Goal: Task Accomplishment & Management: Manage account settings

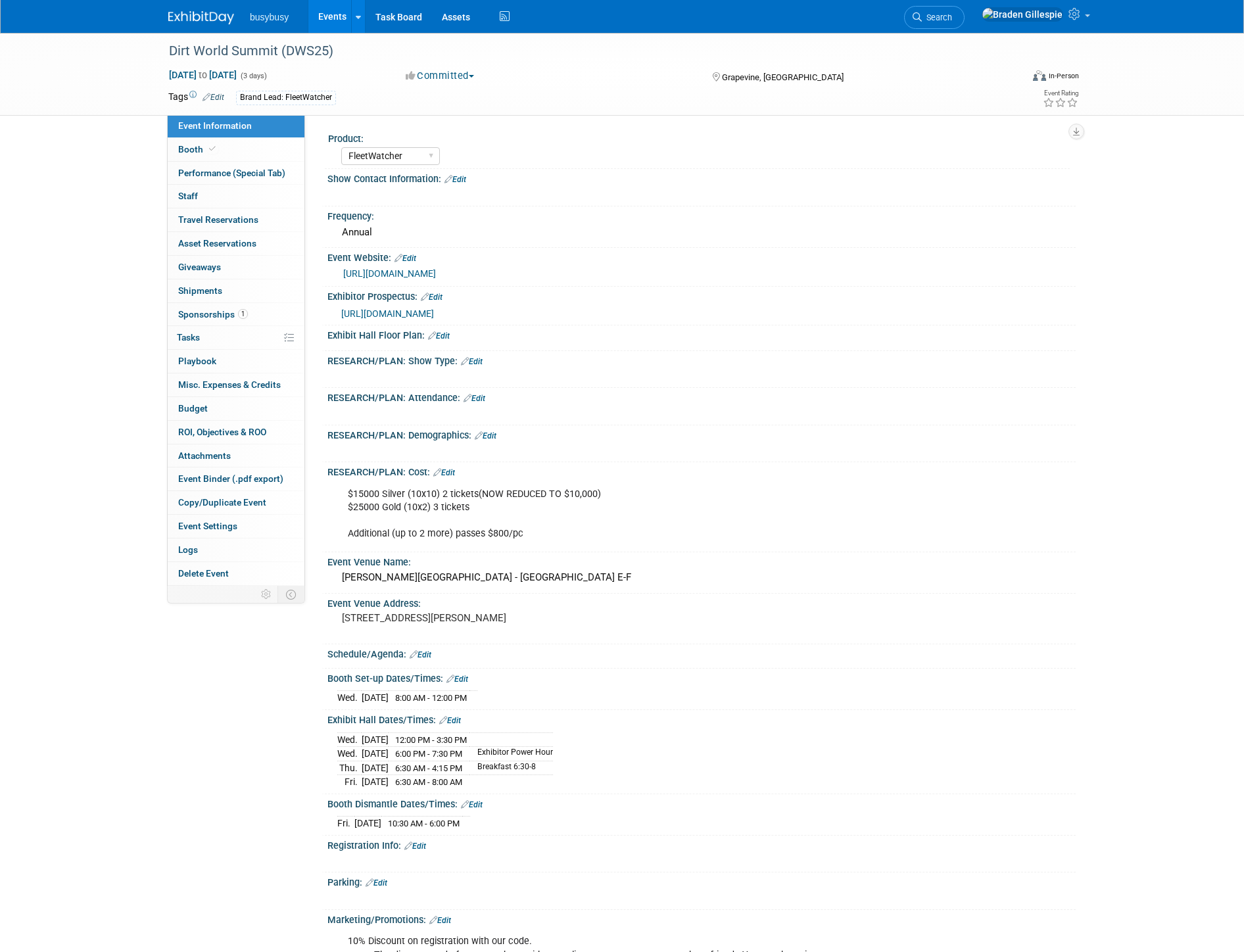
select select "FleetWatcher"
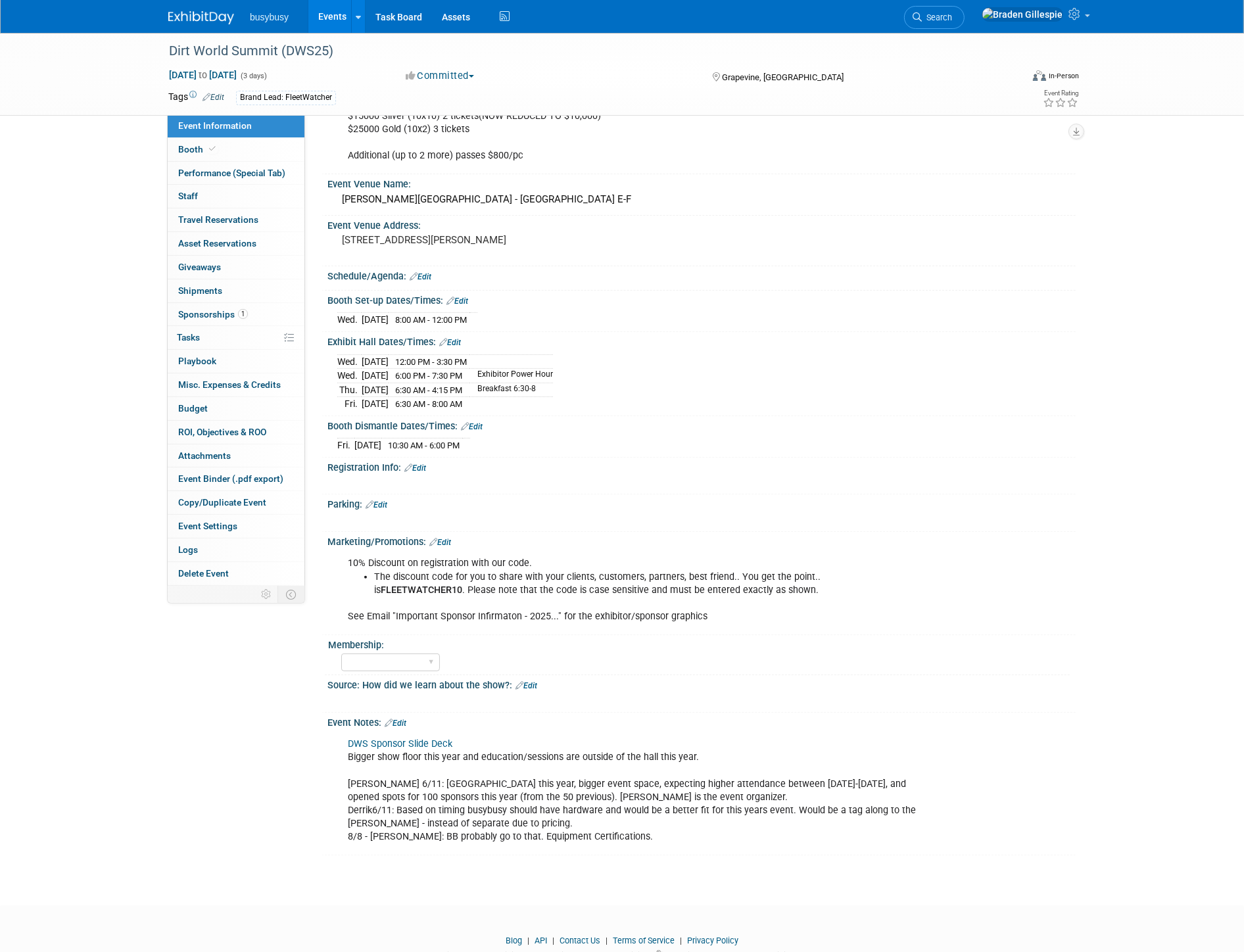
click at [196, 17] on img at bounding box center [201, 18] width 65 height 13
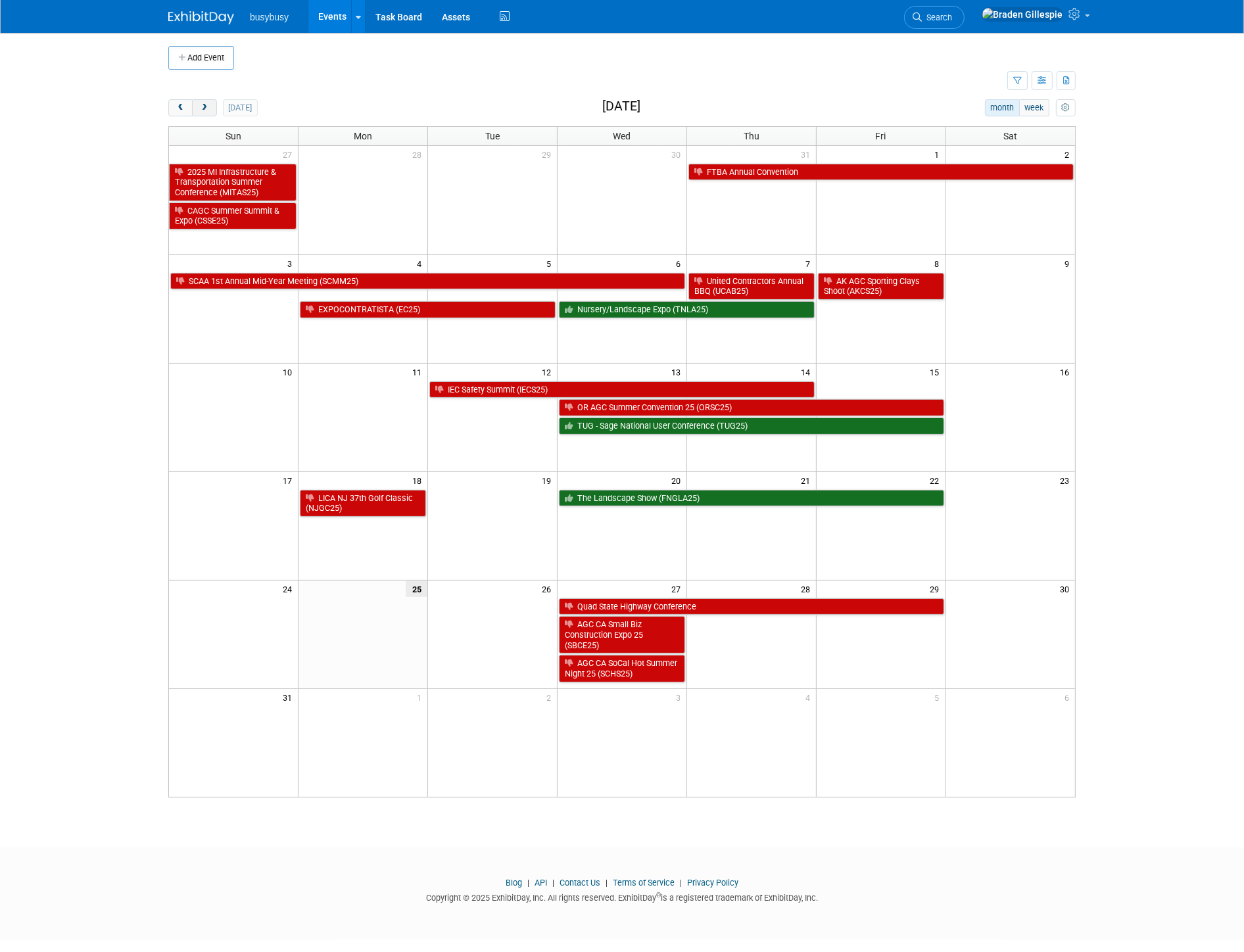
click at [203, 112] on span "next" at bounding box center [203, 107] width 10 height 8
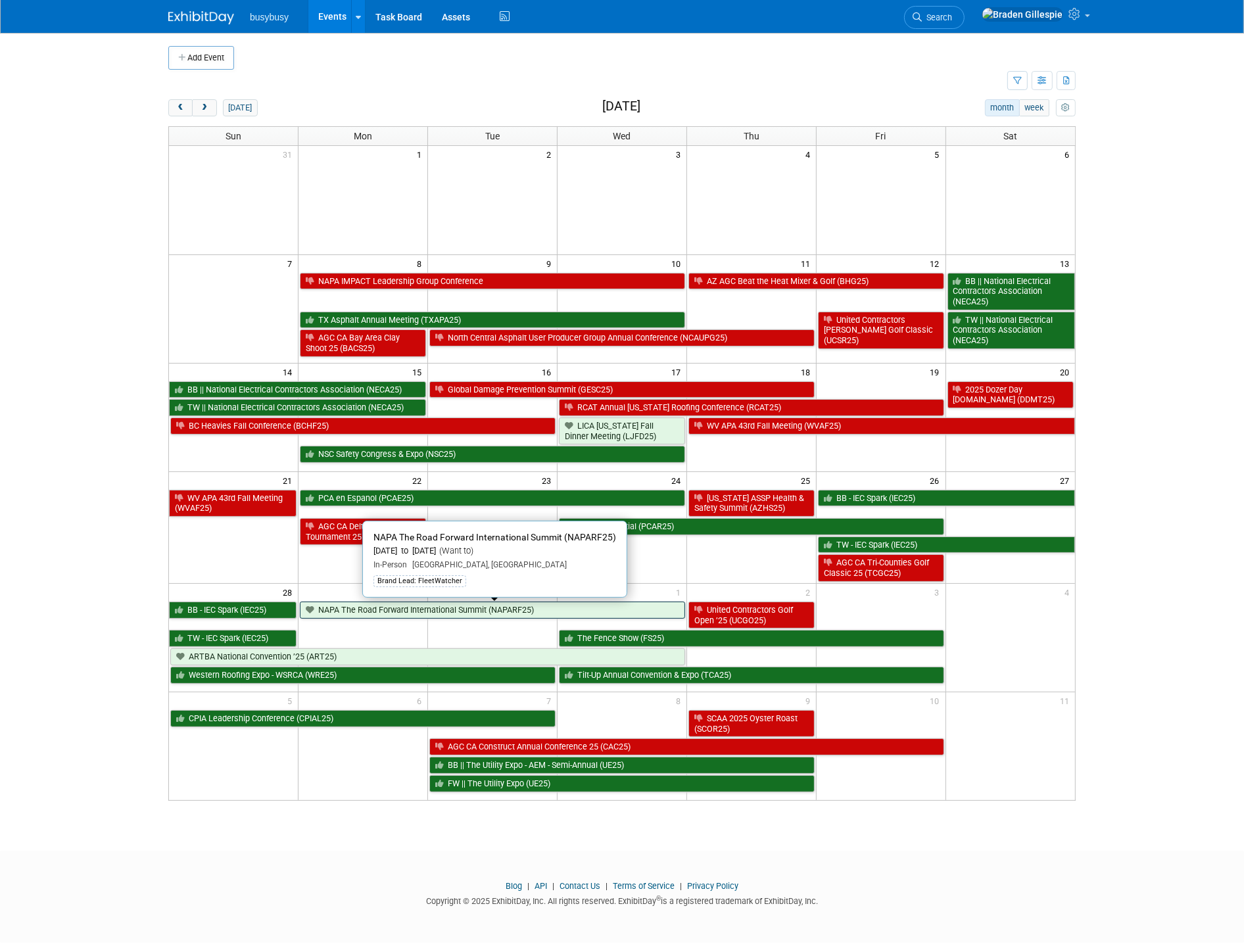
click at [449, 611] on link "NAPA The Road Forward International Summit (NAPARF25)" at bounding box center [492, 610] width 385 height 17
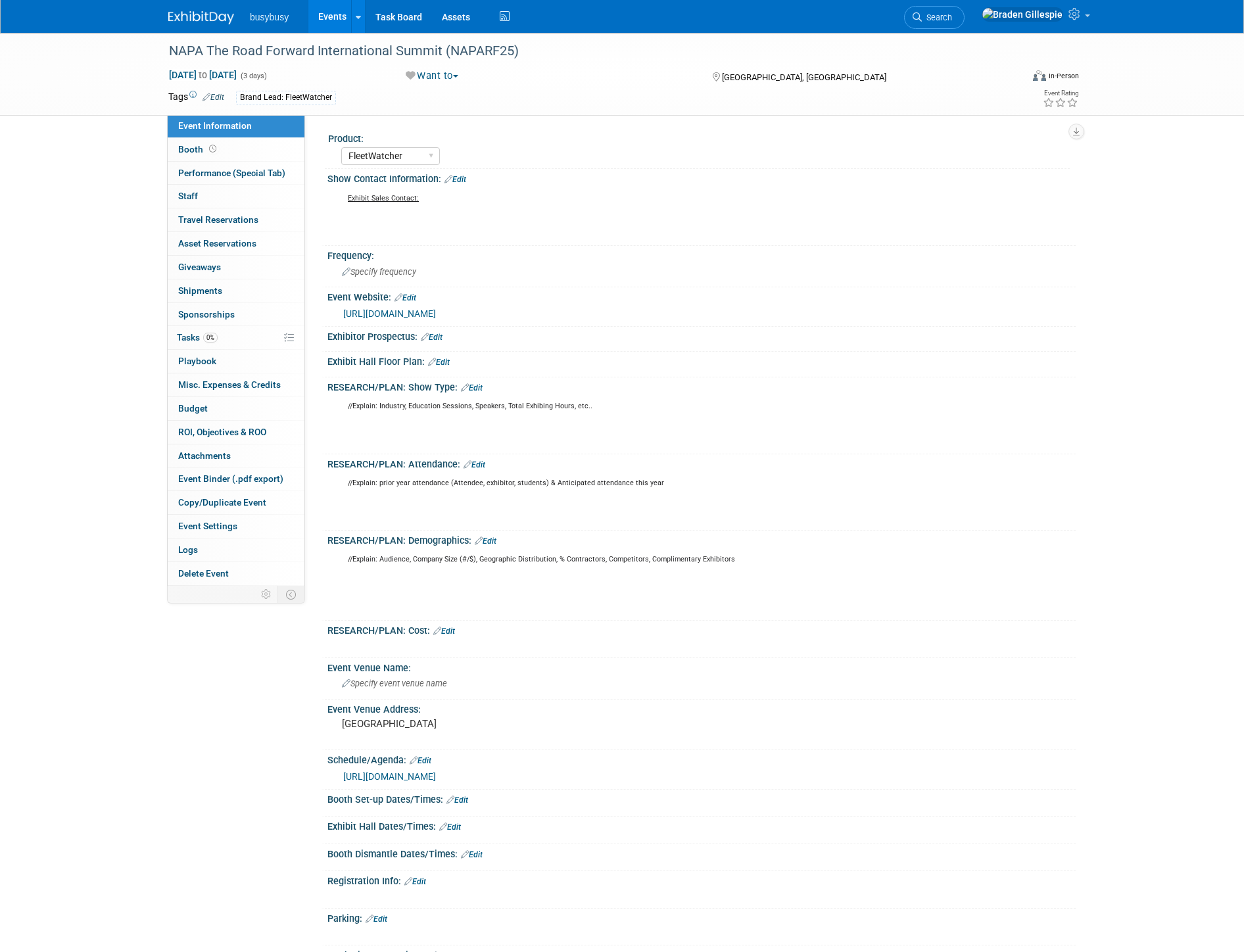
select select "FleetWatcher"
click at [229, 222] on span "Travel Reservations 0" at bounding box center [218, 219] width 80 height 10
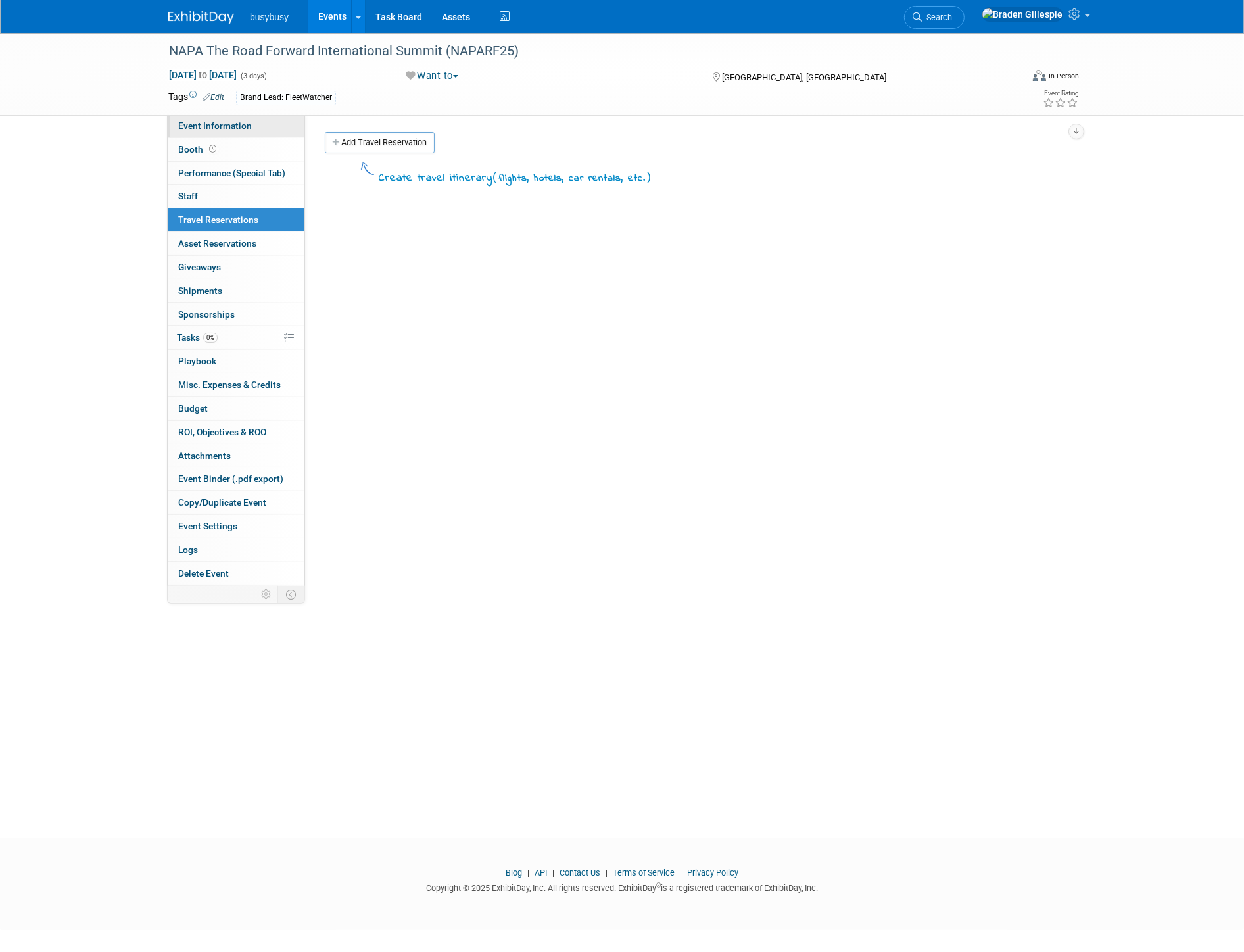
click at [237, 129] on span "Event Information" at bounding box center [215, 125] width 74 height 10
select select "FleetWatcher"
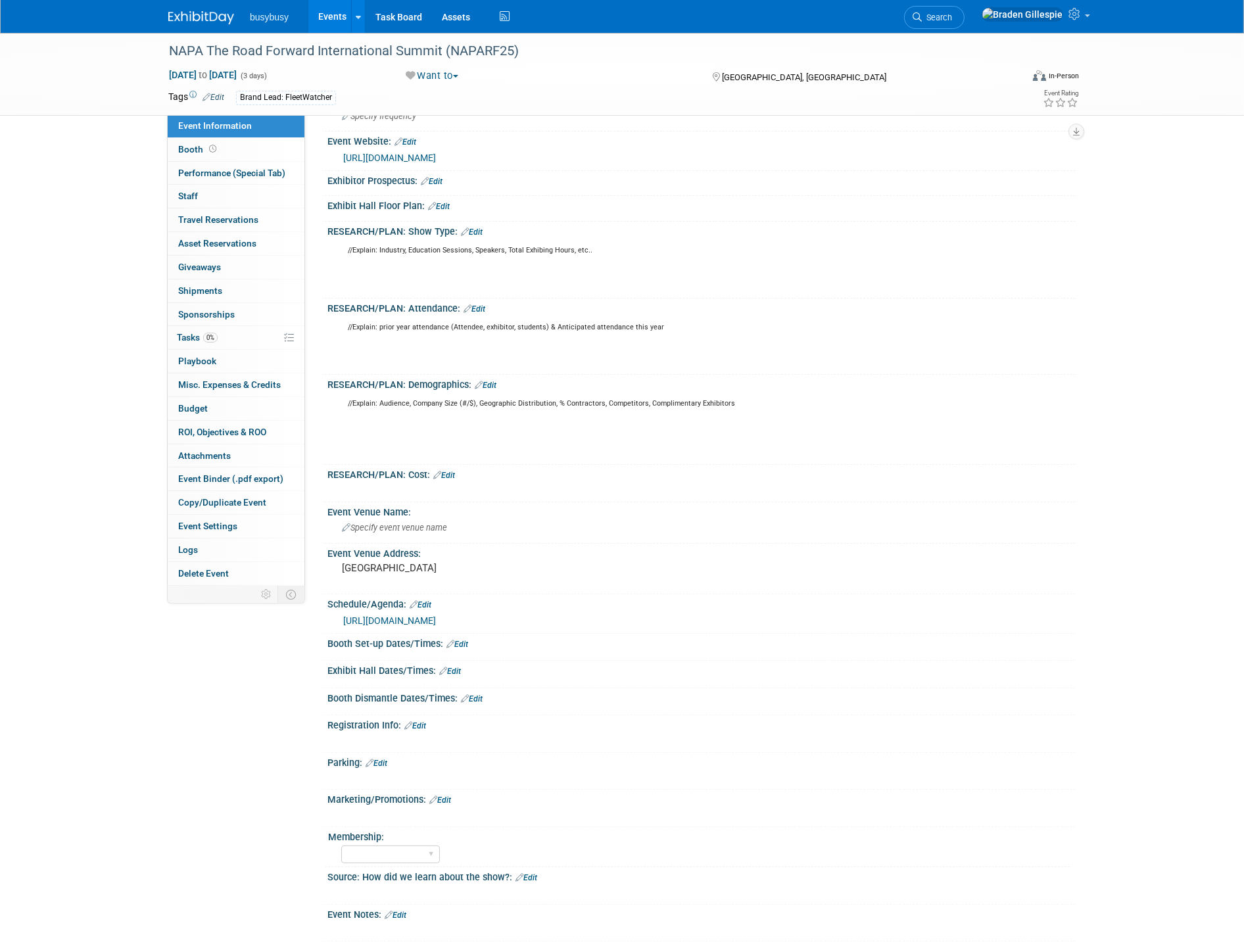
scroll to position [332, 0]
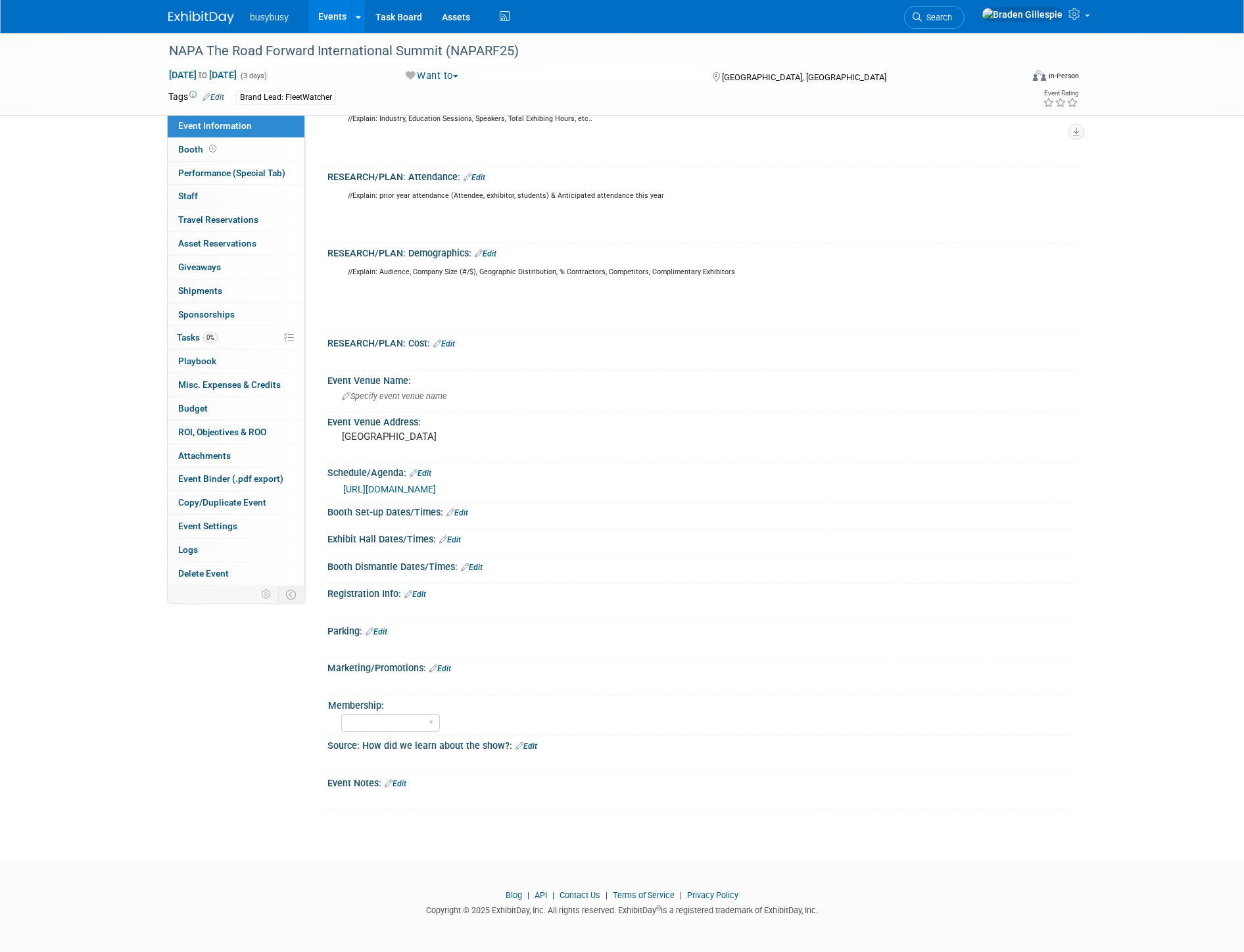
click at [401, 786] on link "Edit" at bounding box center [395, 784] width 21 height 9
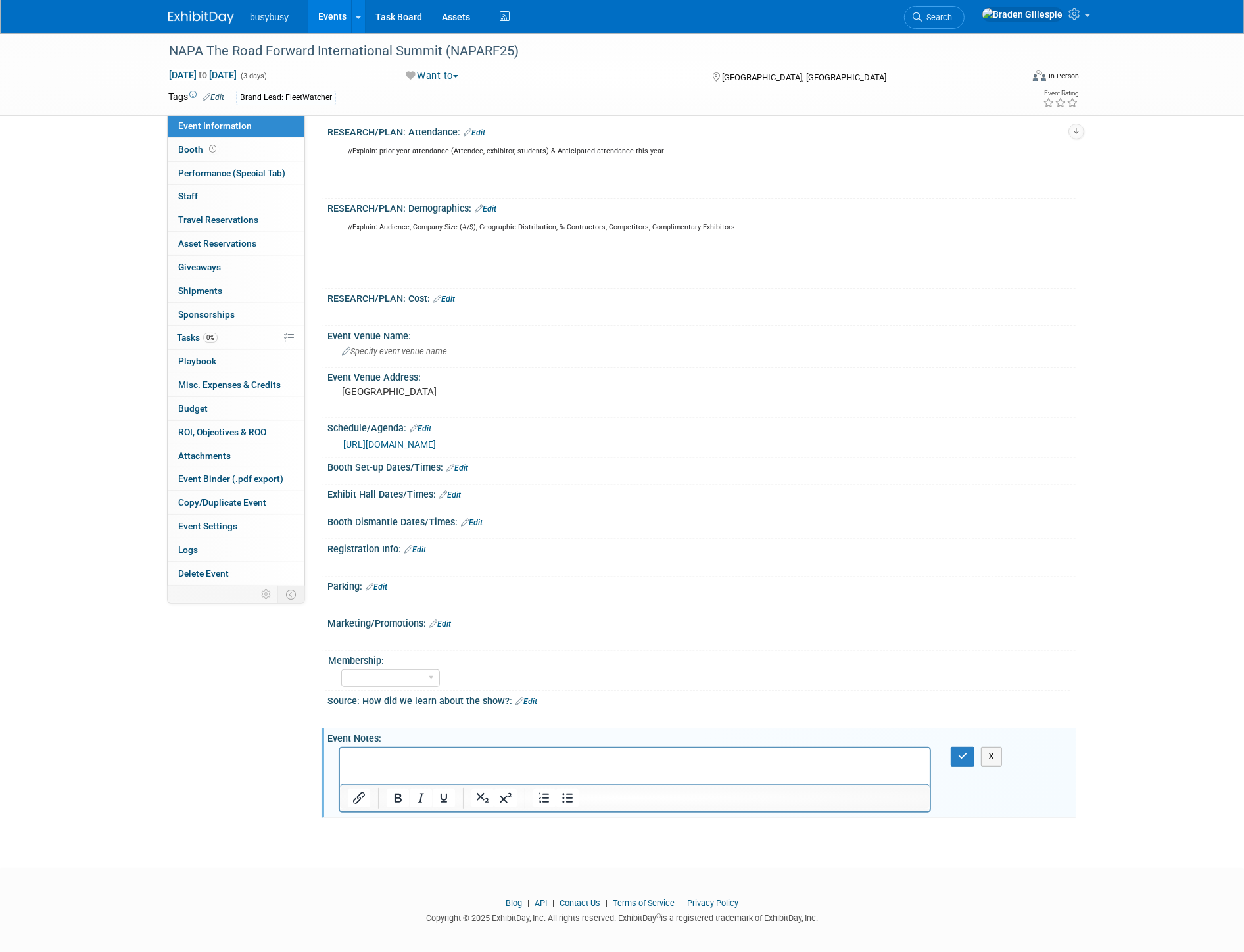
scroll to position [0, 0]
click at [364, 761] on p "Drive. Maybe rental car?" at bounding box center [635, 760] width 575 height 13
click at [954, 766] on button "button" at bounding box center [963, 756] width 24 height 19
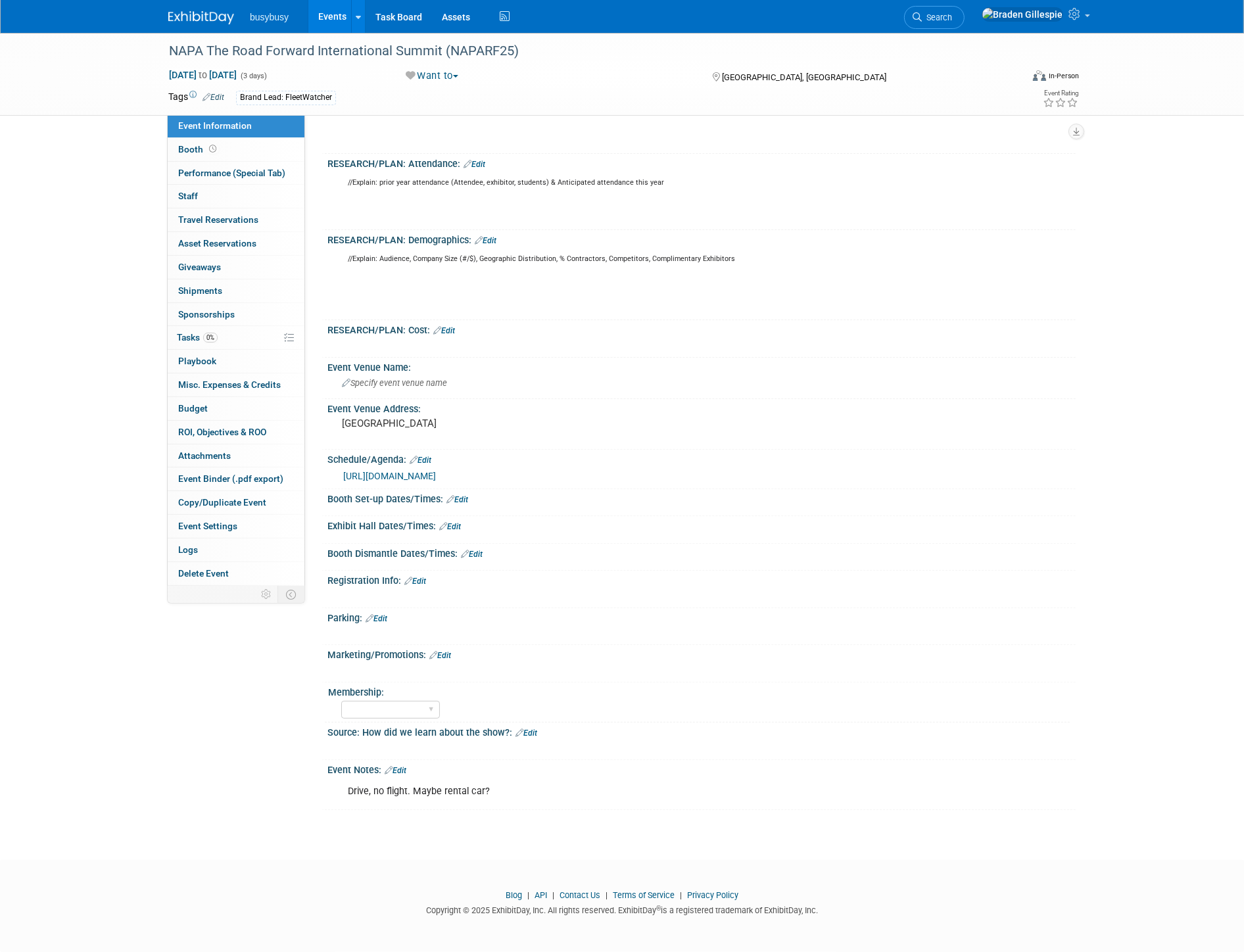
click at [204, 21] on img at bounding box center [201, 18] width 65 height 13
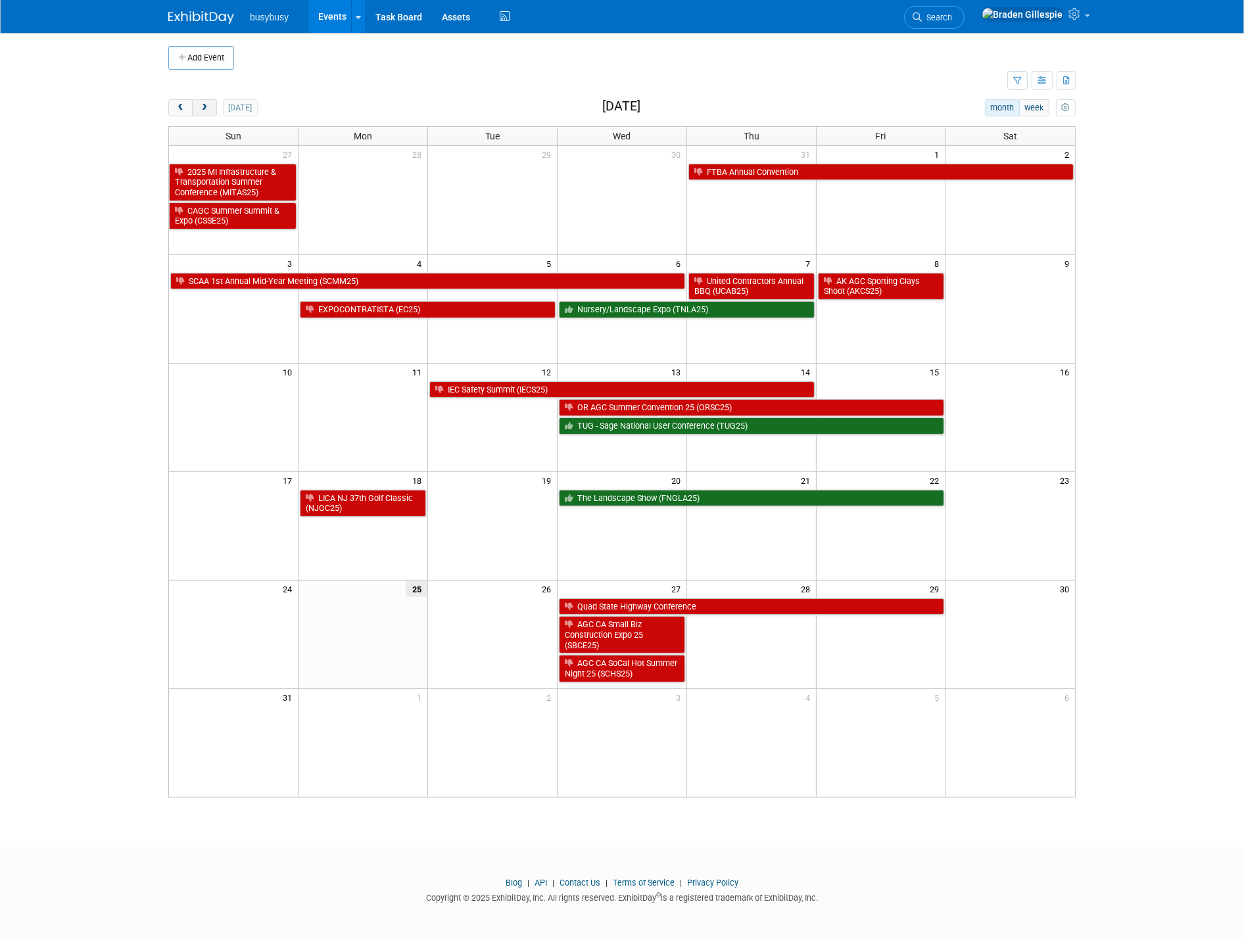
click at [213, 112] on button "next" at bounding box center [204, 107] width 24 height 17
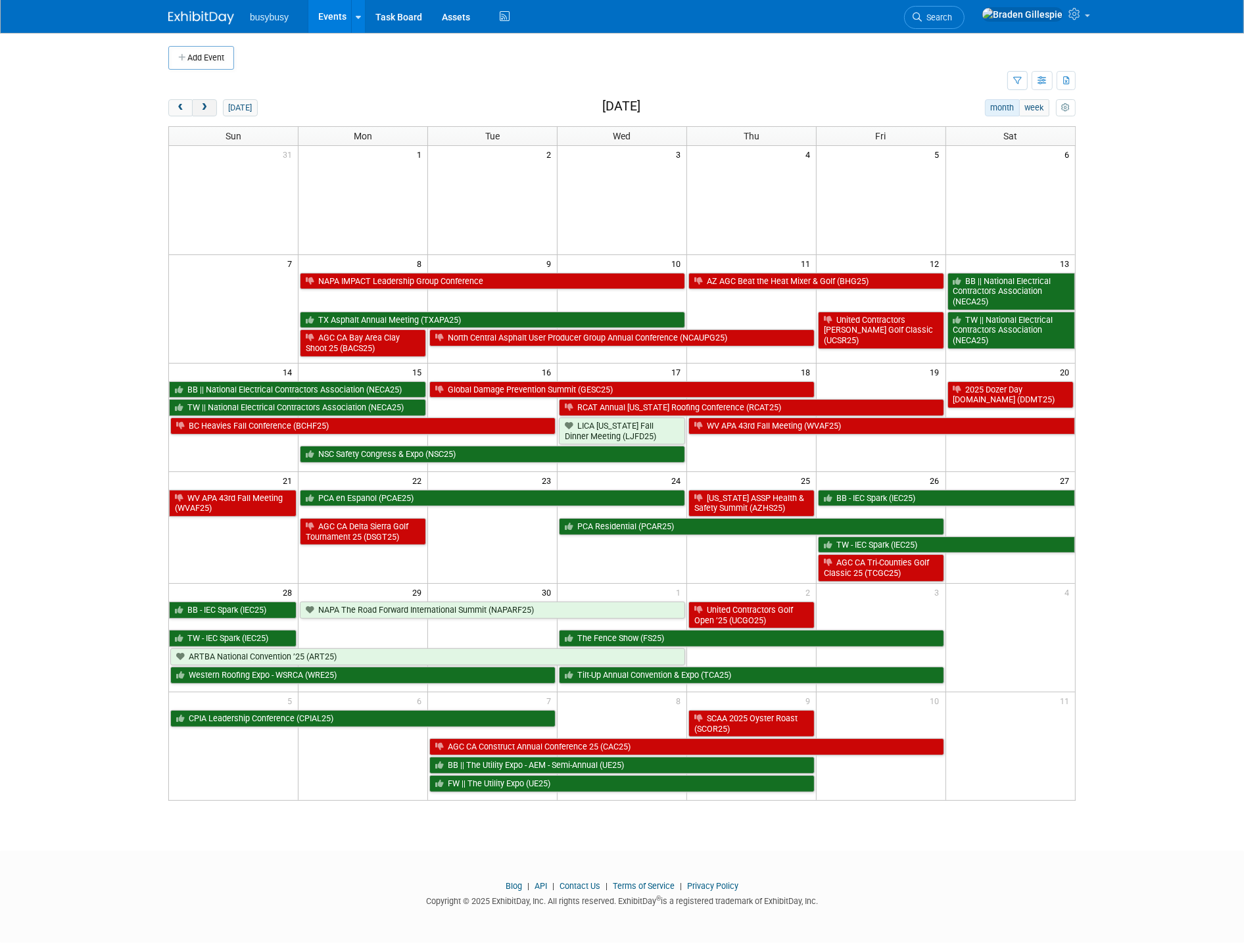
click at [213, 112] on button "next" at bounding box center [204, 107] width 24 height 17
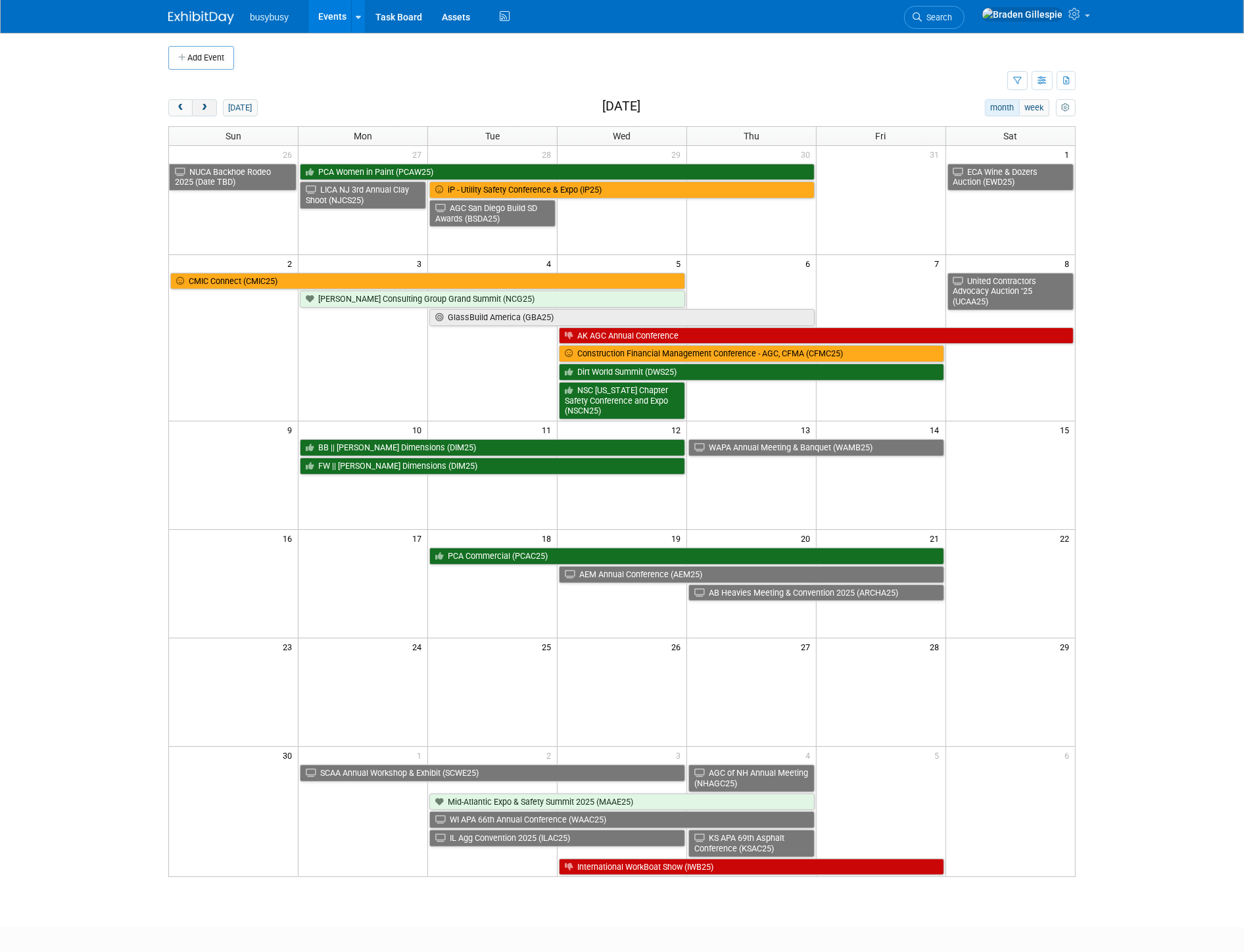
click at [213, 112] on button "next" at bounding box center [204, 107] width 24 height 17
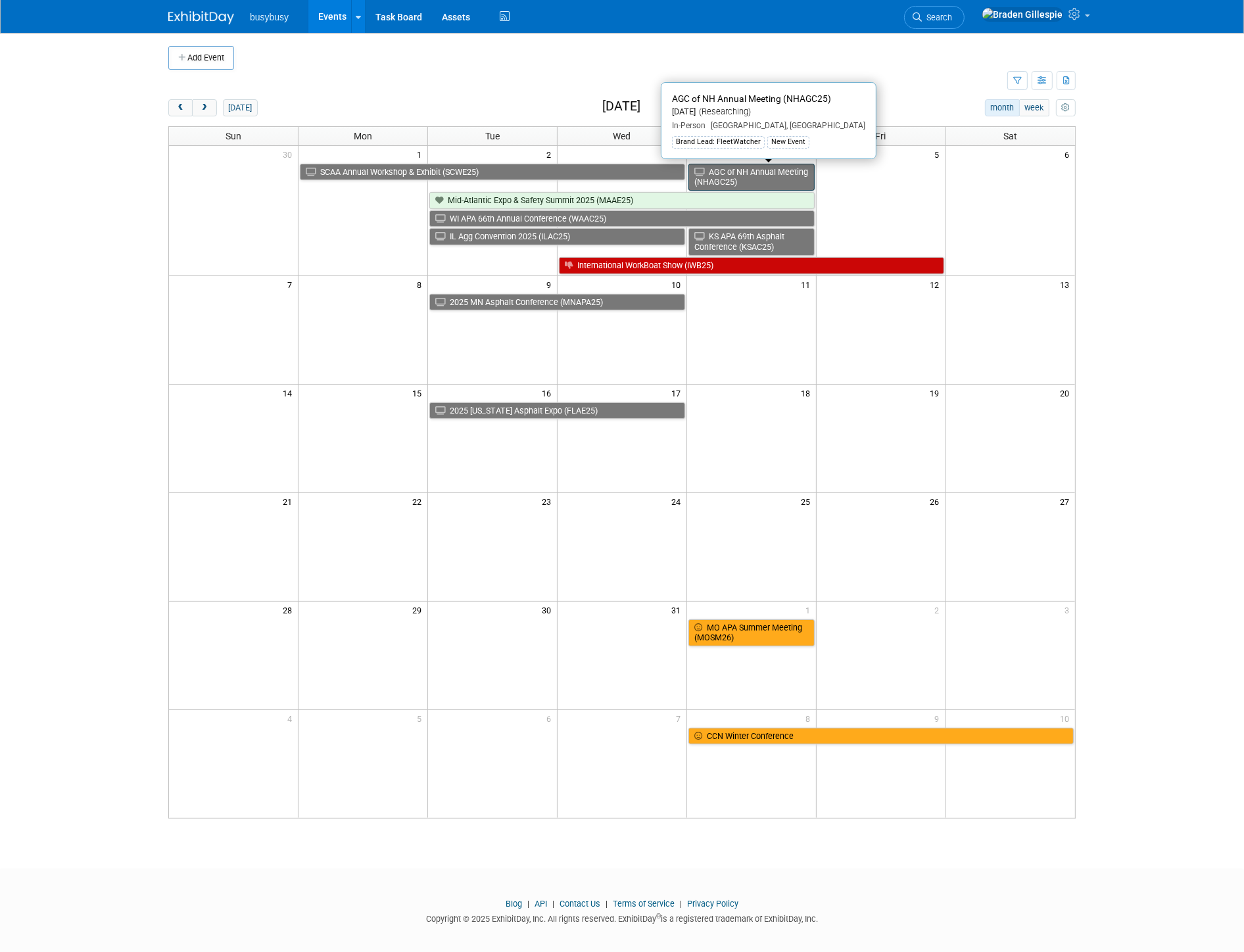
click at [757, 179] on link "AGC of NH Annual Meeting (NHAGC25)" at bounding box center [751, 176] width 126 height 27
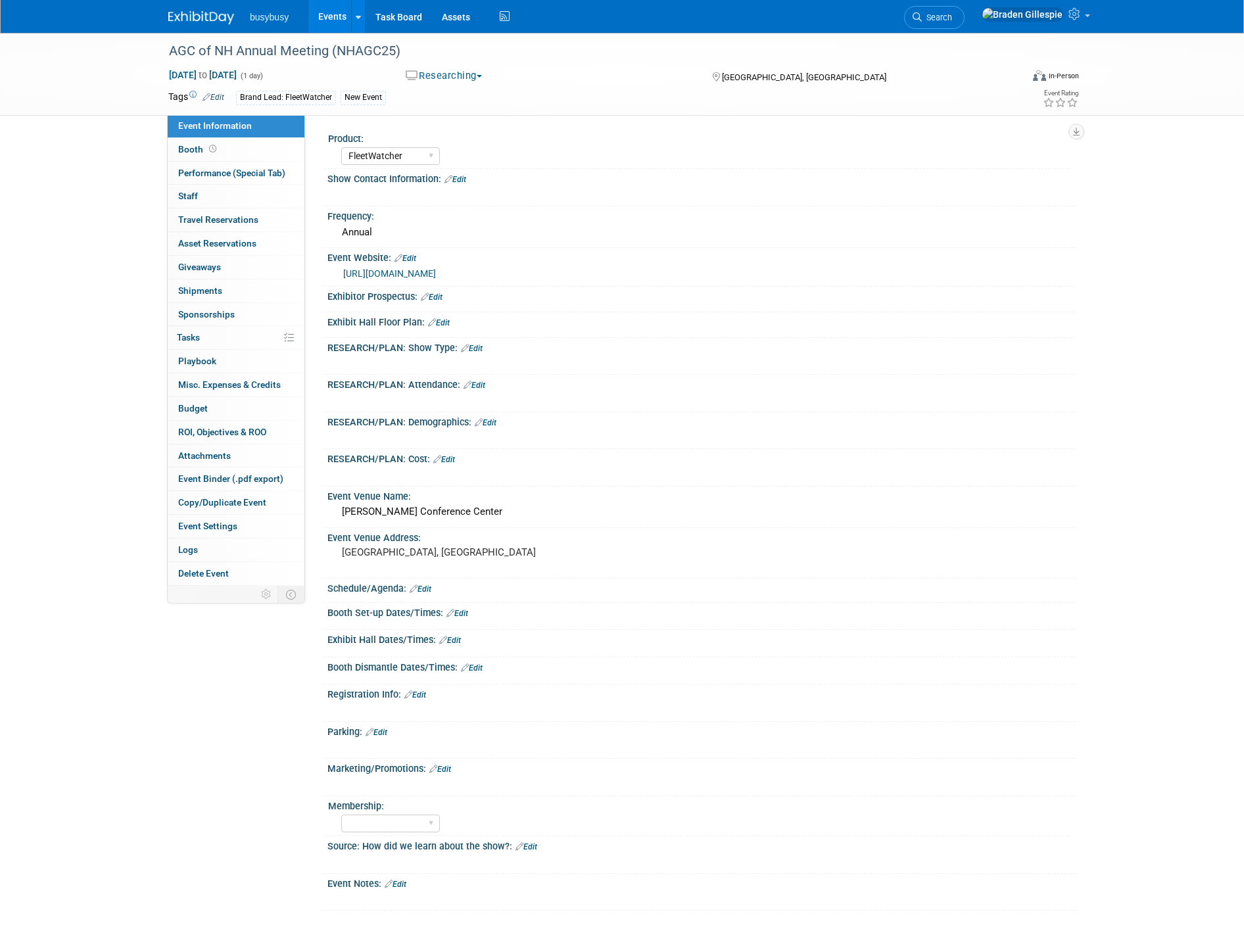
select select "FleetWatcher"
click at [457, 81] on button "Researching" at bounding box center [444, 76] width 86 height 14
click at [462, 174] on link "Want to" at bounding box center [466, 171] width 128 height 19
click at [191, 12] on img at bounding box center [201, 18] width 65 height 13
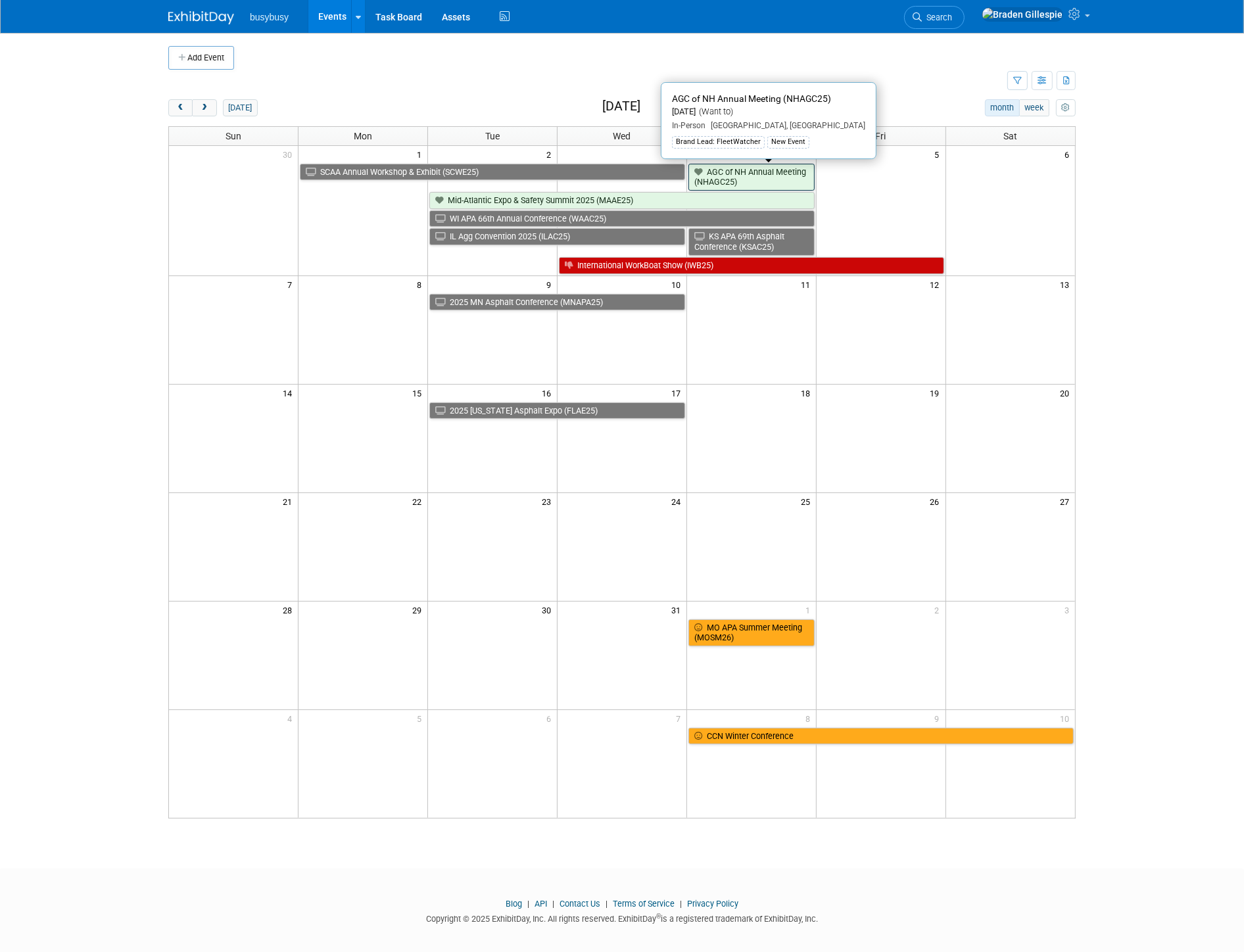
click at [734, 182] on link "AGC of NH Annual Meeting (NHAGC25)" at bounding box center [751, 176] width 126 height 27
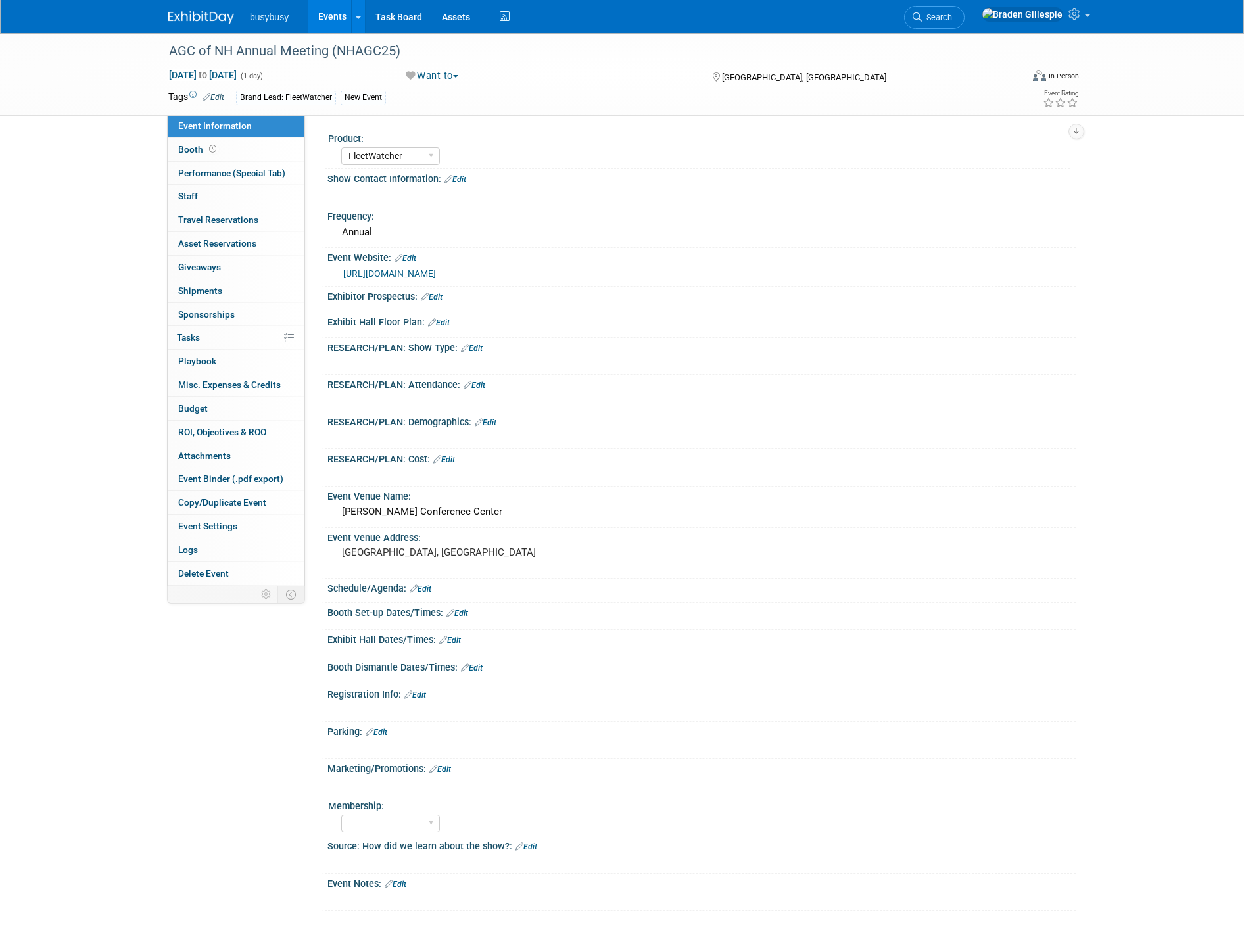
select select "FleetWatcher"
click at [192, 13] on img at bounding box center [201, 18] width 65 height 13
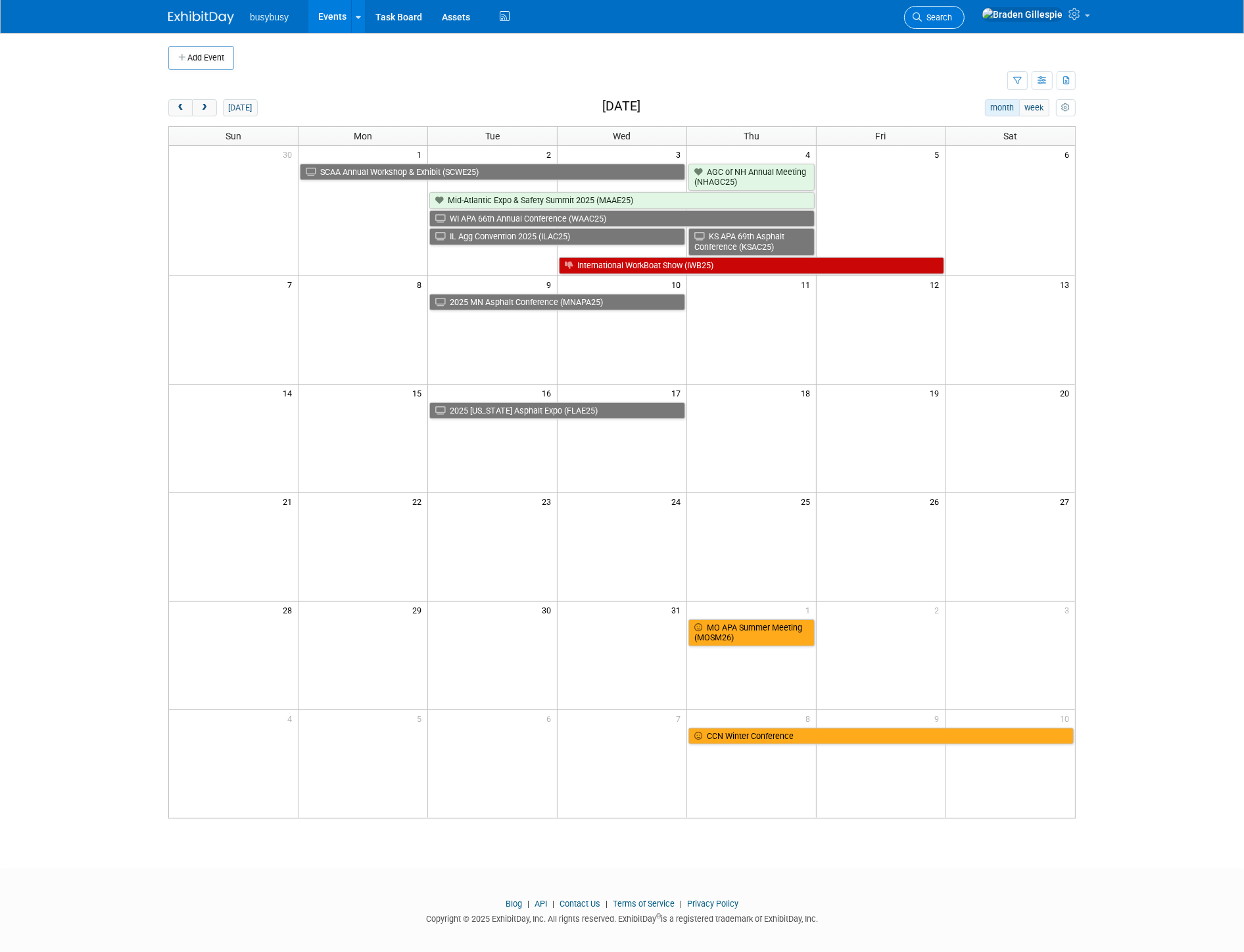
click at [965, 10] on link "Search" at bounding box center [934, 17] width 61 height 23
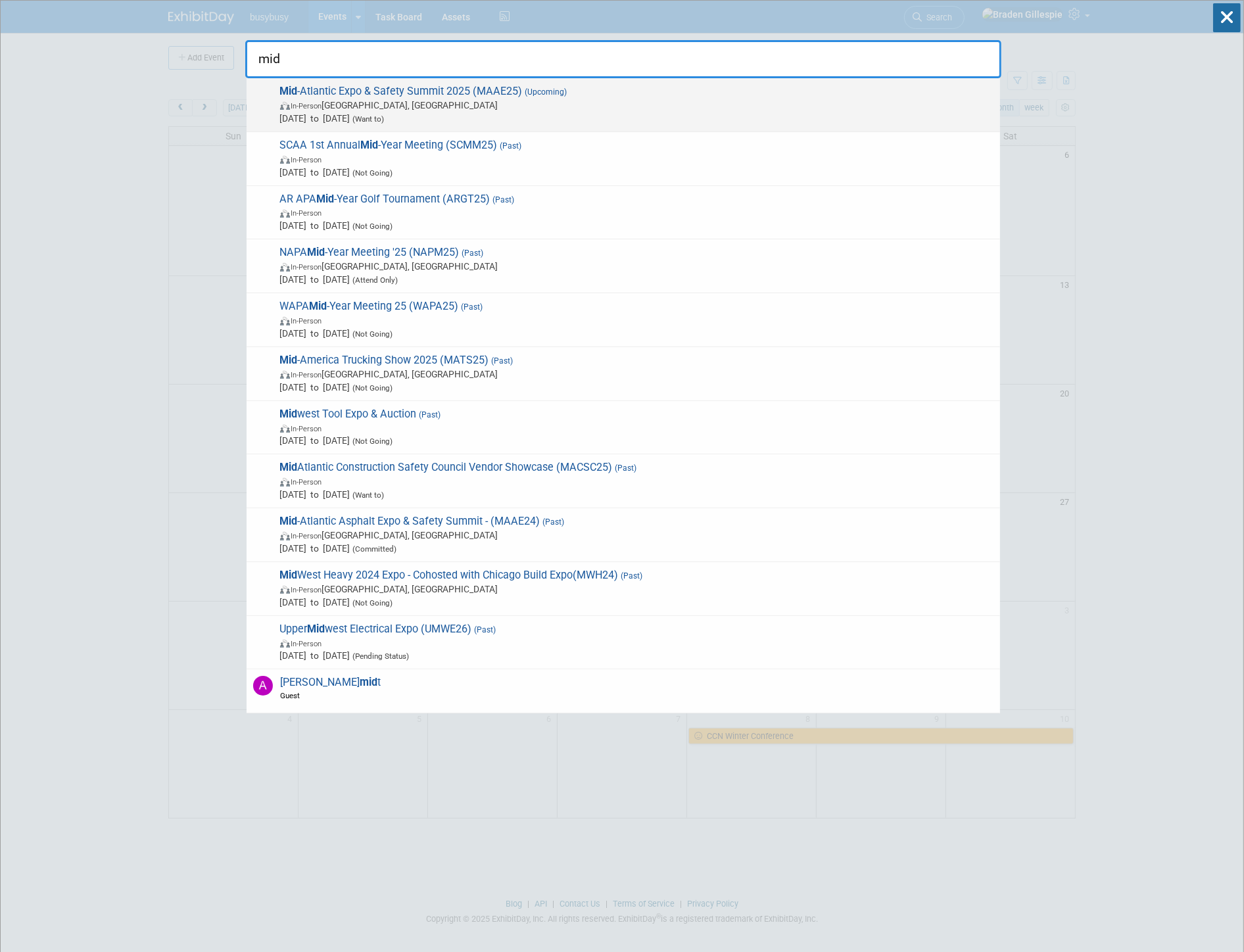
type input "mid"
click at [412, 102] on span "In-Person [GEOGRAPHIC_DATA], [GEOGRAPHIC_DATA]" at bounding box center [636, 105] width 714 height 13
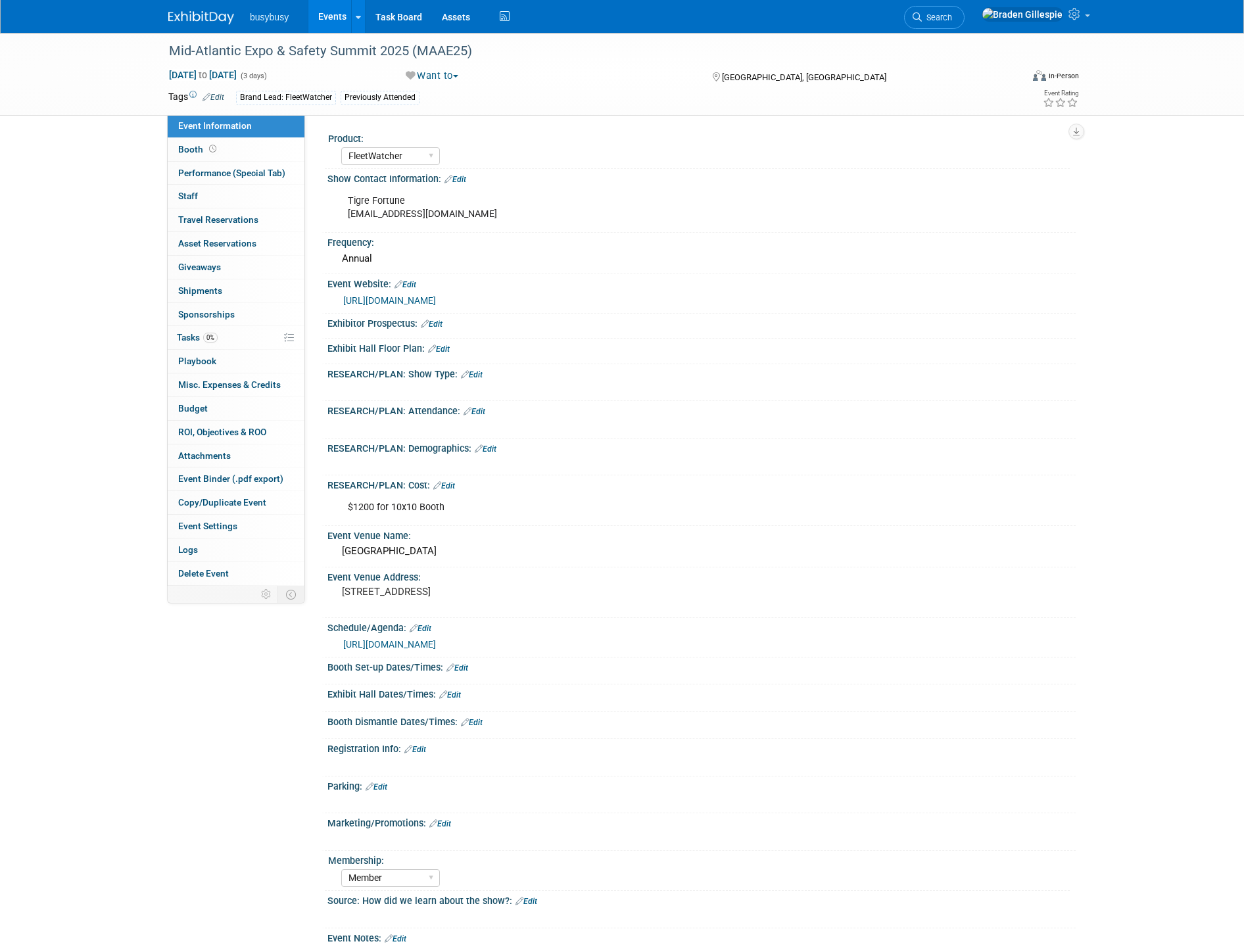
select select "FleetWatcher"
select select "Member"
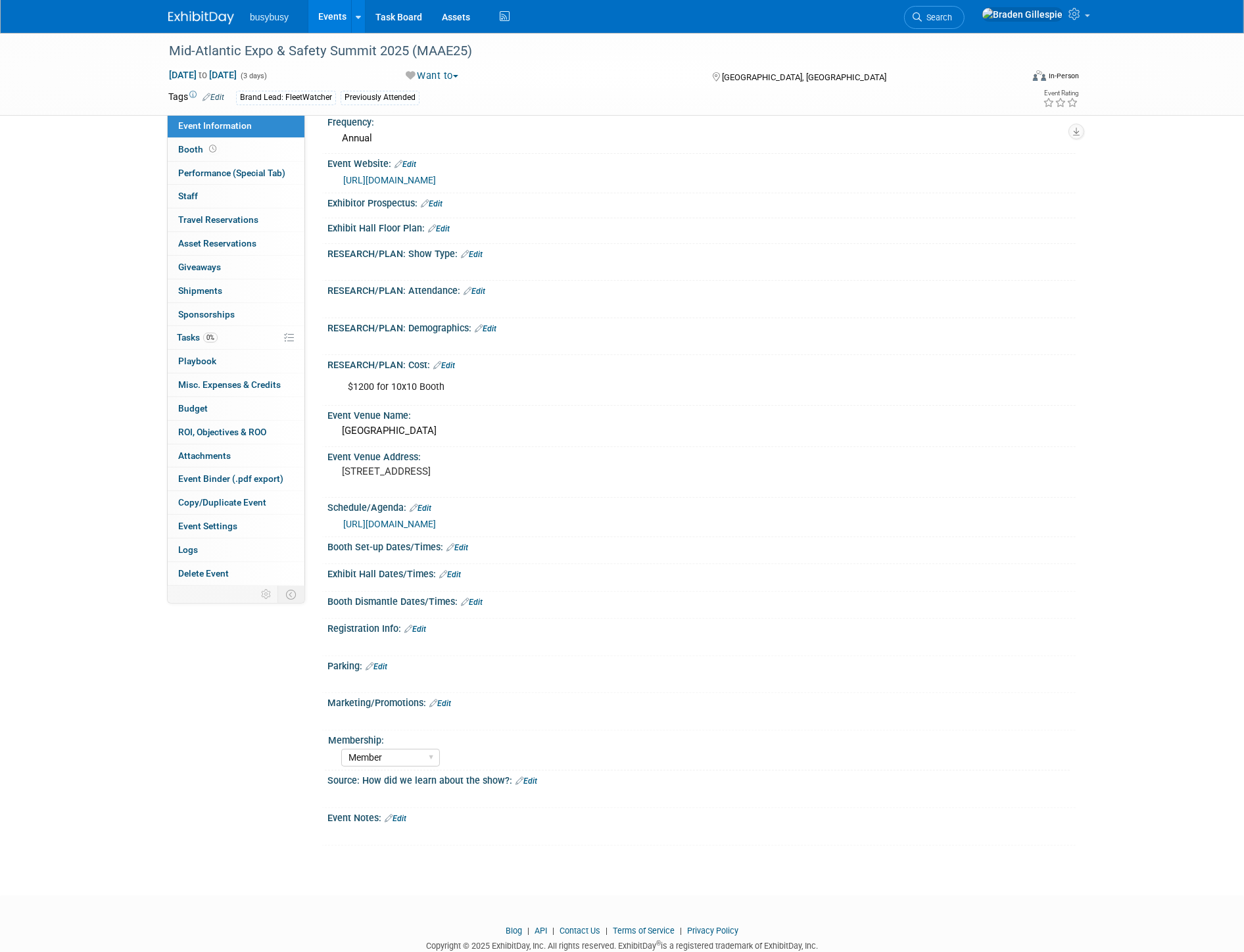
scroll to position [146, 0]
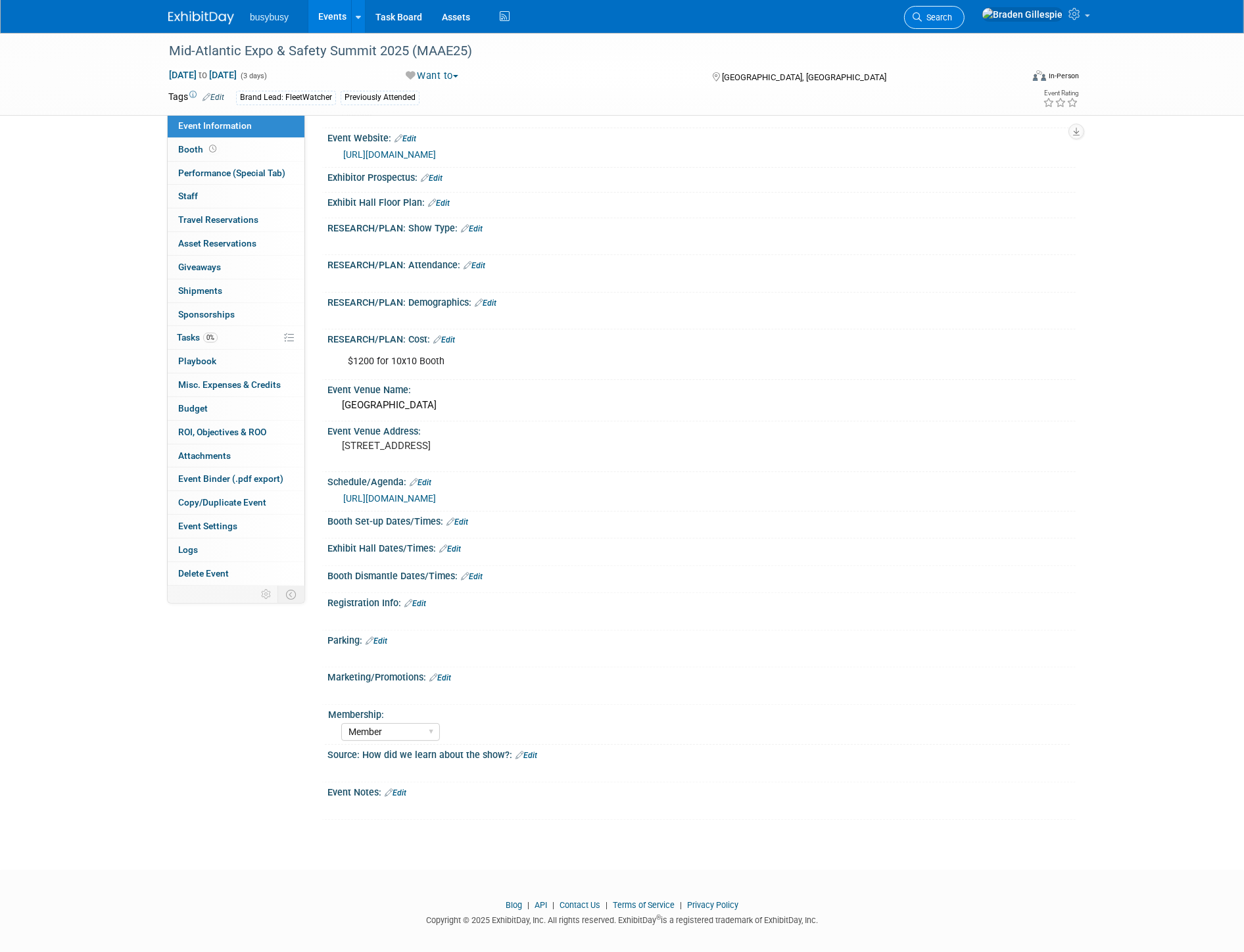
click at [952, 12] on span "Search" at bounding box center [937, 17] width 30 height 10
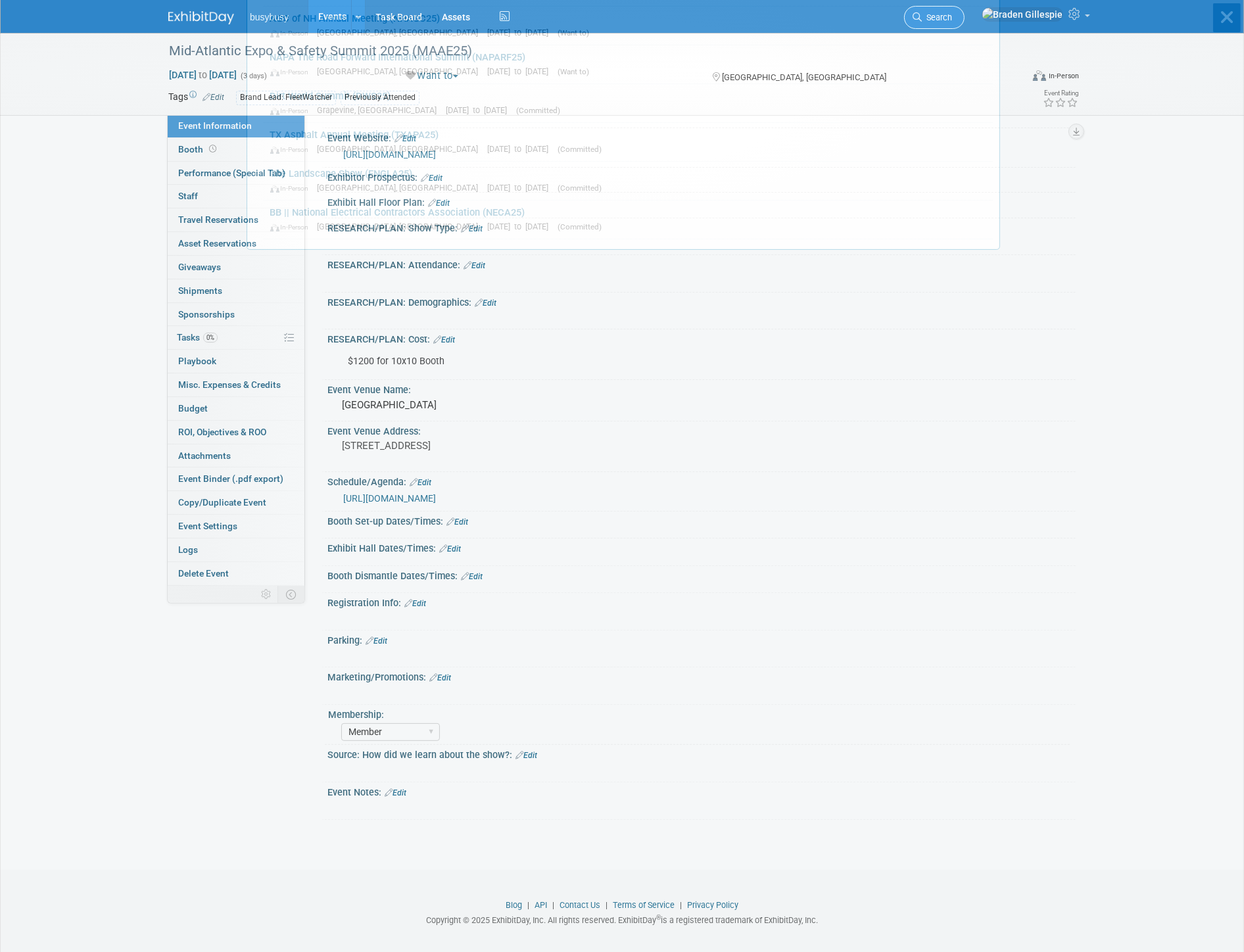
scroll to position [0, 0]
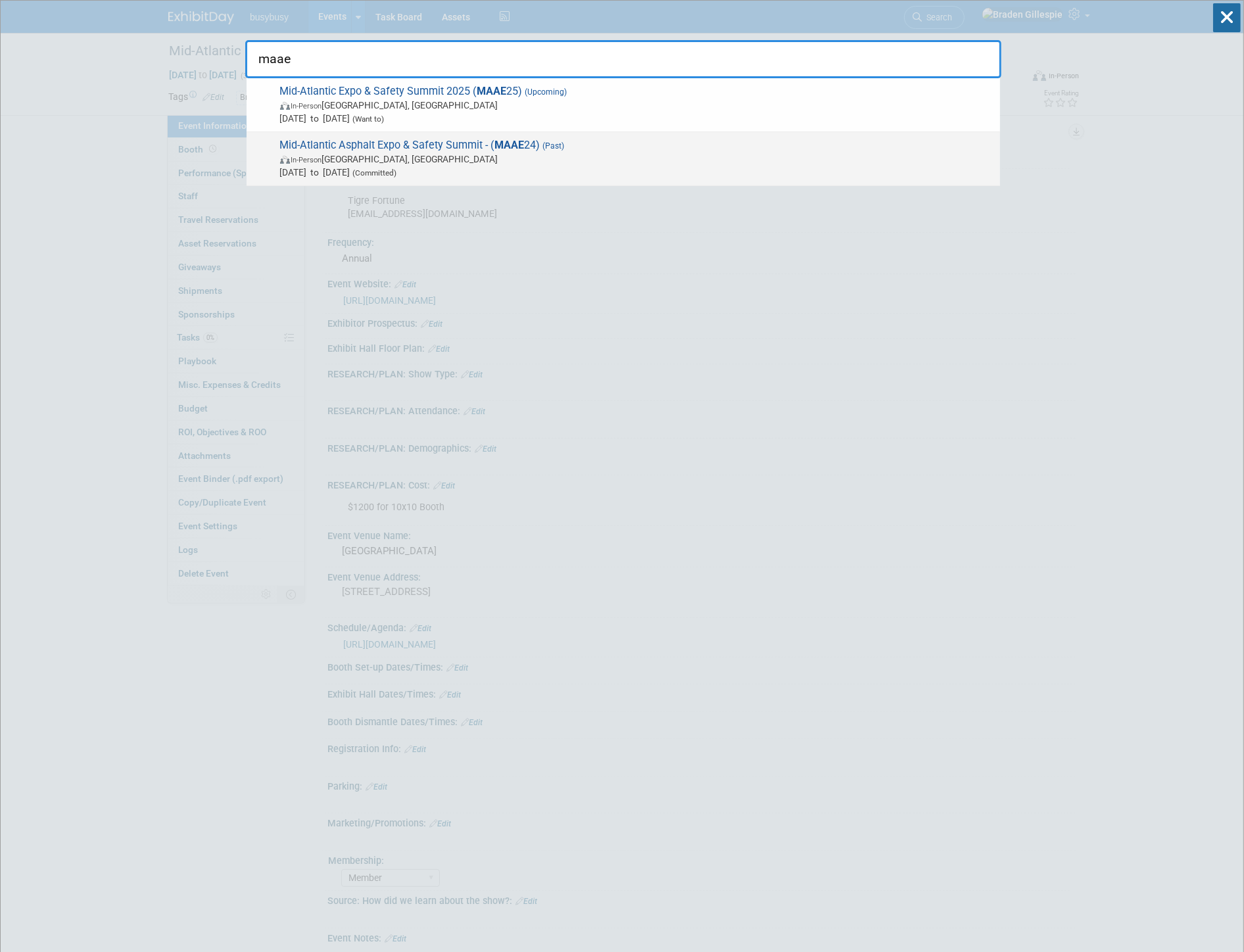
type input "maae"
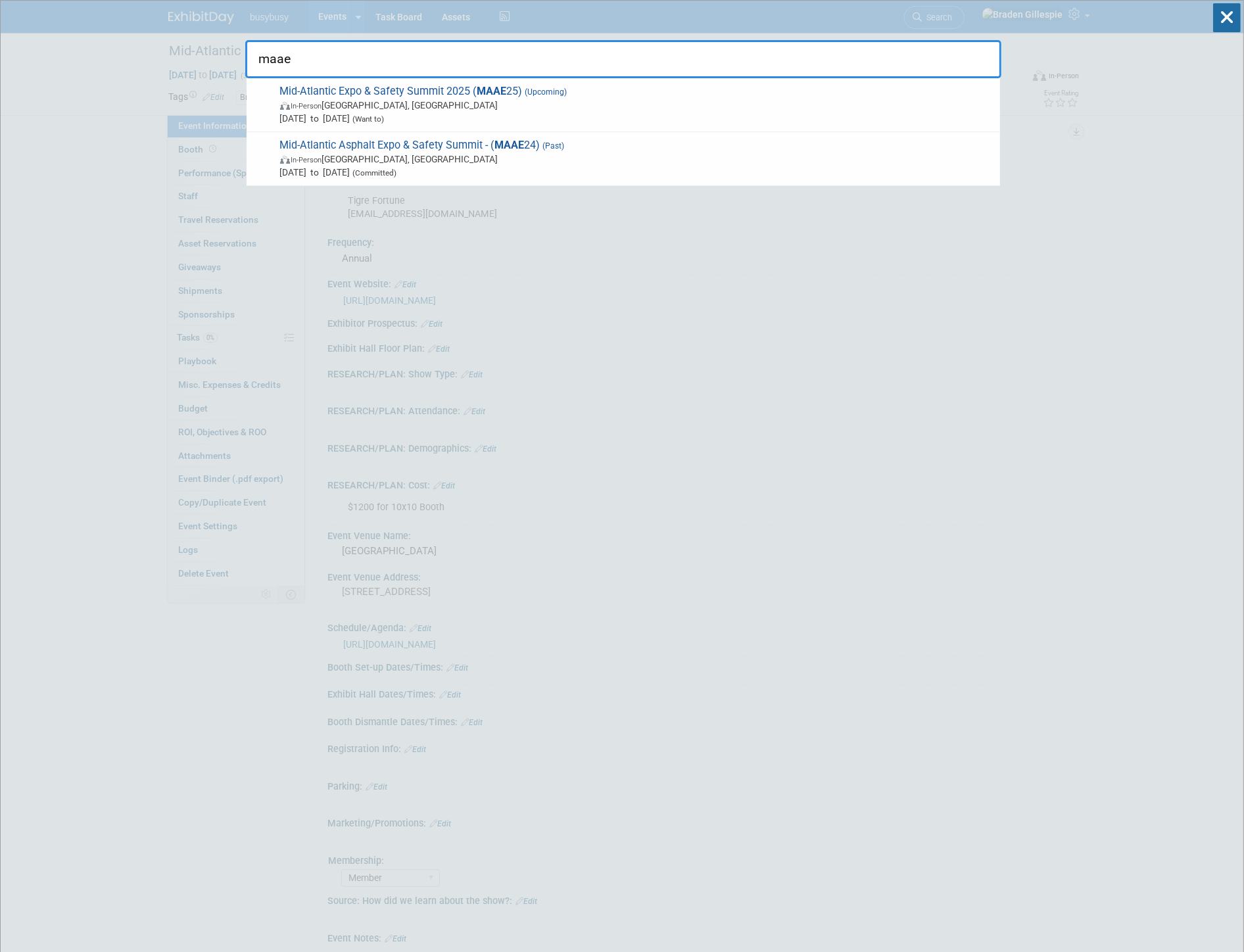
click at [389, 162] on span "In-Person Richmond, VA" at bounding box center [636, 159] width 714 height 13
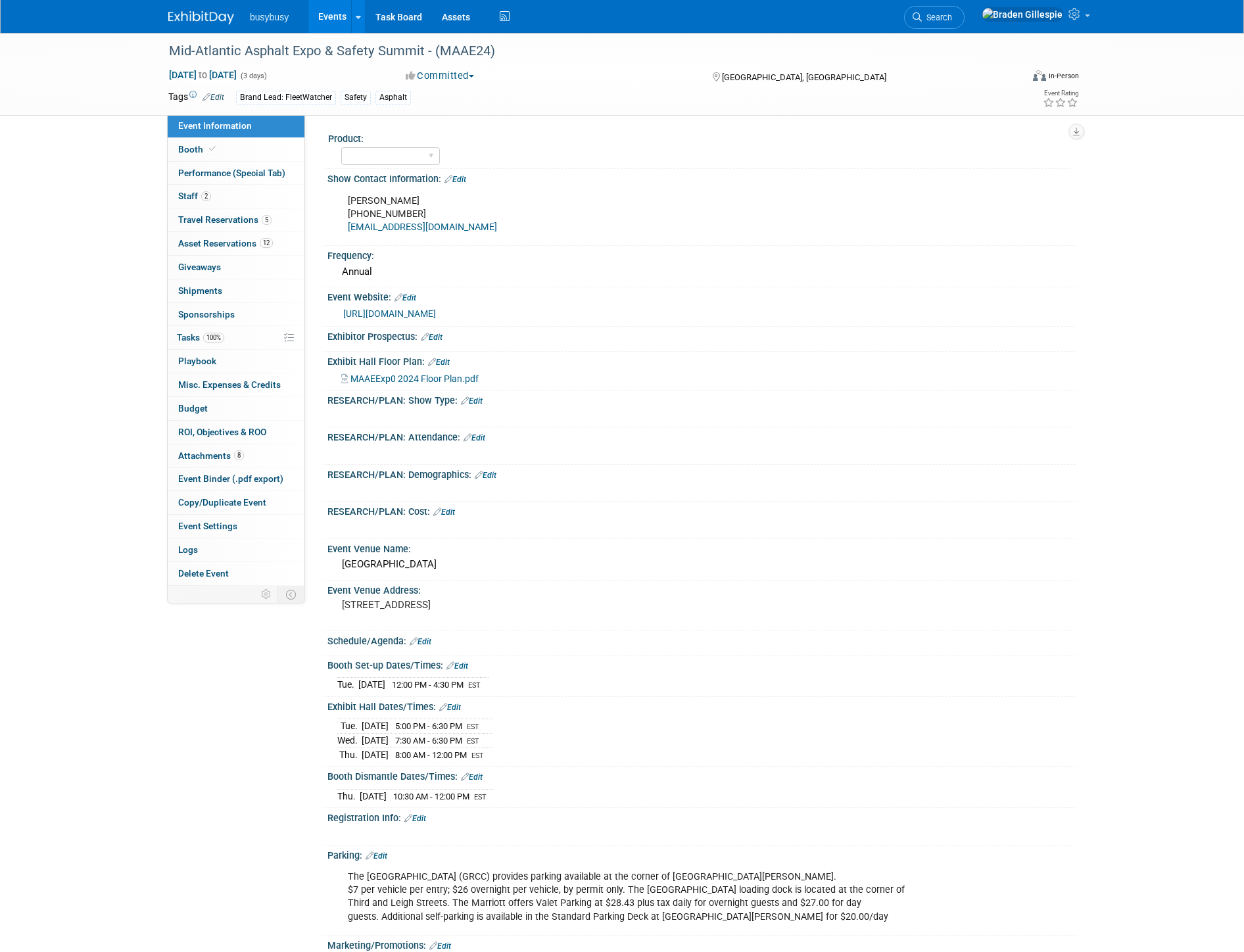
select select "Member"
click at [231, 194] on link "2 Staff 2" at bounding box center [236, 196] width 137 height 23
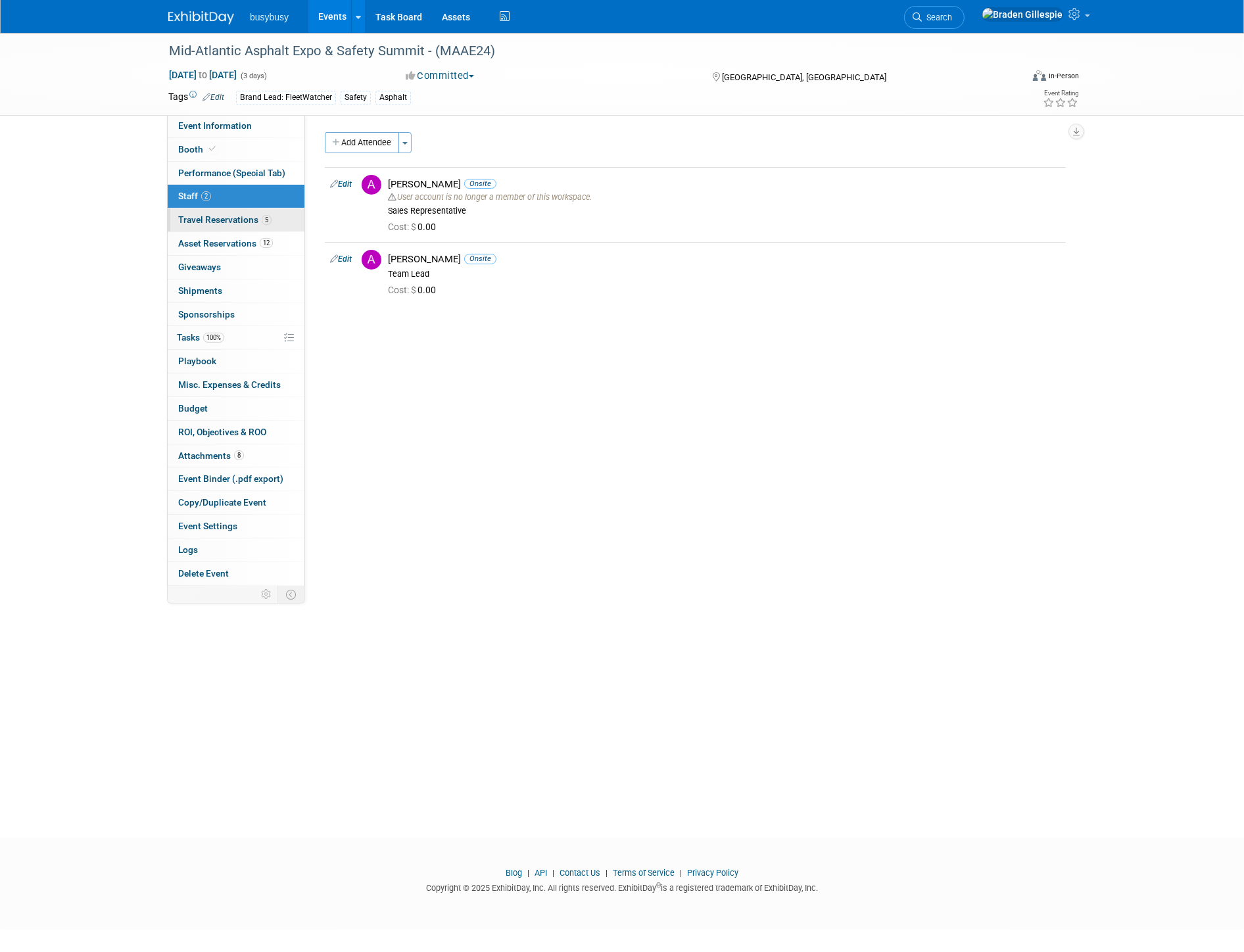
click at [221, 227] on link "5 Travel Reservations 5" at bounding box center [236, 219] width 137 height 23
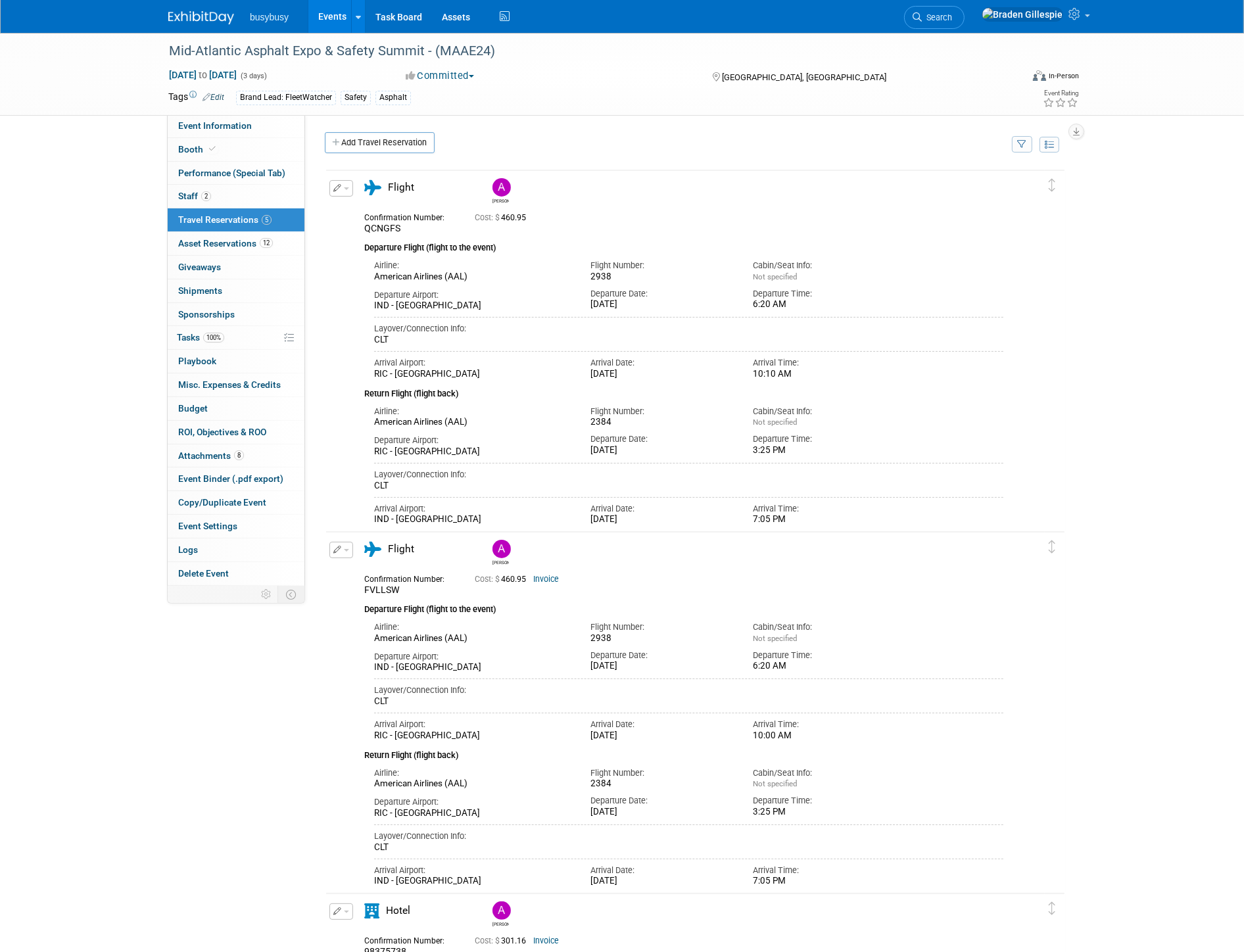
click at [210, 17] on img at bounding box center [201, 18] width 65 height 13
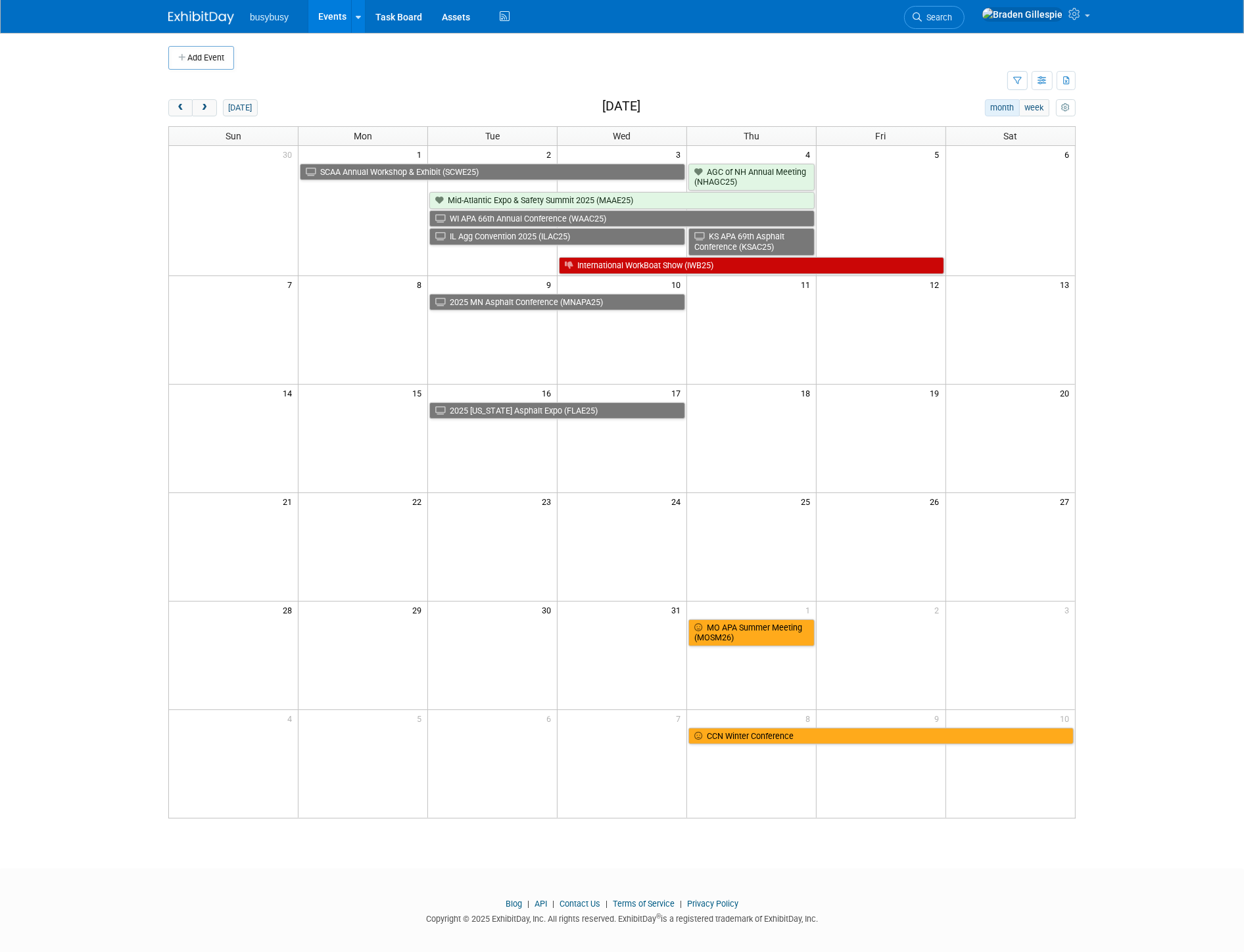
click at [922, 17] on icon at bounding box center [917, 17] width 9 height 9
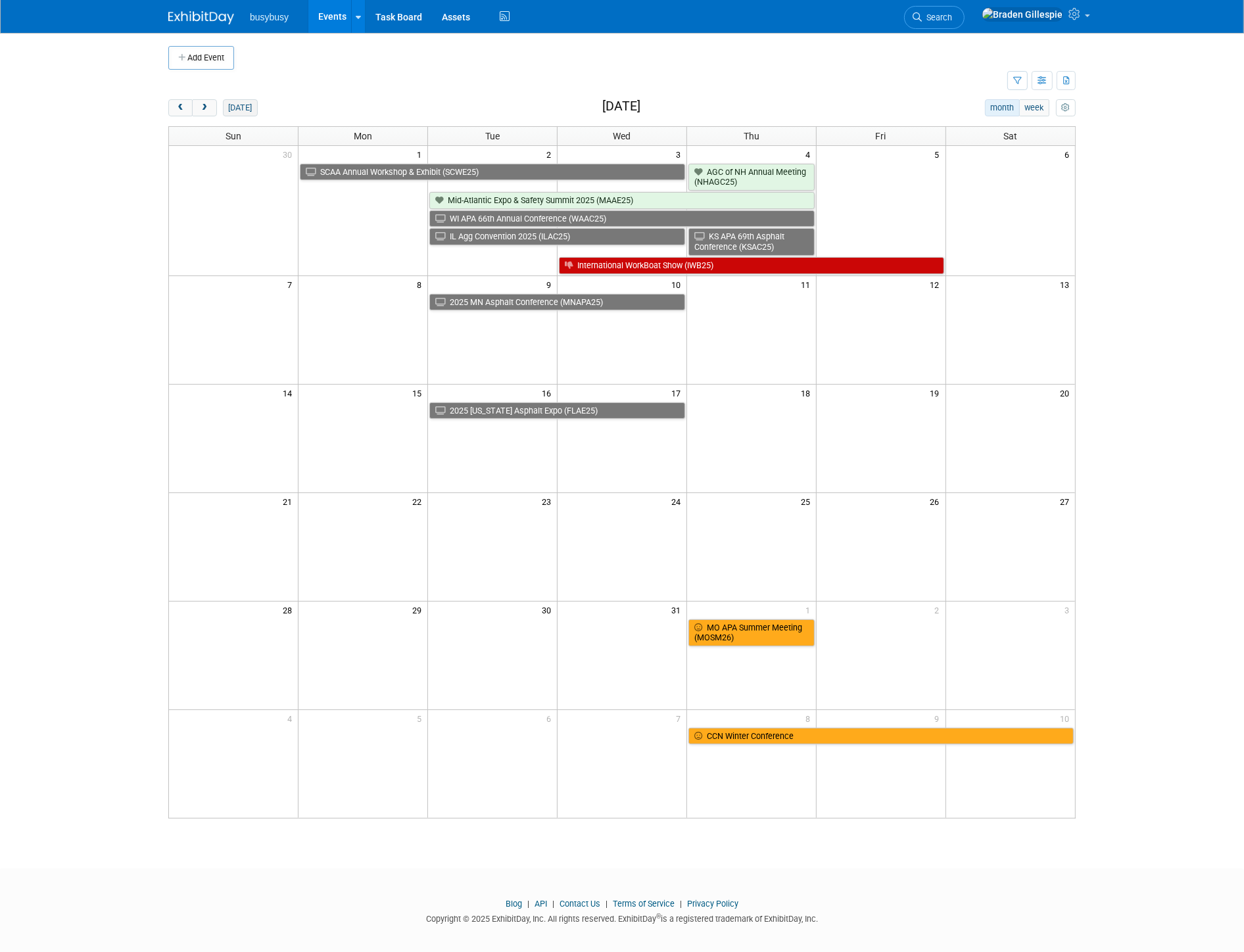
click at [242, 103] on button "today" at bounding box center [240, 107] width 35 height 17
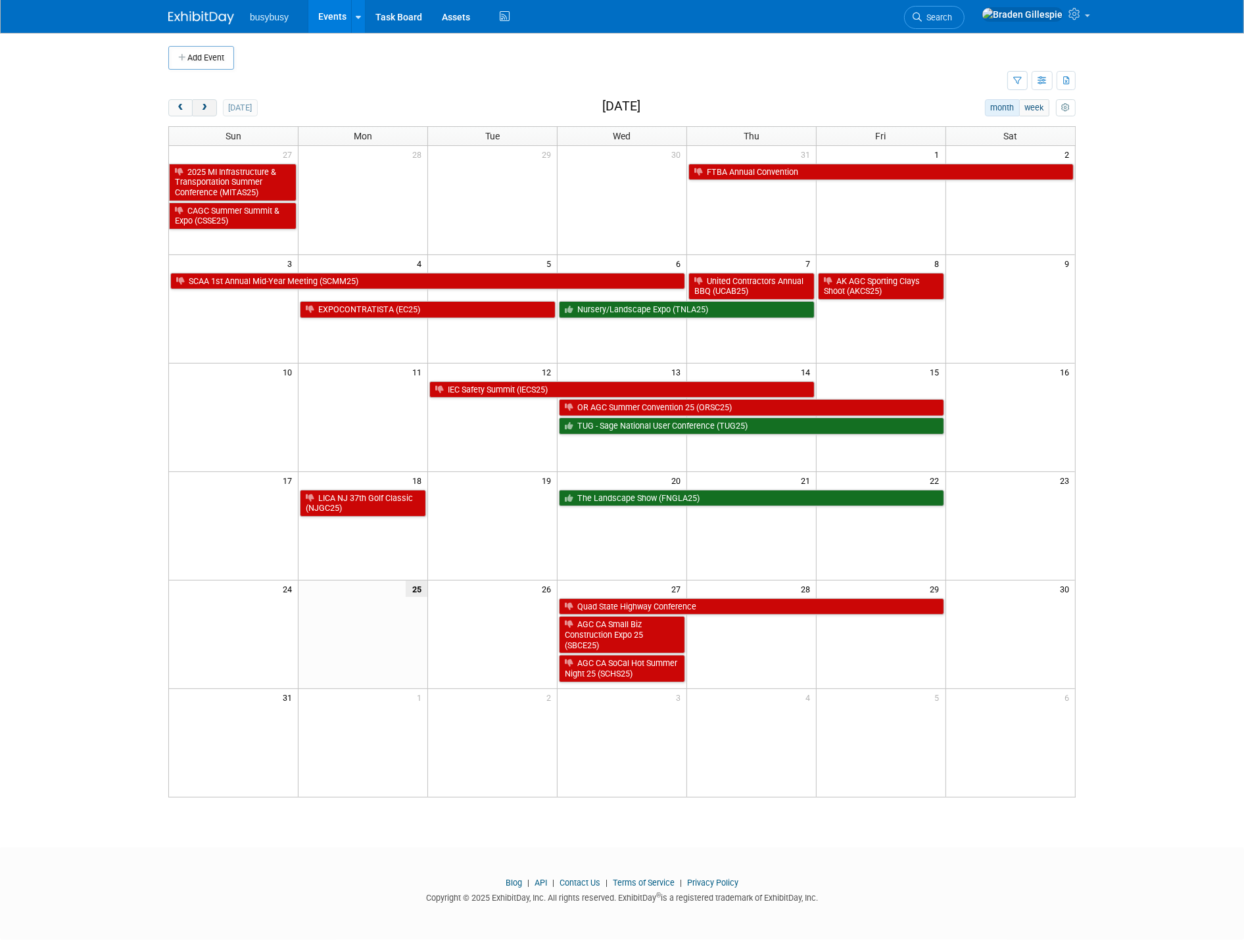
click at [198, 100] on button "next" at bounding box center [204, 107] width 24 height 17
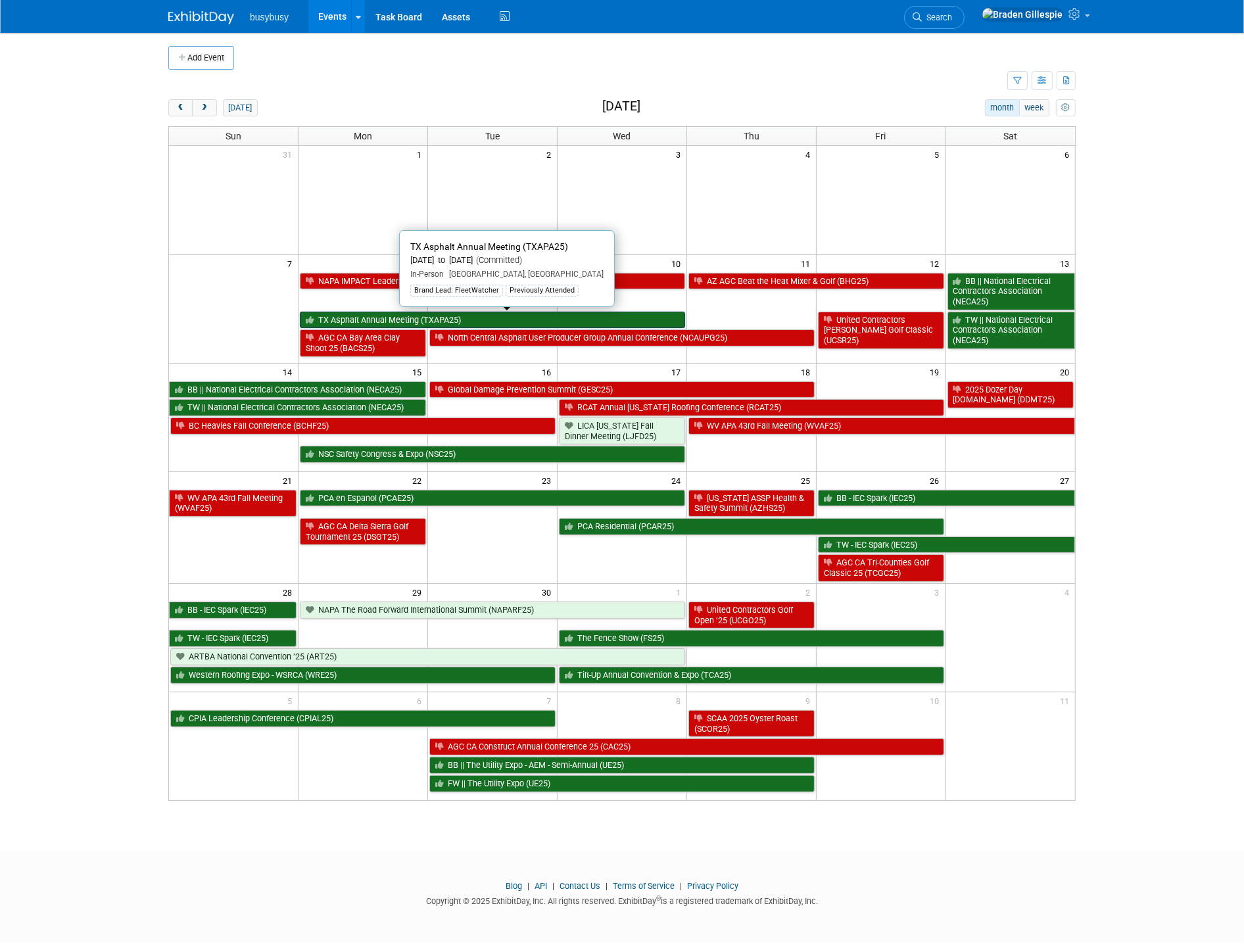
click at [459, 315] on link "TX Asphalt Annual Meeting (TXAPA25)" at bounding box center [492, 320] width 385 height 17
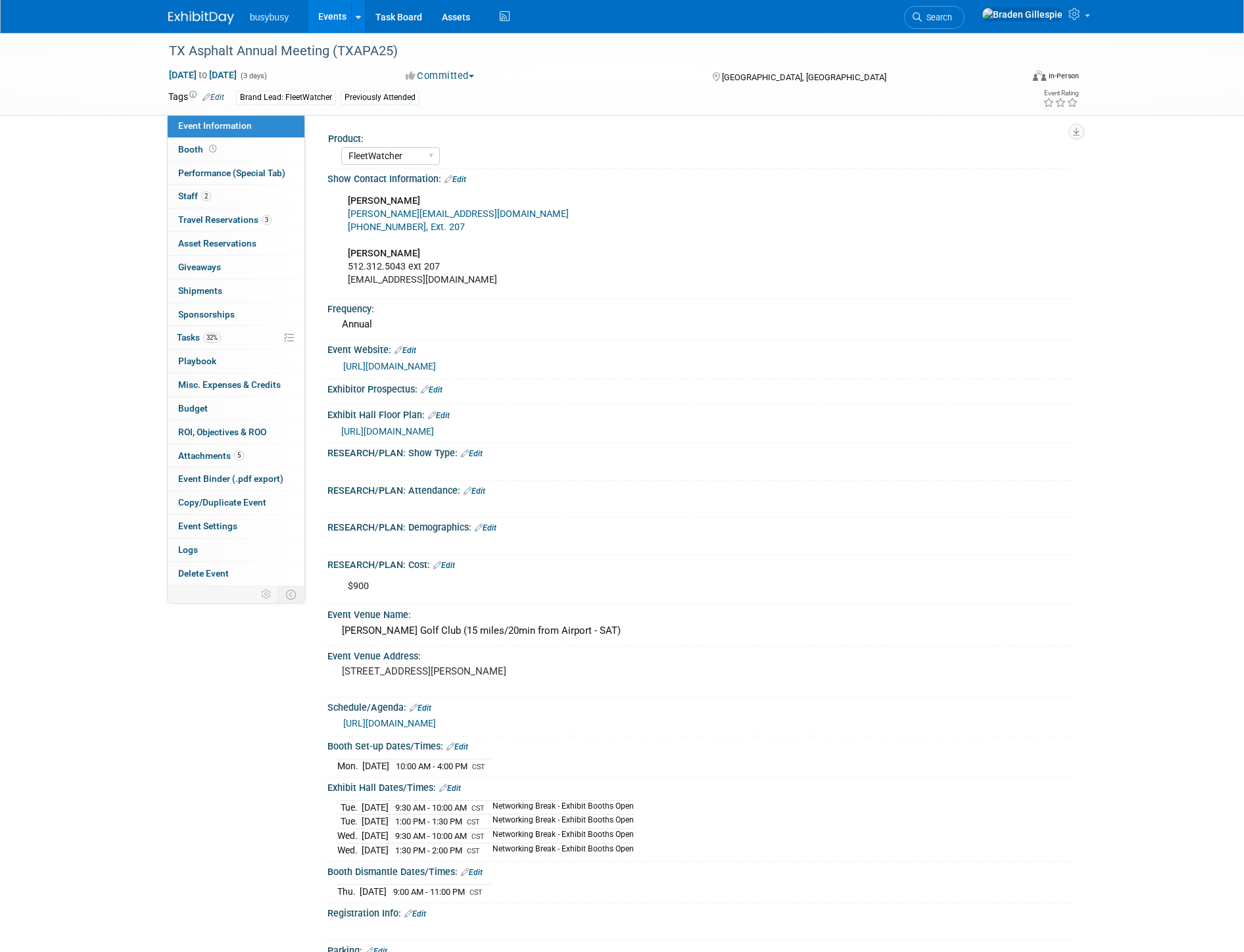
select select "FleetWatcher"
select select "Member"
click at [466, 678] on pre "16641 La Cantera Pkwy San Antonio, TX 78256" at bounding box center [482, 671] width 283 height 12
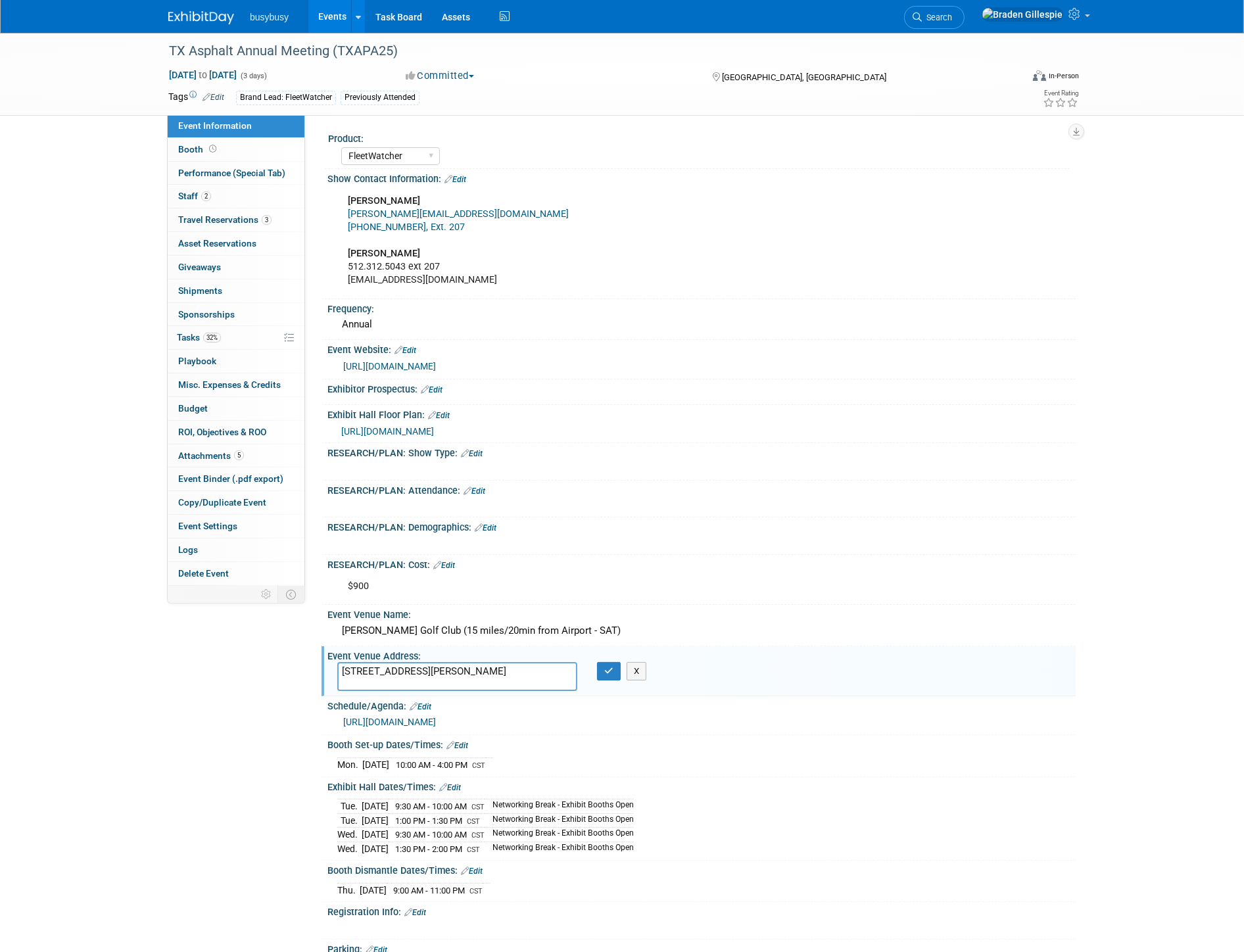
drag, startPoint x: 466, startPoint y: 680, endPoint x: 311, endPoint y: 638, distance: 160.6
click at [293, 652] on div "Event Information Event Info Booth Booth Performance (Special Tab) Performance …" at bounding box center [622, 594] width 928 height 1123
click at [612, 671] on button "button" at bounding box center [608, 672] width 23 height 19
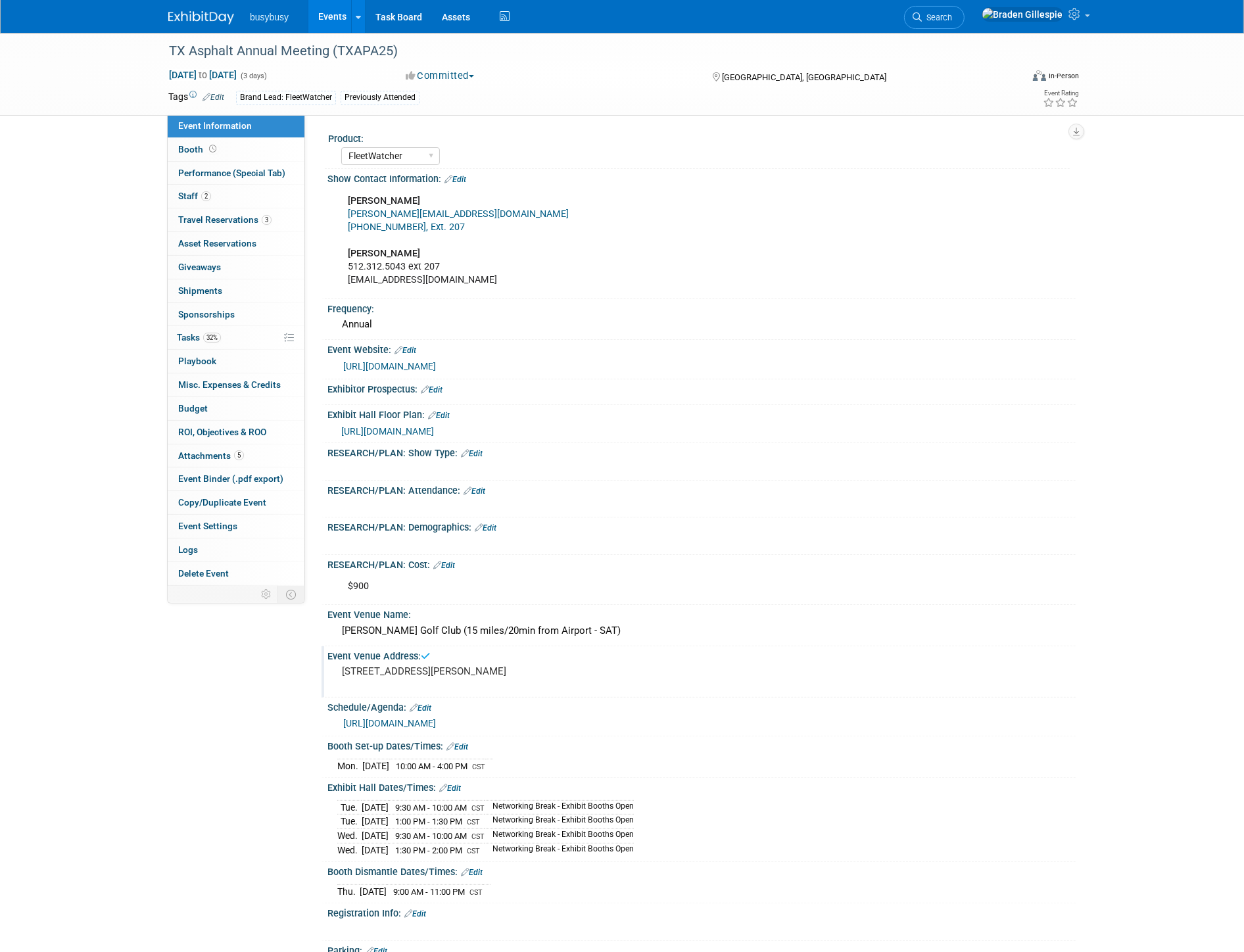
click at [203, 15] on img at bounding box center [201, 18] width 65 height 13
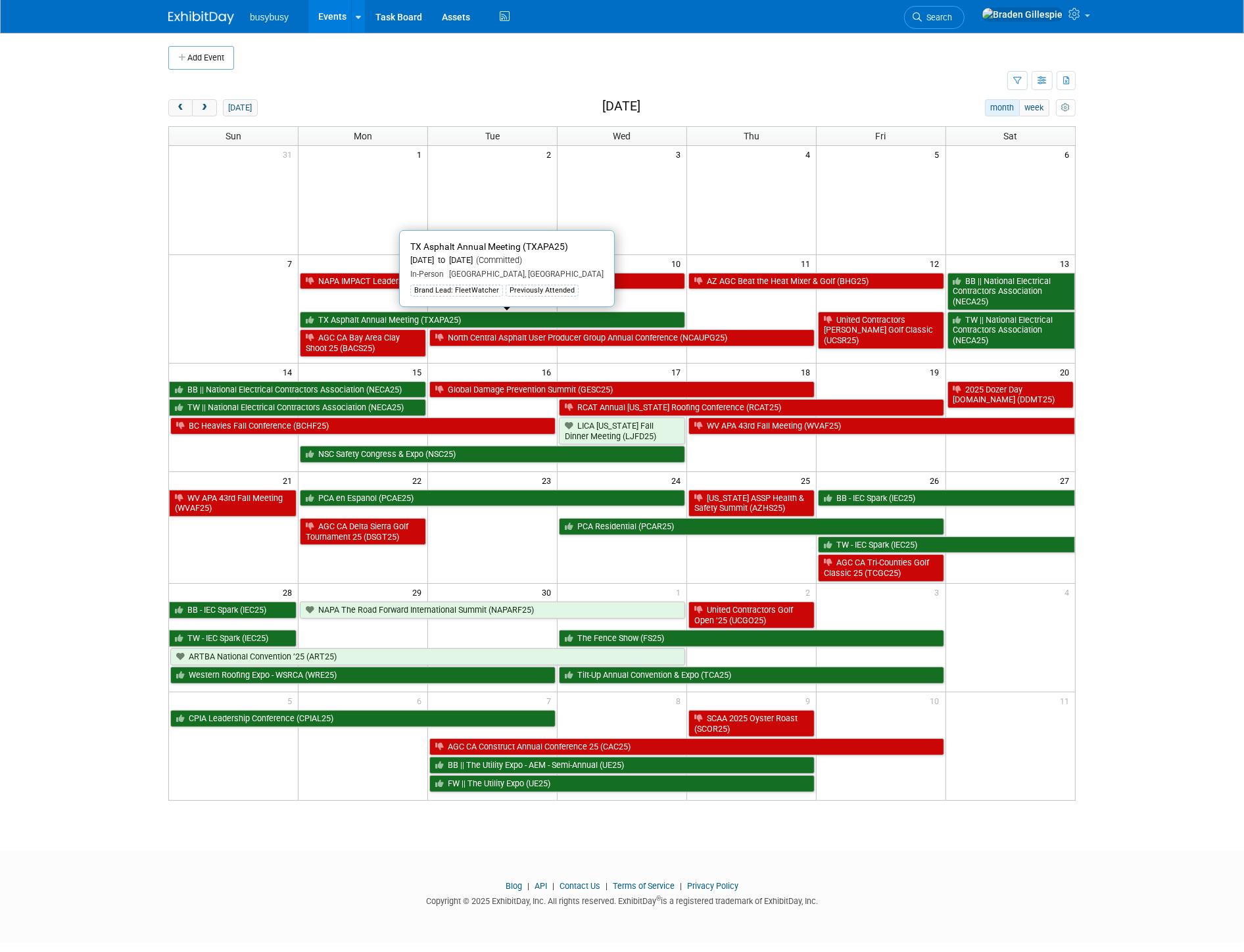
click at [478, 315] on link "TX Asphalt Annual Meeting (TXAPA25)" at bounding box center [492, 320] width 385 height 17
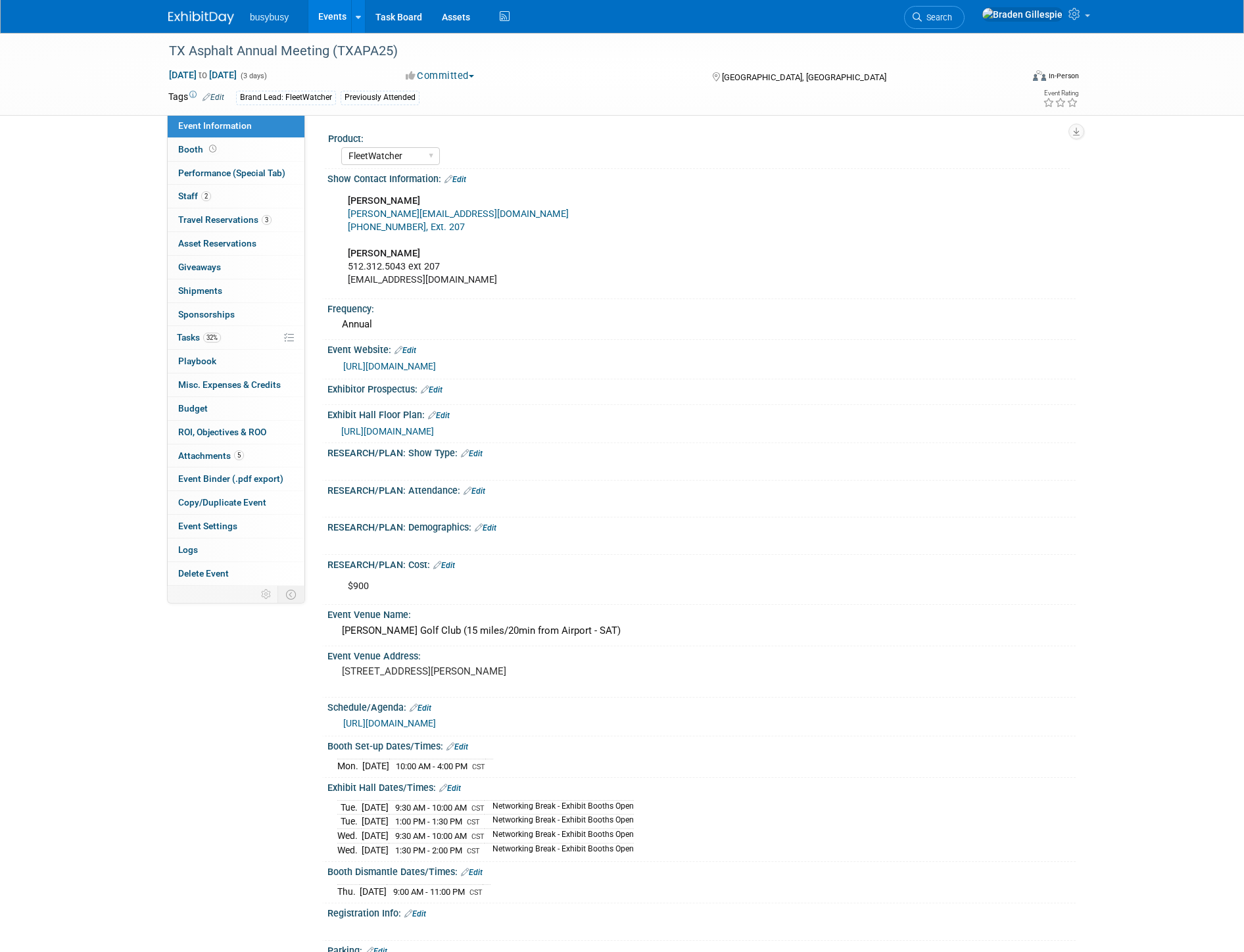
select select "FleetWatcher"
select select "Member"
click at [265, 216] on span "3" at bounding box center [266, 219] width 10 height 10
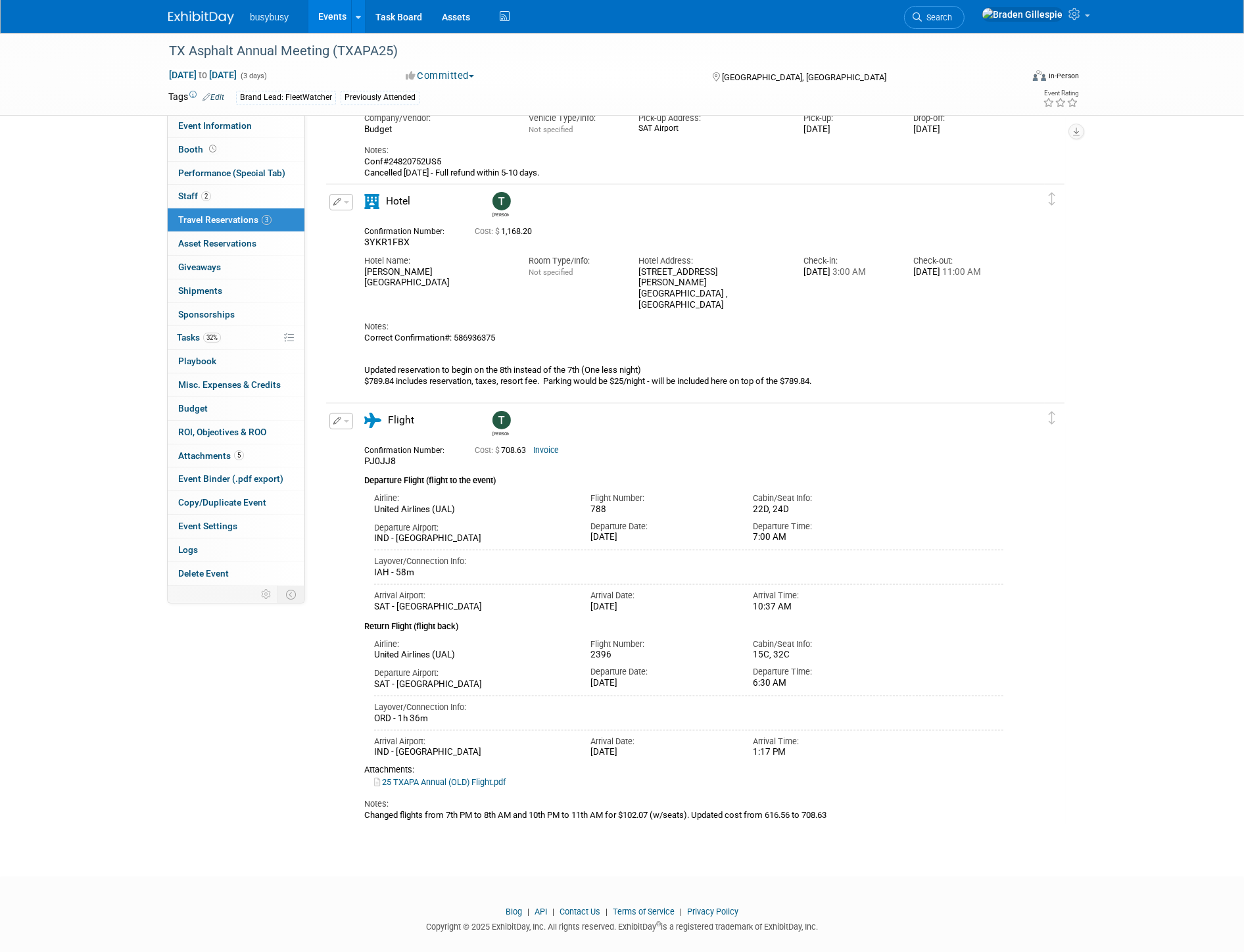
scroll to position [146, 0]
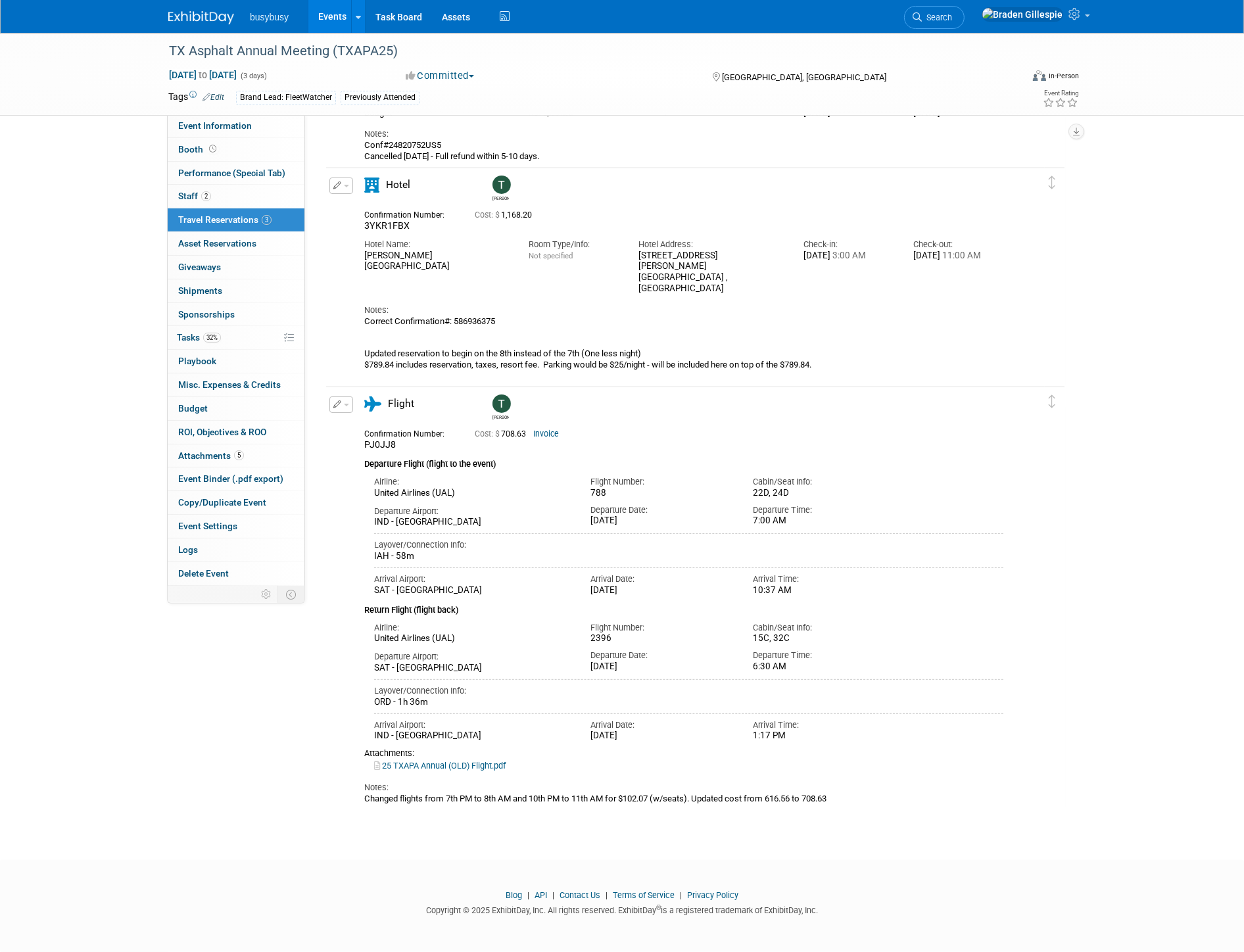
click at [1207, 95] on div "TX Asphalt Annual Meeting (TXAPA25) [DATE] to [DATE] (3 days) [DATE] to [DATE] …" at bounding box center [622, 74] width 1244 height 83
click at [222, 123] on span "Event Information" at bounding box center [215, 125] width 74 height 10
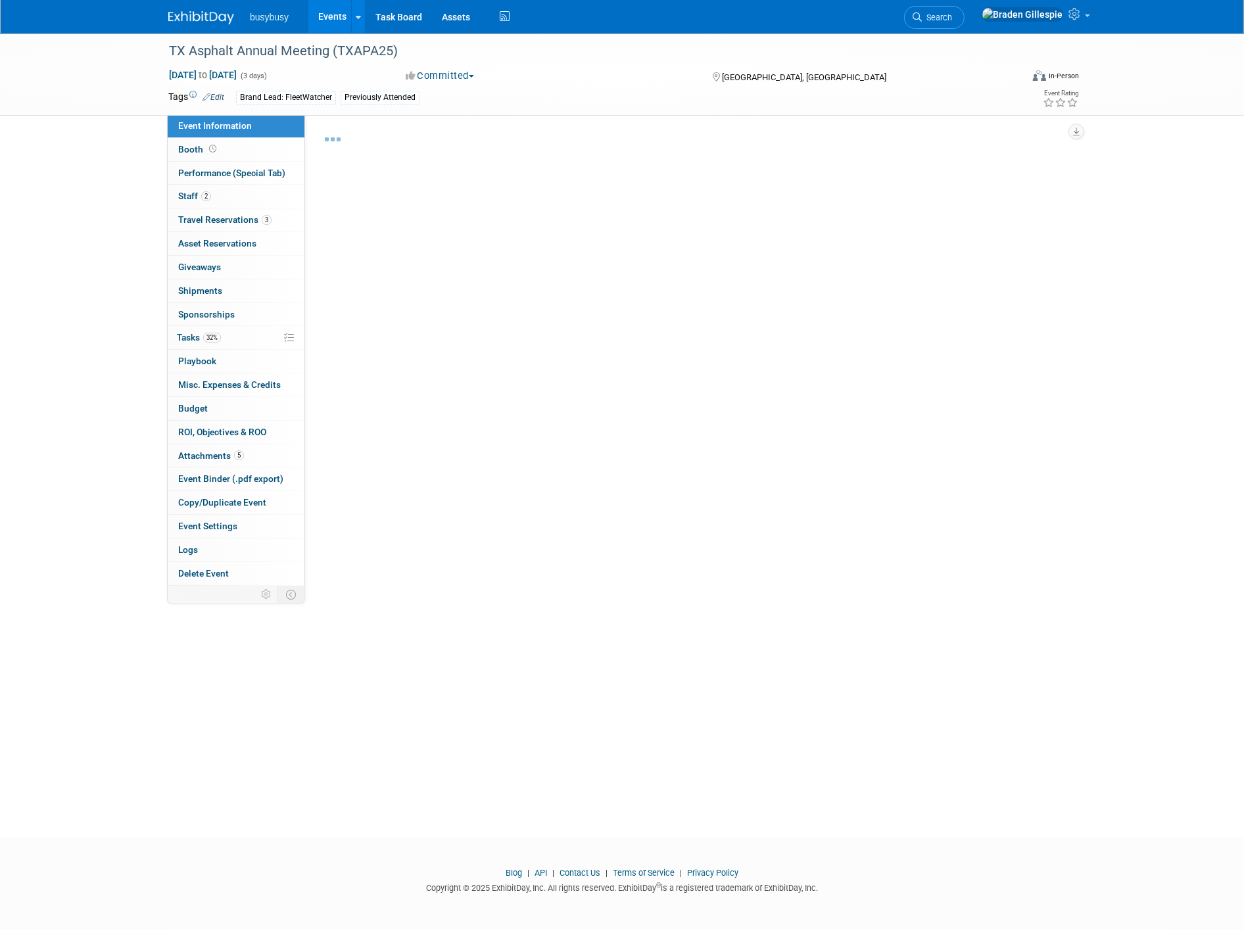
select select "FleetWatcher"
select select "Member"
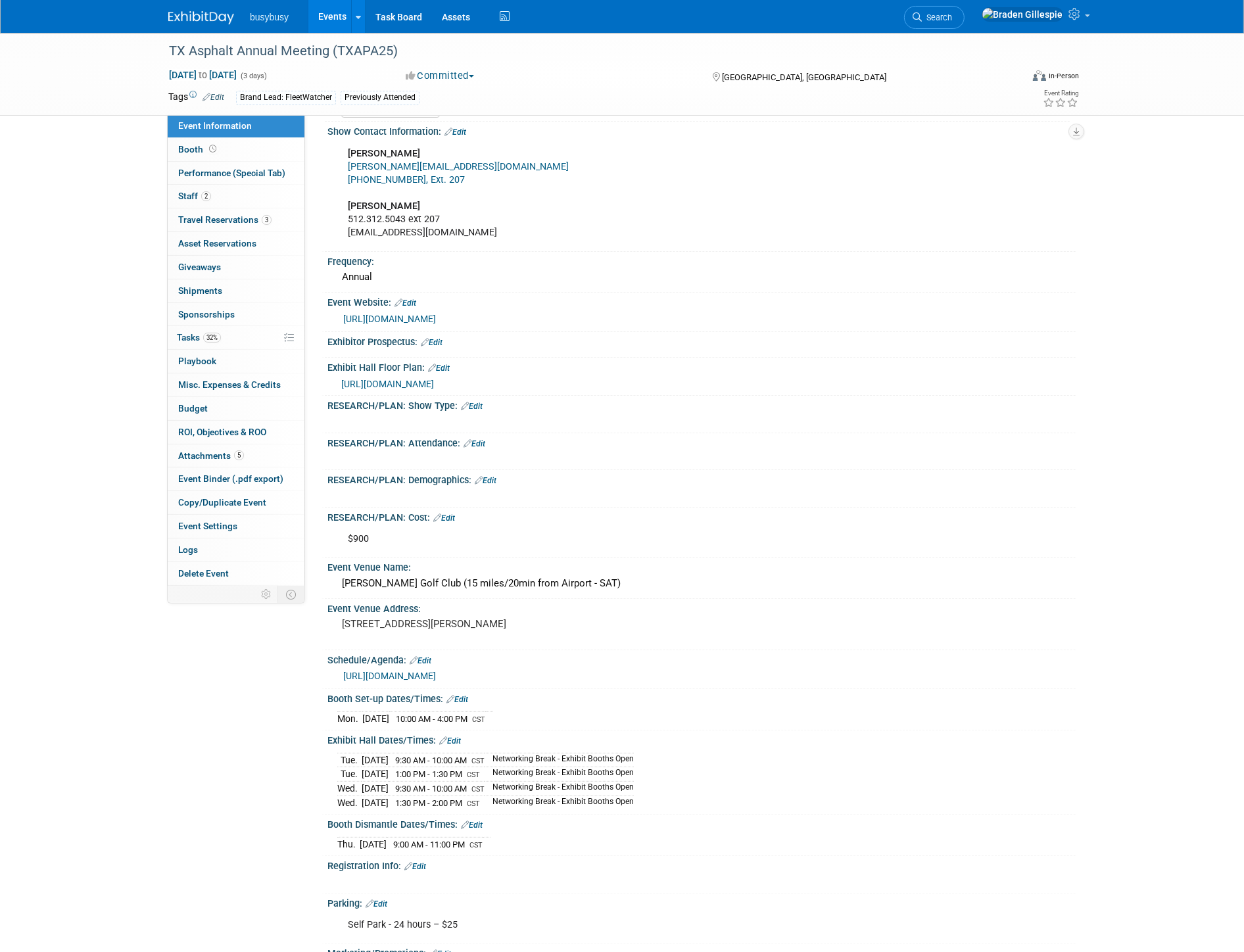
scroll to position [73, 0]
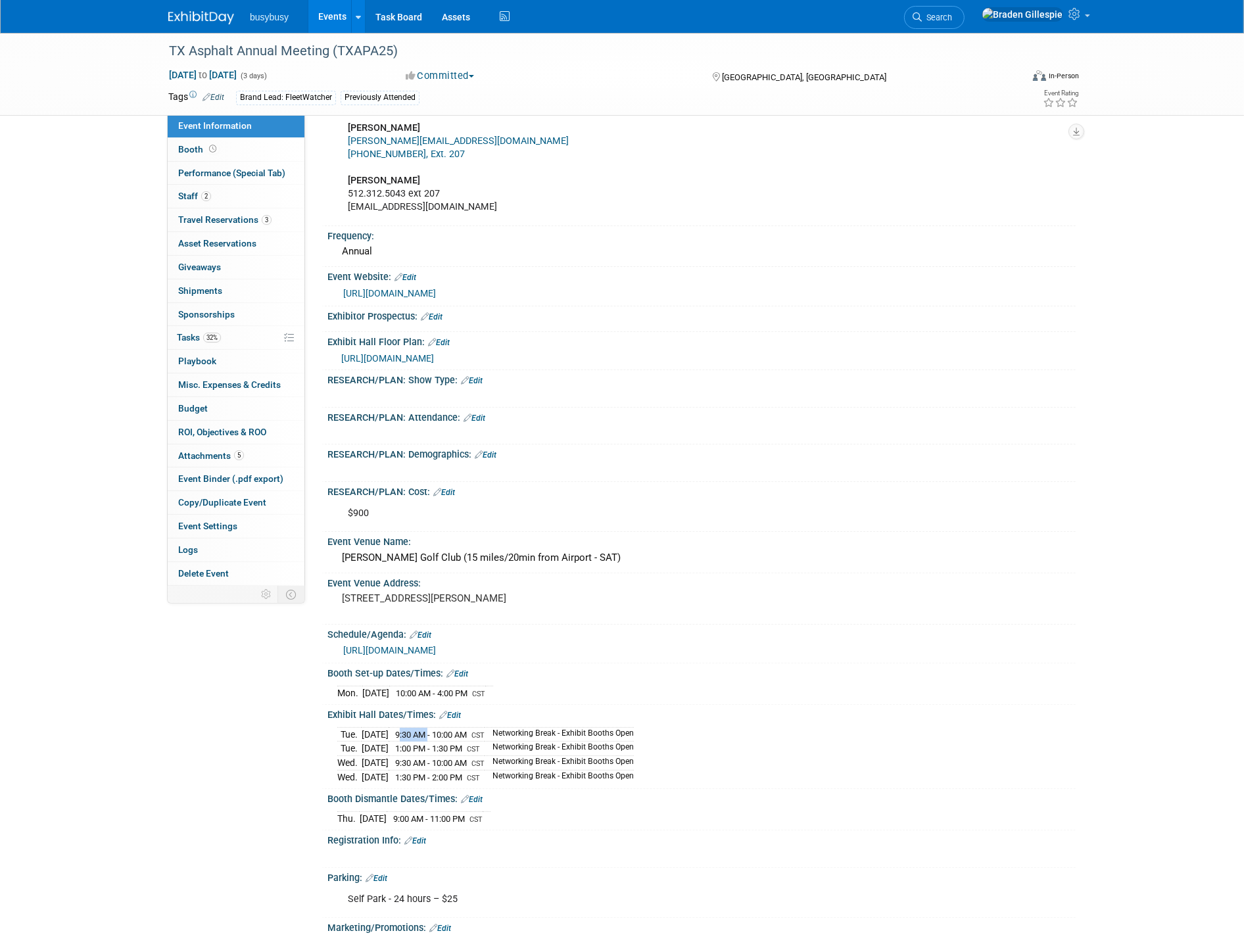
drag, startPoint x: 419, startPoint y: 728, endPoint x: 450, endPoint y: 729, distance: 31.0
click at [450, 729] on td "9:30 AM - 10:00 AM CST" at bounding box center [436, 735] width 96 height 15
click at [239, 213] on link "3 Travel Reservations 3" at bounding box center [236, 219] width 137 height 23
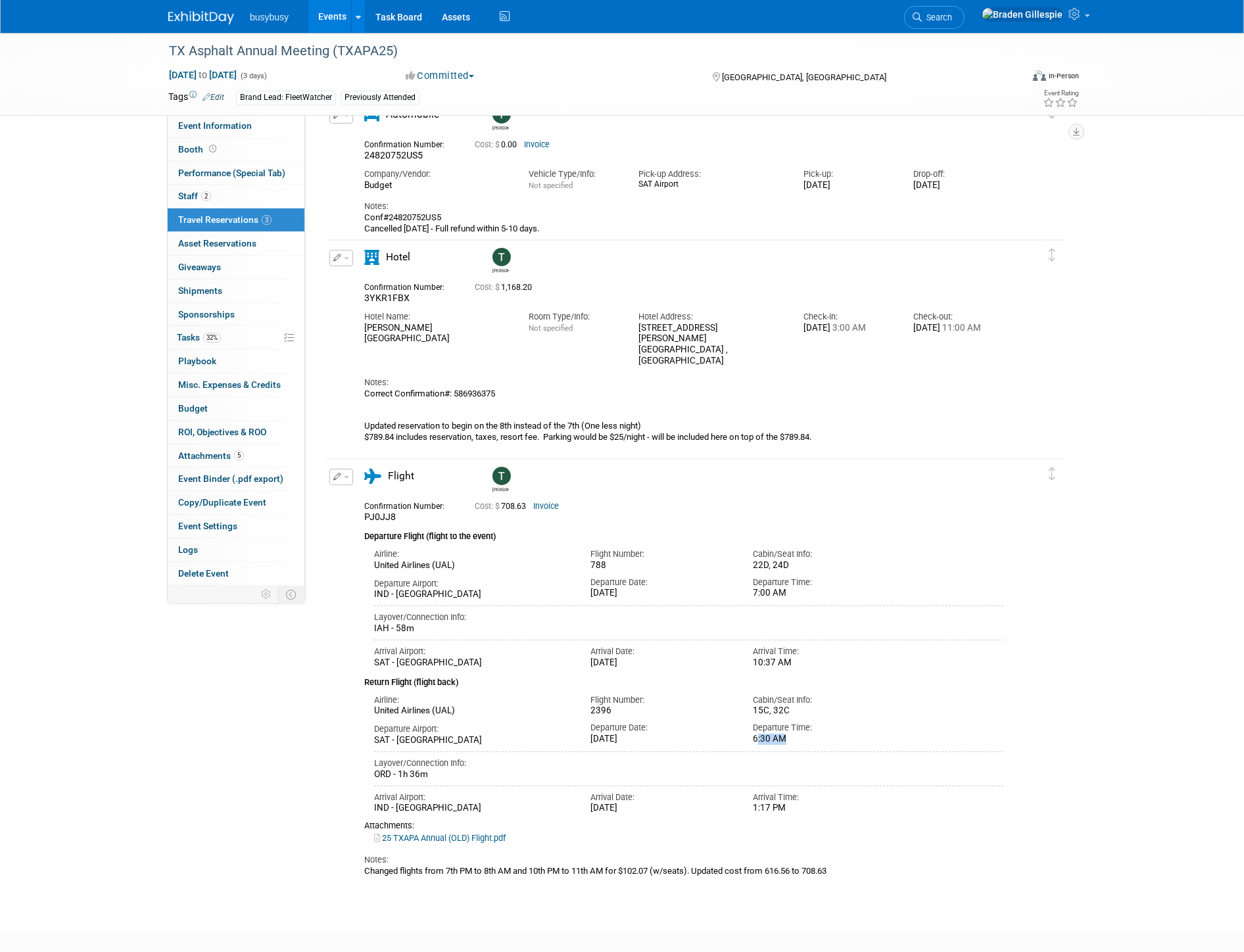
drag, startPoint x: 788, startPoint y: 741, endPoint x: 758, endPoint y: 745, distance: 30.3
click at [758, 745] on div "Departure Airport: SAT - [GEOGRAPHIC_DATA] Departure Date: [DATE] Departure Tim…" at bounding box center [688, 732] width 649 height 30
click at [786, 734] on div "6:30 AM" at bounding box center [824, 739] width 143 height 11
drag, startPoint x: 787, startPoint y: 805, endPoint x: 888, endPoint y: 832, distance: 104.5
click at [736, 809] on div "Arrival Airport: IND - [GEOGRAPHIC_DATA] Arrival Date: [DATE] Arrival Time: 1:1…" at bounding box center [688, 797] width 649 height 35
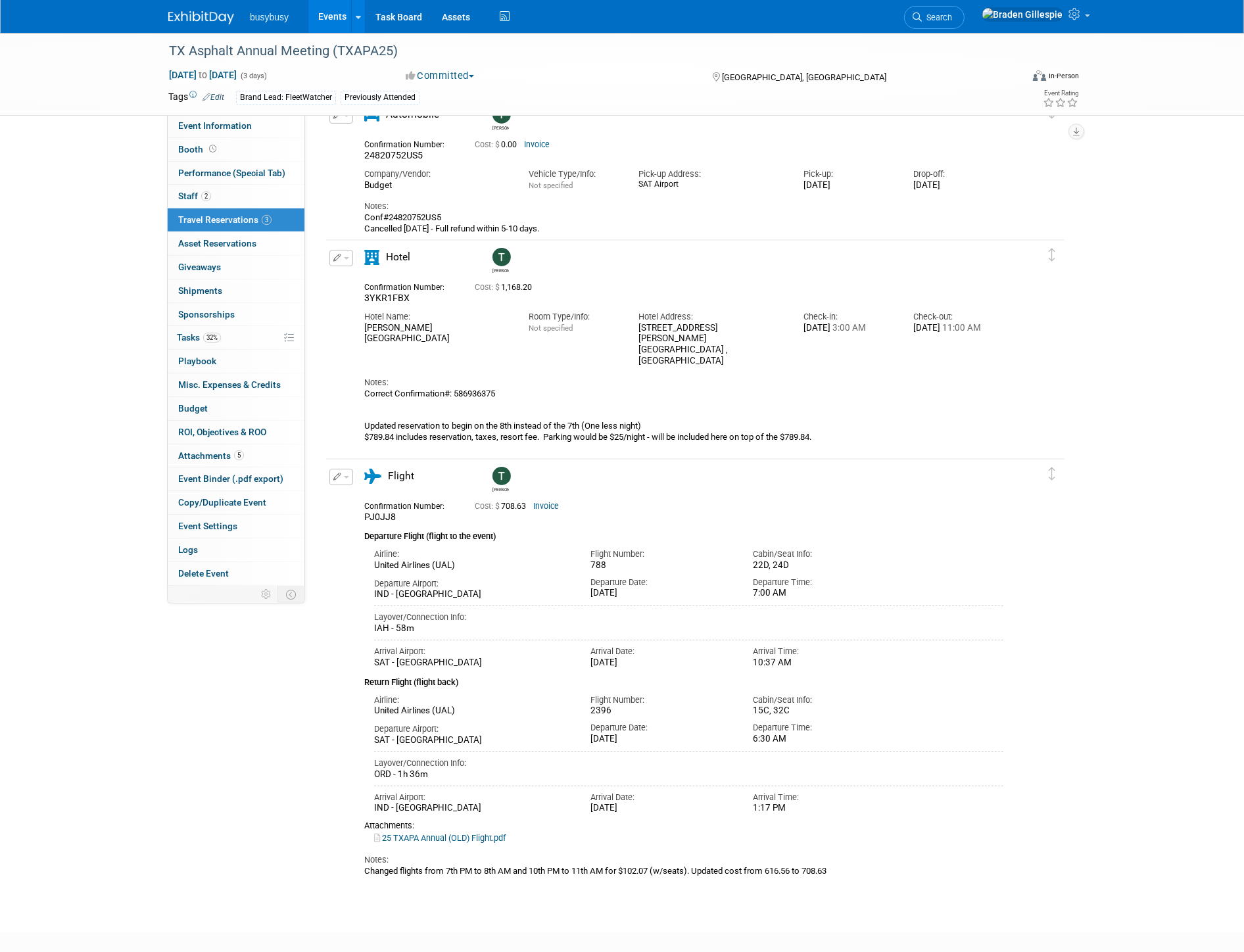
click at [811, 814] on div "Confirmation Number: PJ0JJ8 Cost: $ 708.63 Invoice Departure Flight (flight to …" at bounding box center [683, 686] width 639 height 381
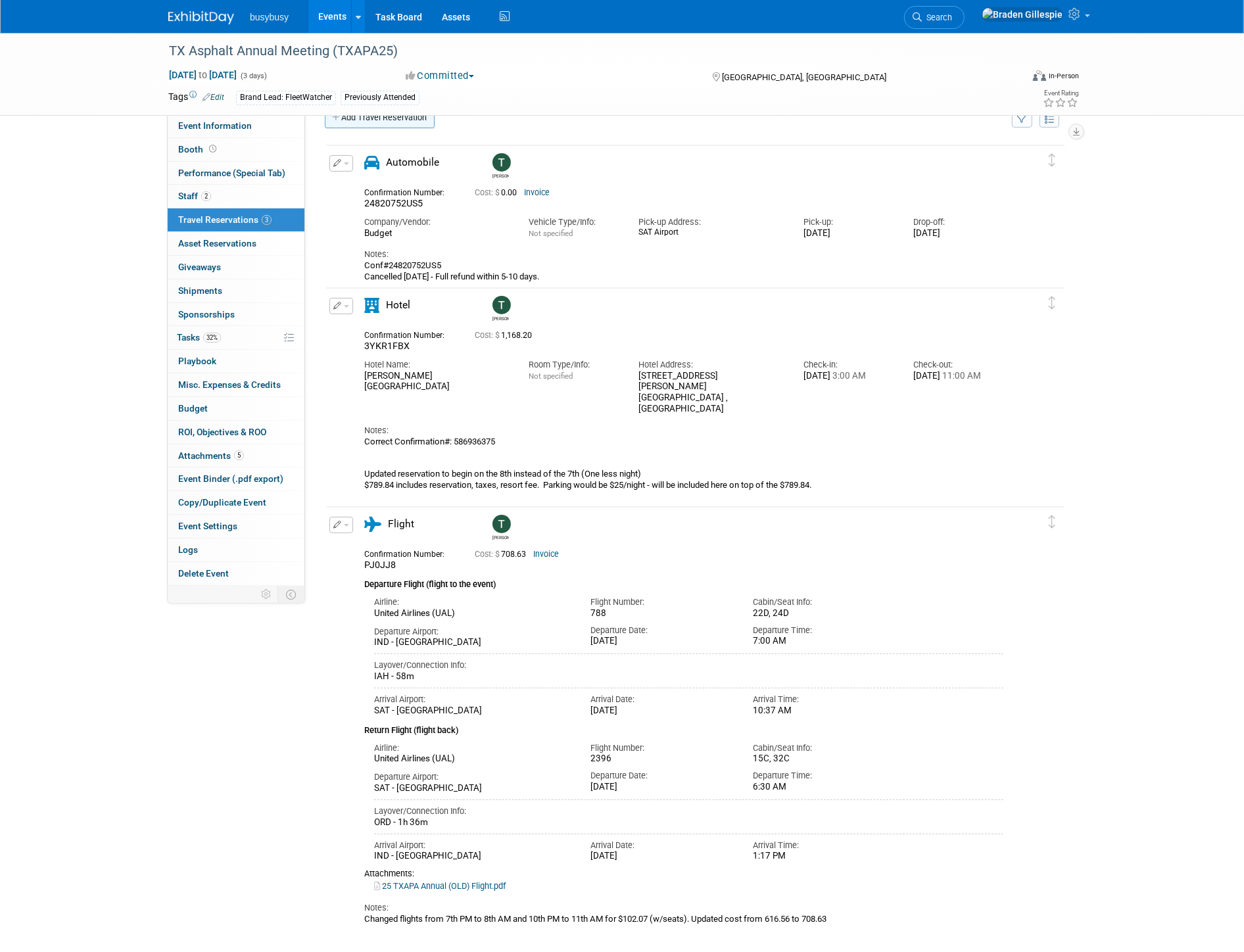
scroll to position [0, 0]
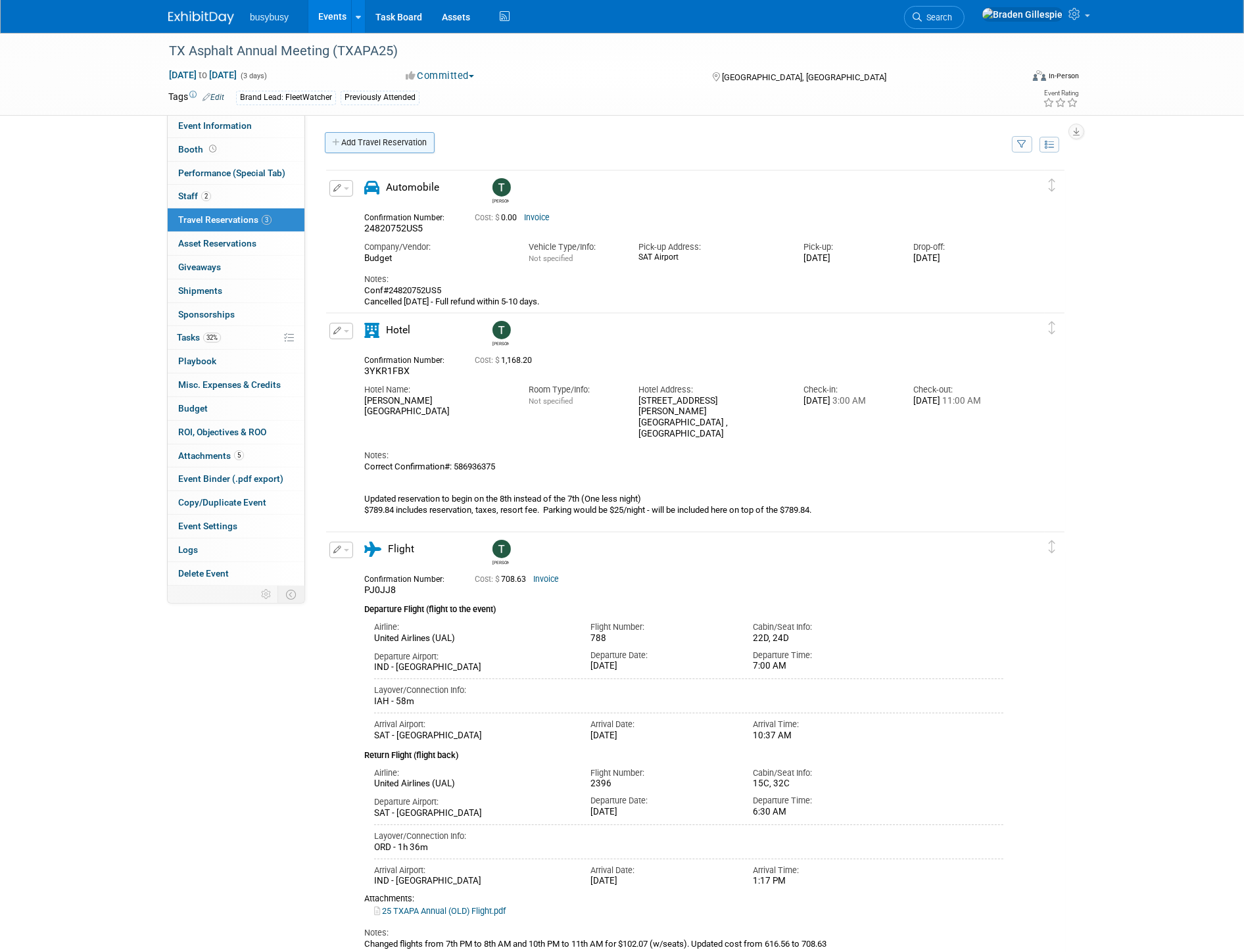
click at [386, 142] on link "Add Travel Reservation" at bounding box center [380, 143] width 110 height 21
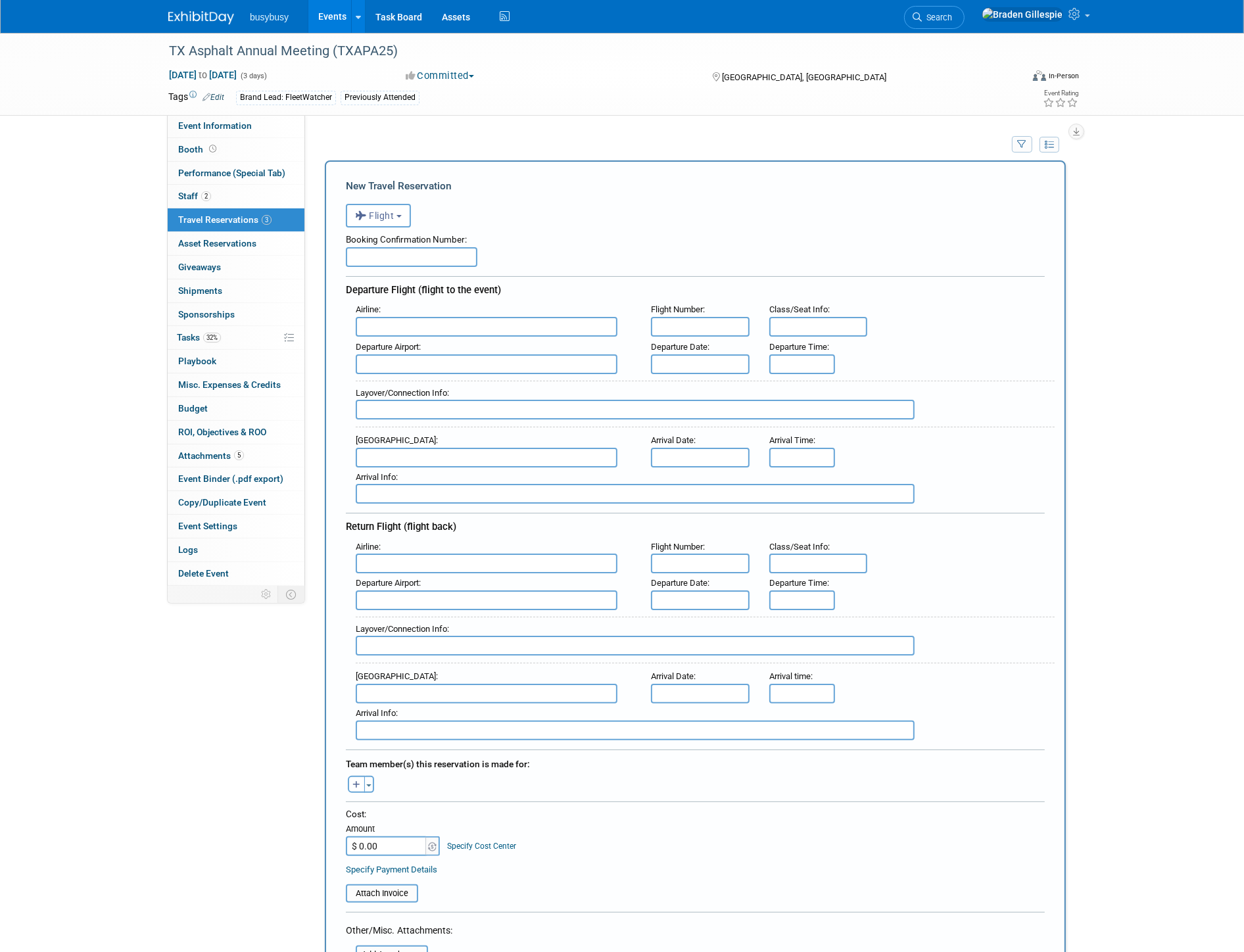
click at [408, 323] on input "text" at bounding box center [486, 327] width 261 height 20
drag, startPoint x: 398, startPoint y: 326, endPoint x: 327, endPoint y: 326, distance: 71.0
click at [327, 326] on div "New Travel Reservation <i class="fas fa-plane" style="padding: 6px 4px 6px 1px;…" at bounding box center [695, 651] width 741 height 983
click at [409, 365] on span "Delta Air Lines (DAL)" at bounding box center [493, 370] width 273 height 21
type input "Delta Air Lines (DAL)"
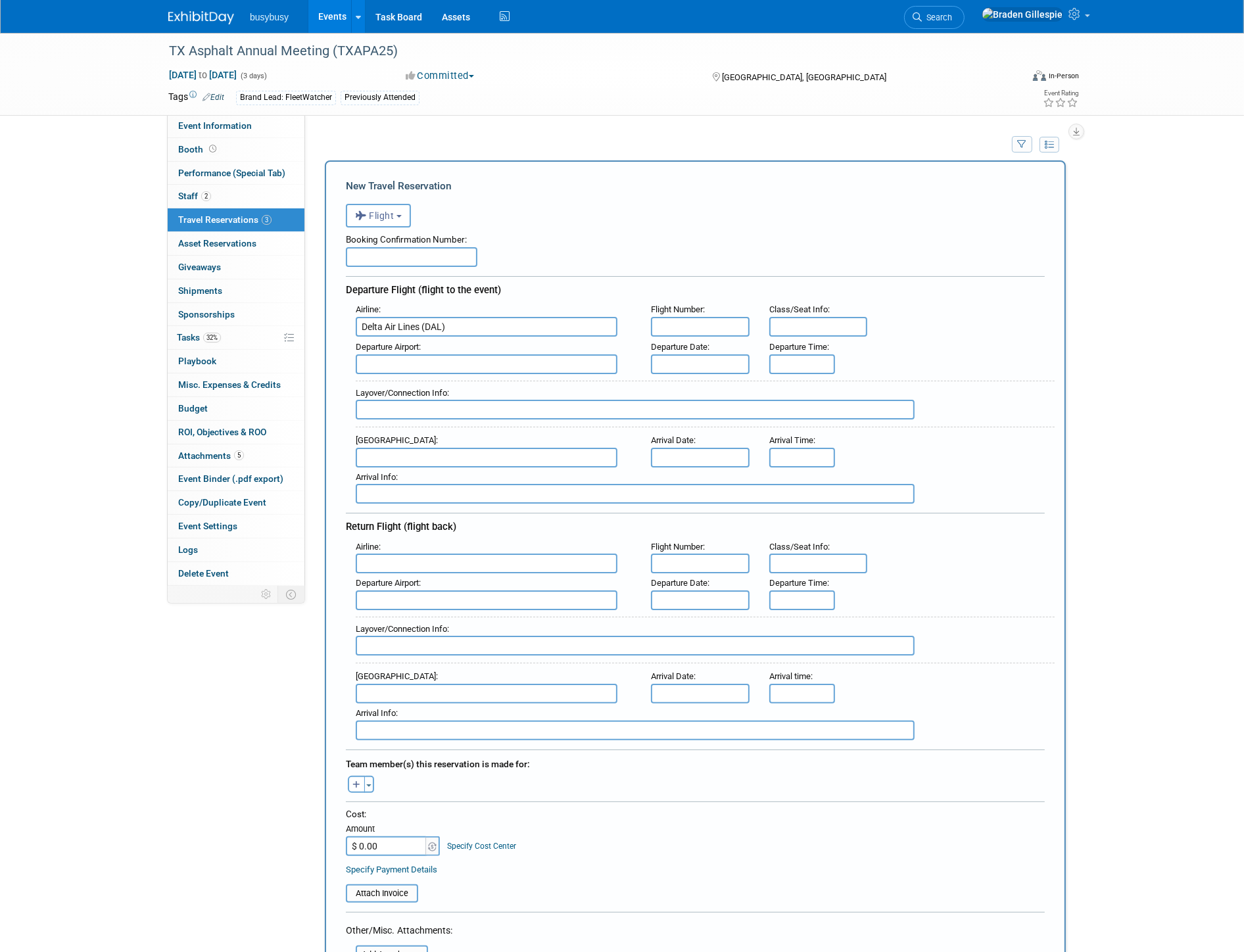
click at [401, 362] on input "text" at bounding box center [486, 364] width 261 height 20
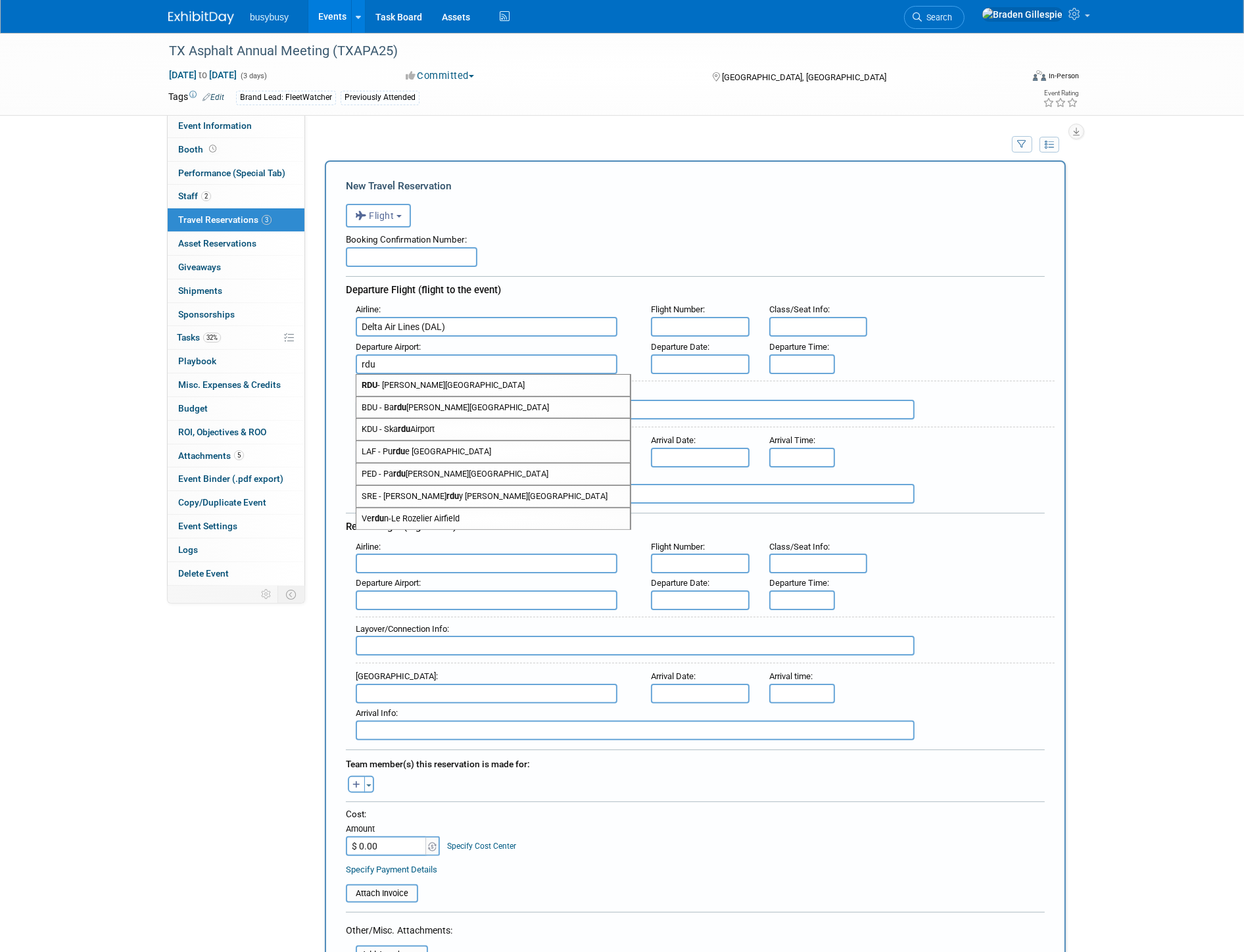
click at [409, 384] on span "RDU - [PERSON_NAME][GEOGRAPHIC_DATA]" at bounding box center [493, 385] width 273 height 21
type input "RDU - [PERSON_NAME][GEOGRAPHIC_DATA]"
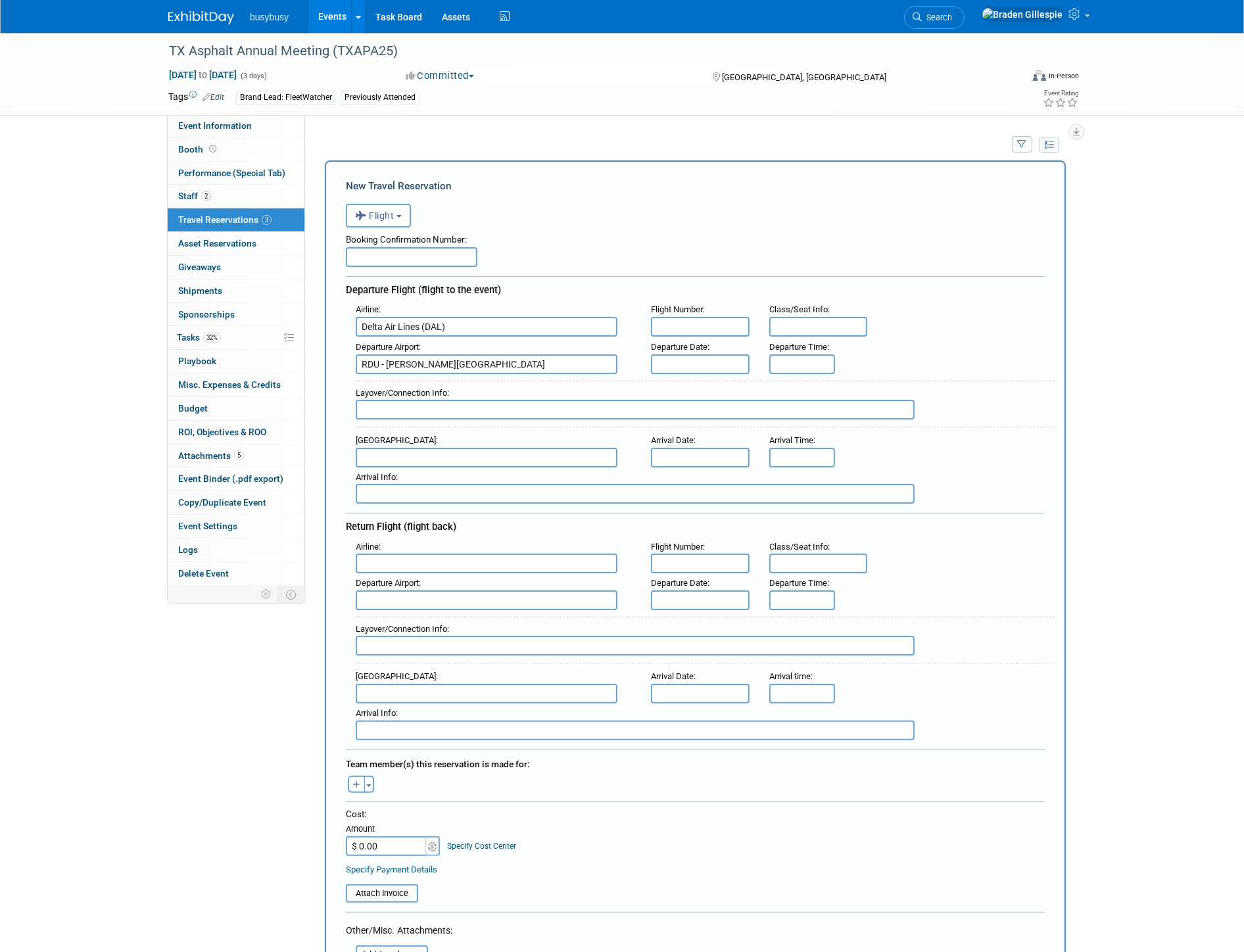
click at [393, 448] on input "text" at bounding box center [486, 457] width 261 height 20
click at [436, 476] on span "SAT - [GEOGRAPHIC_DATA]" at bounding box center [493, 479] width 273 height 21
type input "SAT - [GEOGRAPHIC_DATA]"
click at [412, 591] on input "text" at bounding box center [486, 600] width 261 height 20
click at [402, 611] on span "SAT - [GEOGRAPHIC_DATA]" at bounding box center [493, 622] width 273 height 21
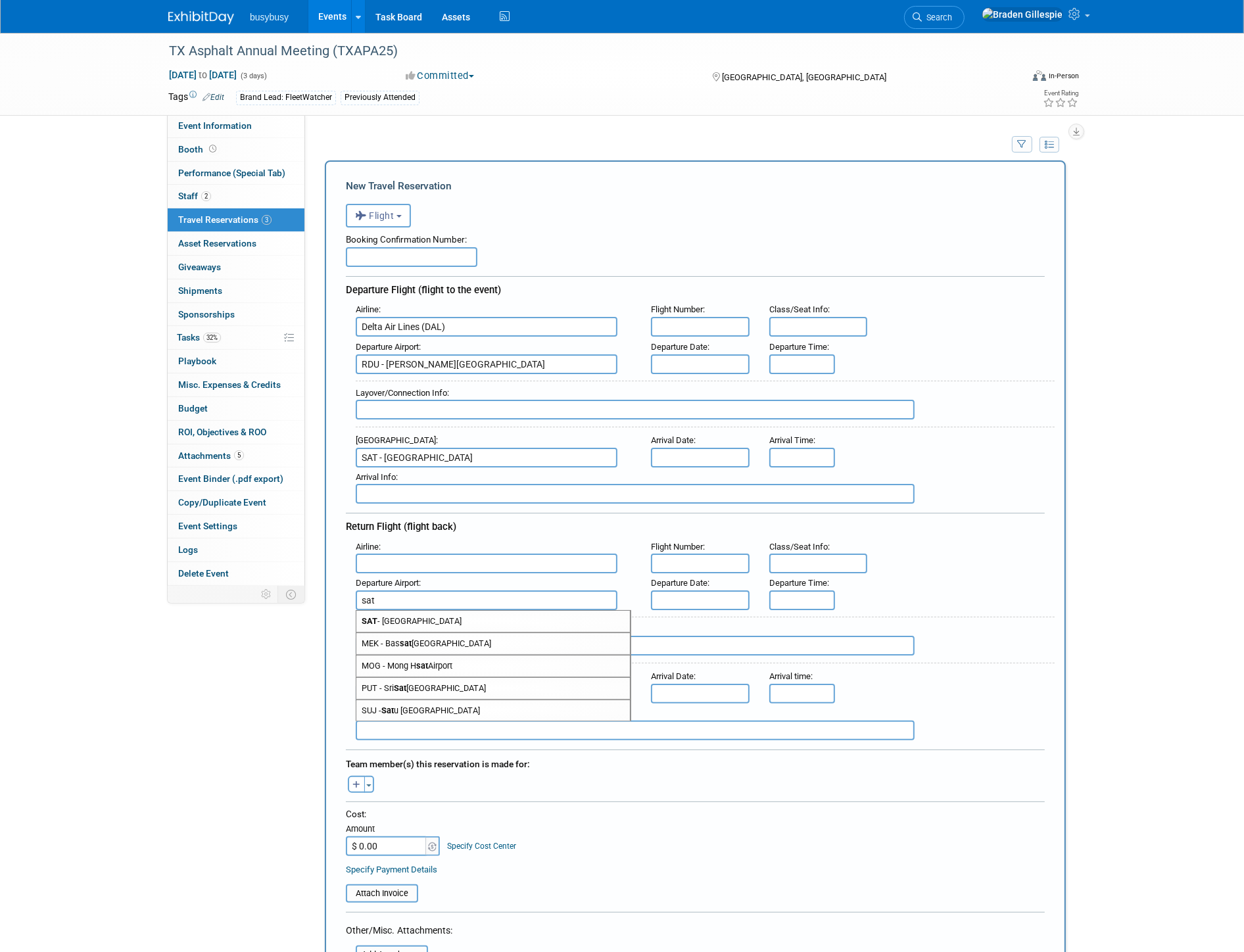
type input "SAT - [GEOGRAPHIC_DATA]"
click at [382, 707] on div "Arrival Info :" at bounding box center [705, 714] width 699 height 15
click at [384, 684] on input "text" at bounding box center [486, 693] width 261 height 20
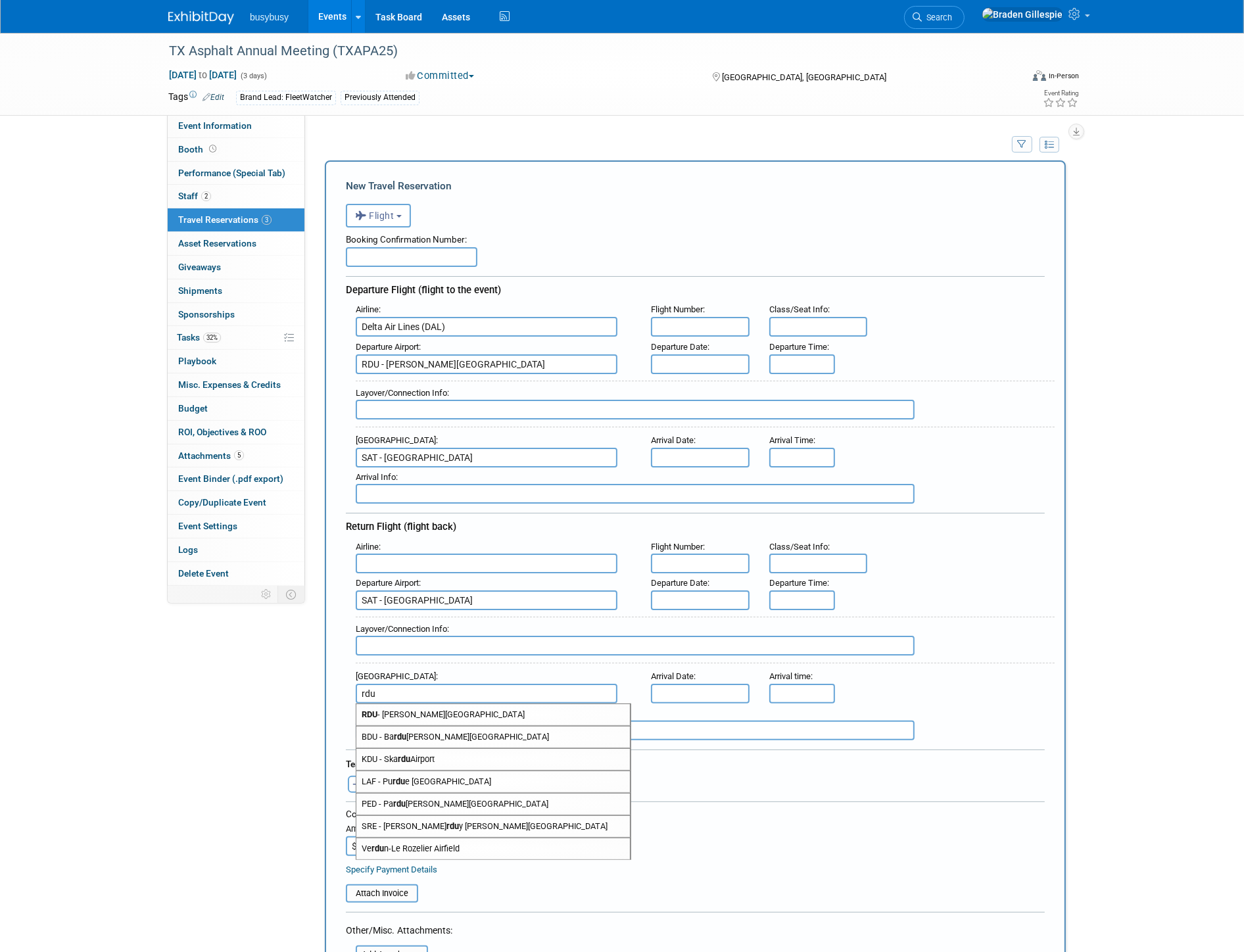
click at [389, 707] on span "RDU - [PERSON_NAME][GEOGRAPHIC_DATA]" at bounding box center [493, 715] width 273 height 21
type input "RDU - [PERSON_NAME][GEOGRAPHIC_DATA]"
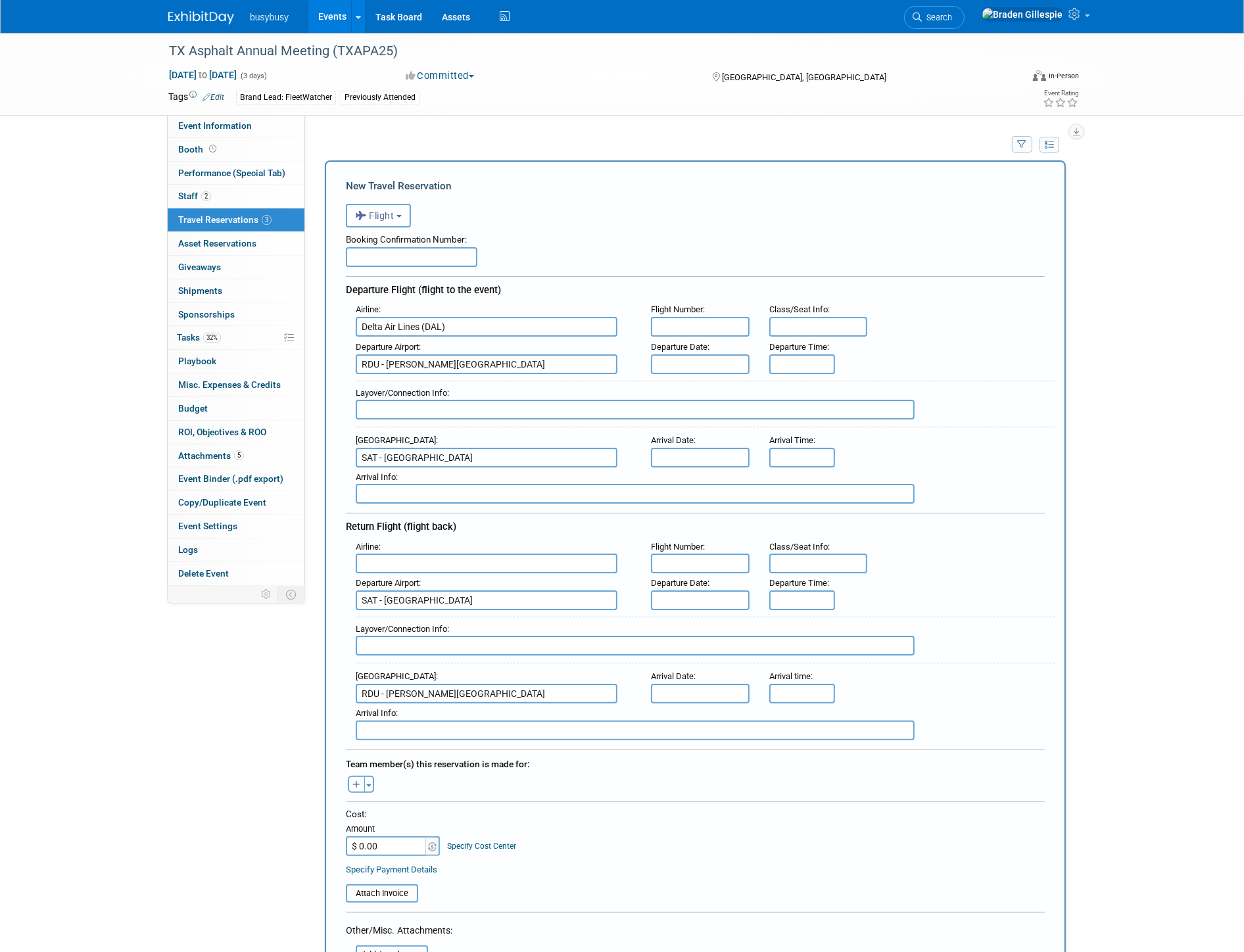
click at [420, 556] on input "text" at bounding box center [486, 563] width 261 height 20
click at [414, 596] on span "Delta Air Lines (DAL)" at bounding box center [493, 607] width 273 height 21
type input "Delta Air Lines (DAL)"
click at [708, 349] on div "Departure Date :" at bounding box center [701, 357] width 99 height 35
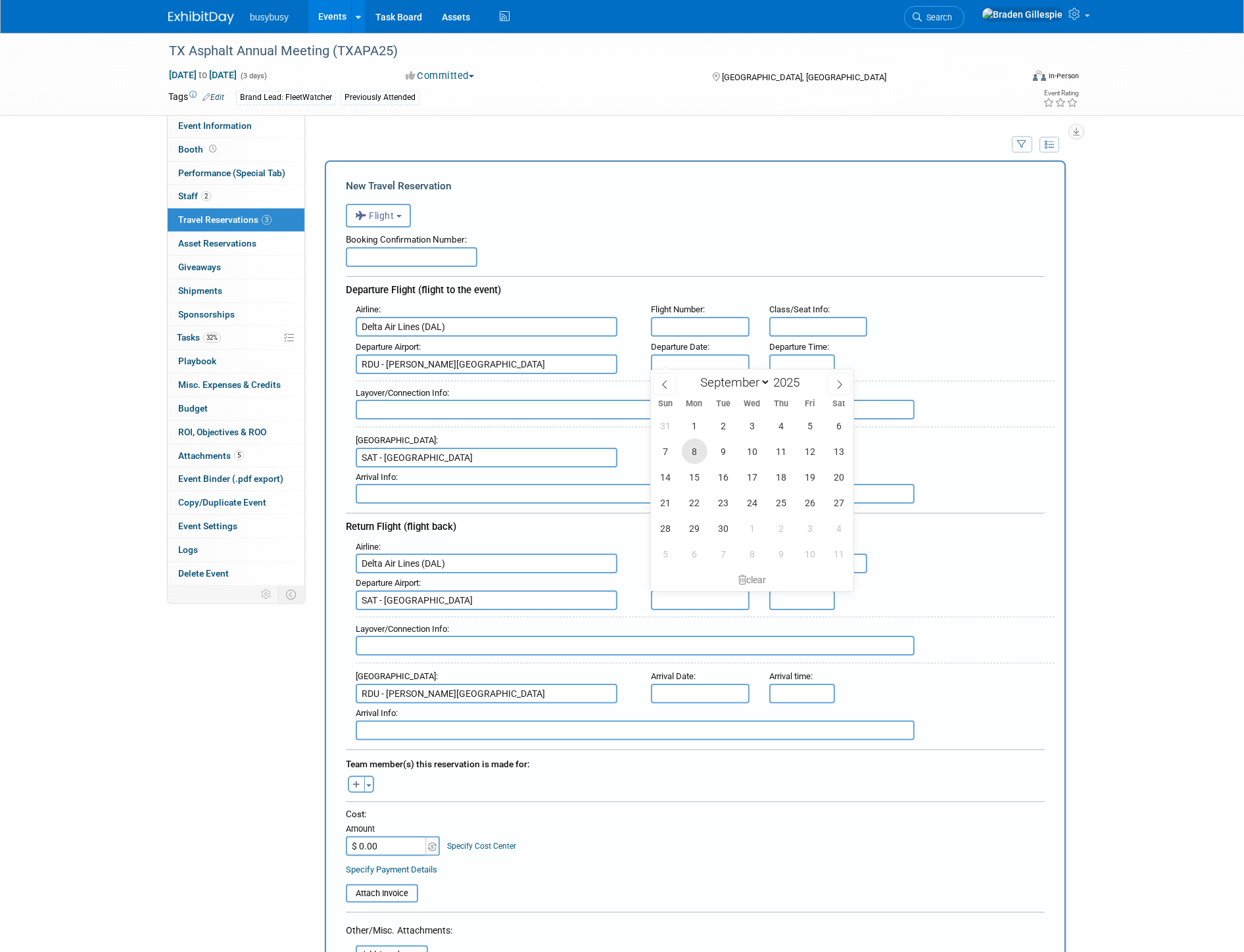
click at [697, 458] on span "8" at bounding box center [694, 451] width 25 height 25
type input "[DATE]"
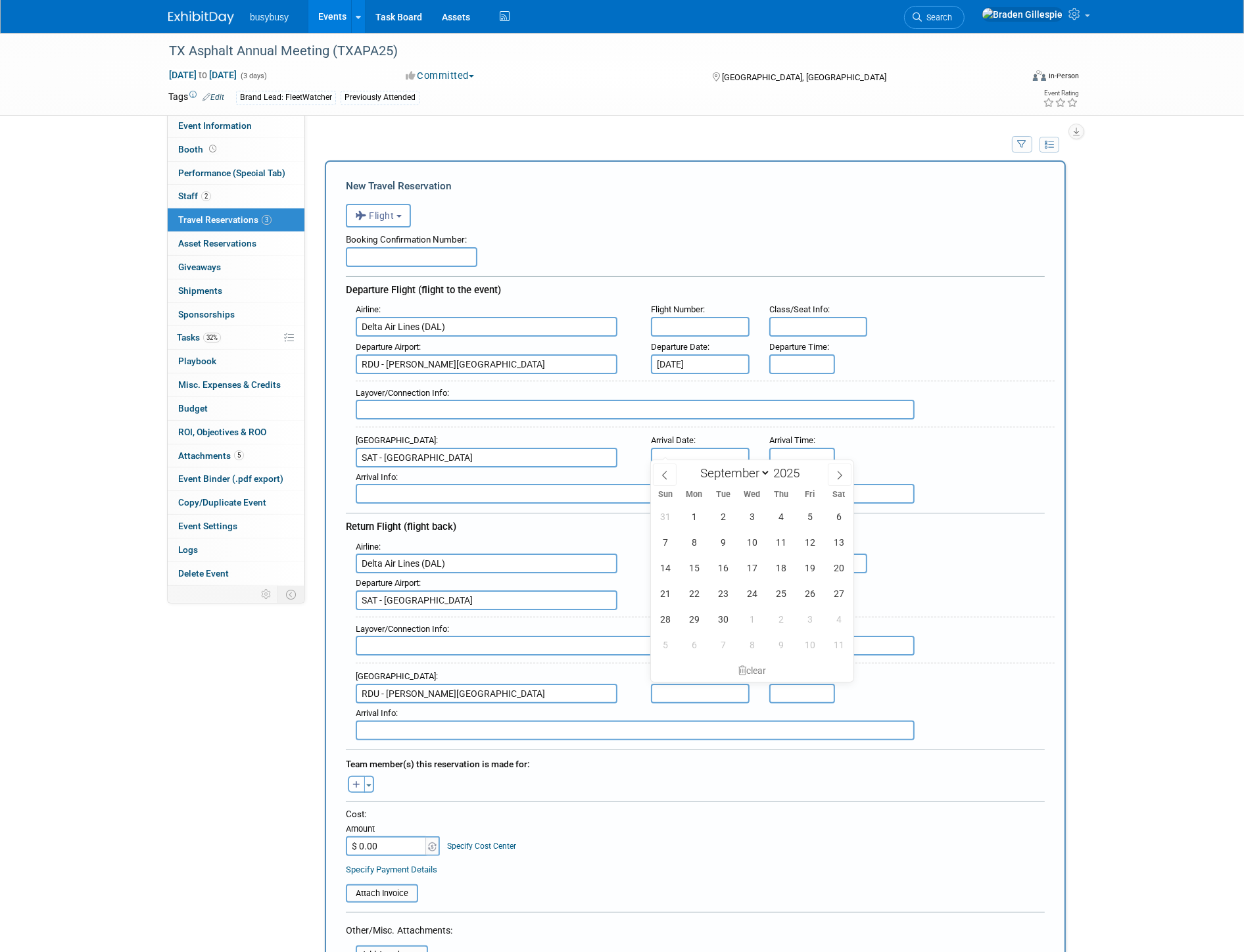
click at [694, 455] on input "text" at bounding box center [701, 457] width 99 height 20
click at [700, 548] on span "8" at bounding box center [694, 541] width 25 height 25
type input "[DATE]"
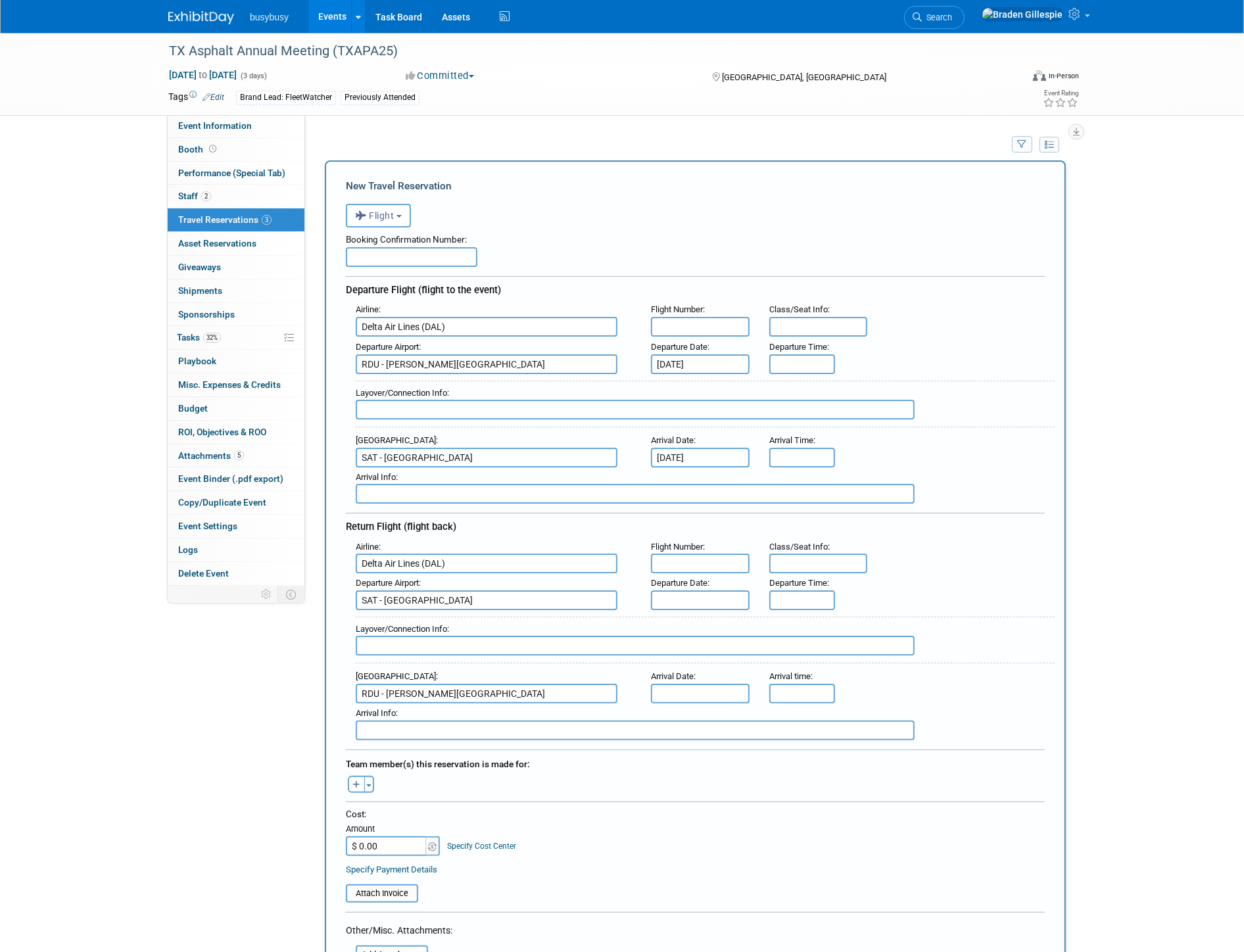
click at [678, 591] on input "text" at bounding box center [701, 600] width 99 height 20
click at [784, 685] on span "11" at bounding box center [780, 679] width 25 height 25
type input "[DATE]"
click at [697, 686] on body "busybusy Events Add Event Bulk Upload Events Shareable Event Boards Recently Vi…" at bounding box center [622, 476] width 1244 height 952
click at [787, 774] on span "11" at bounding box center [780, 770] width 25 height 25
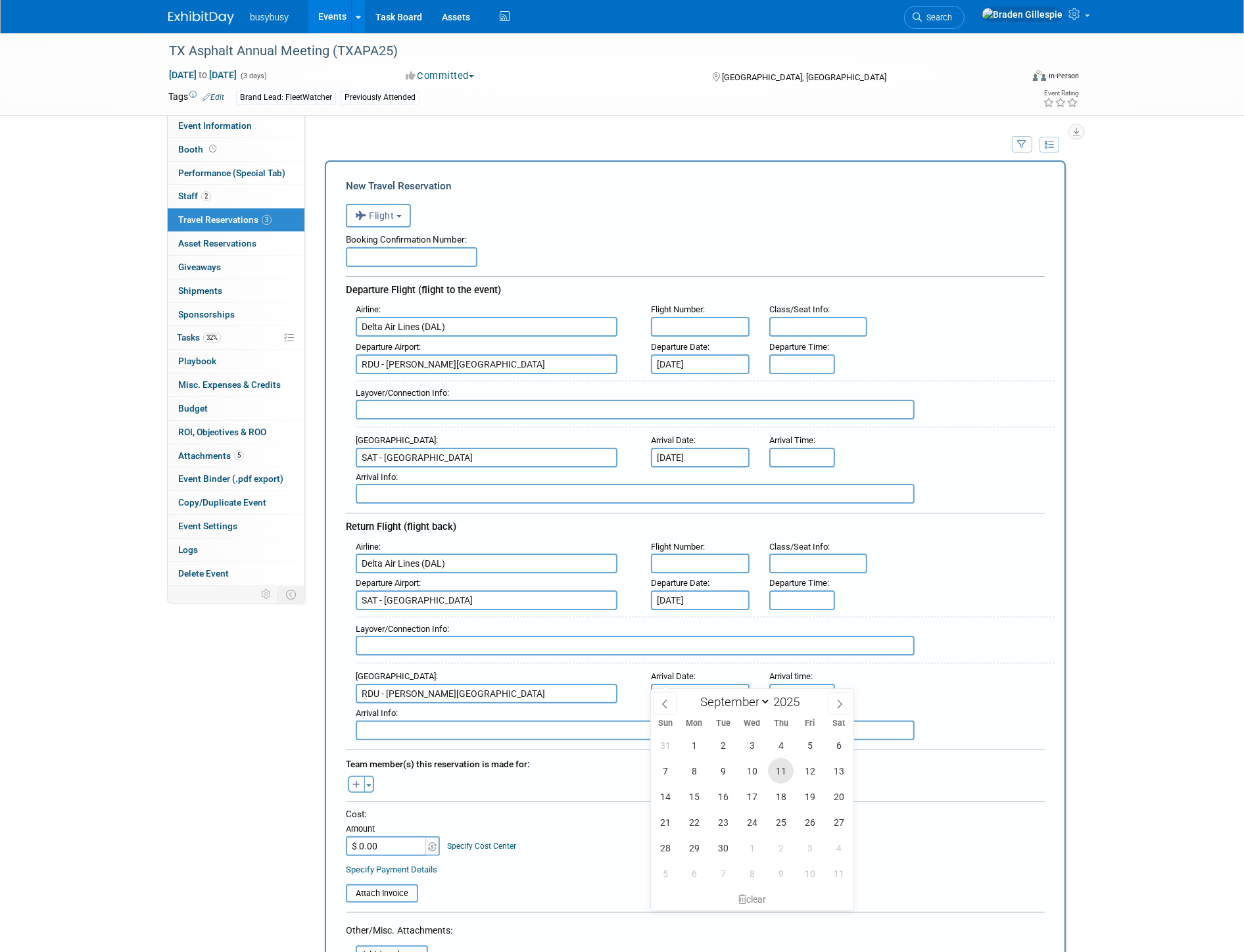
type input "[DATE]"
click at [391, 263] on input "text" at bounding box center [412, 257] width 132 height 20
paste input "HQ9PJS"
type input "HQ9PJS"
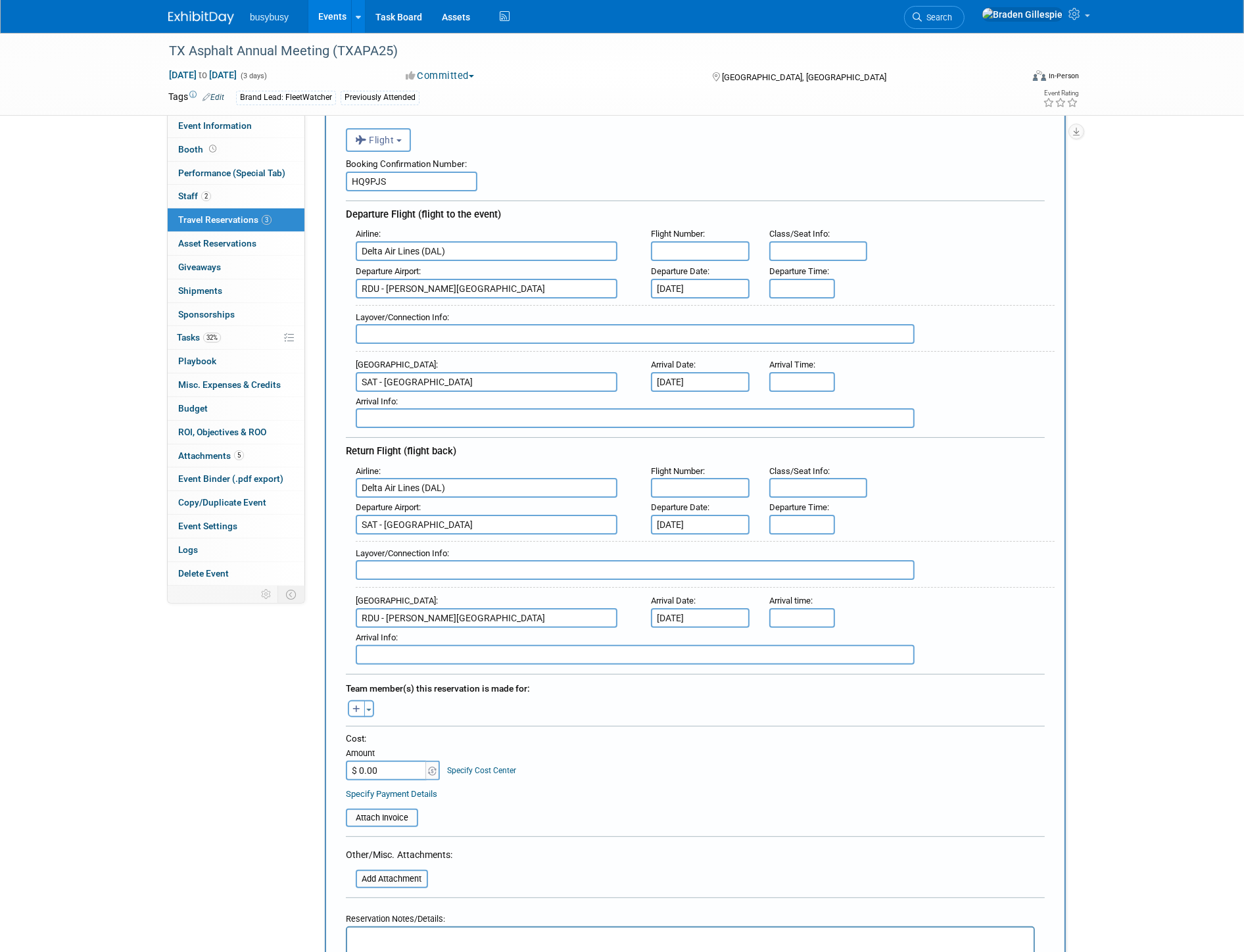
scroll to position [146, 0]
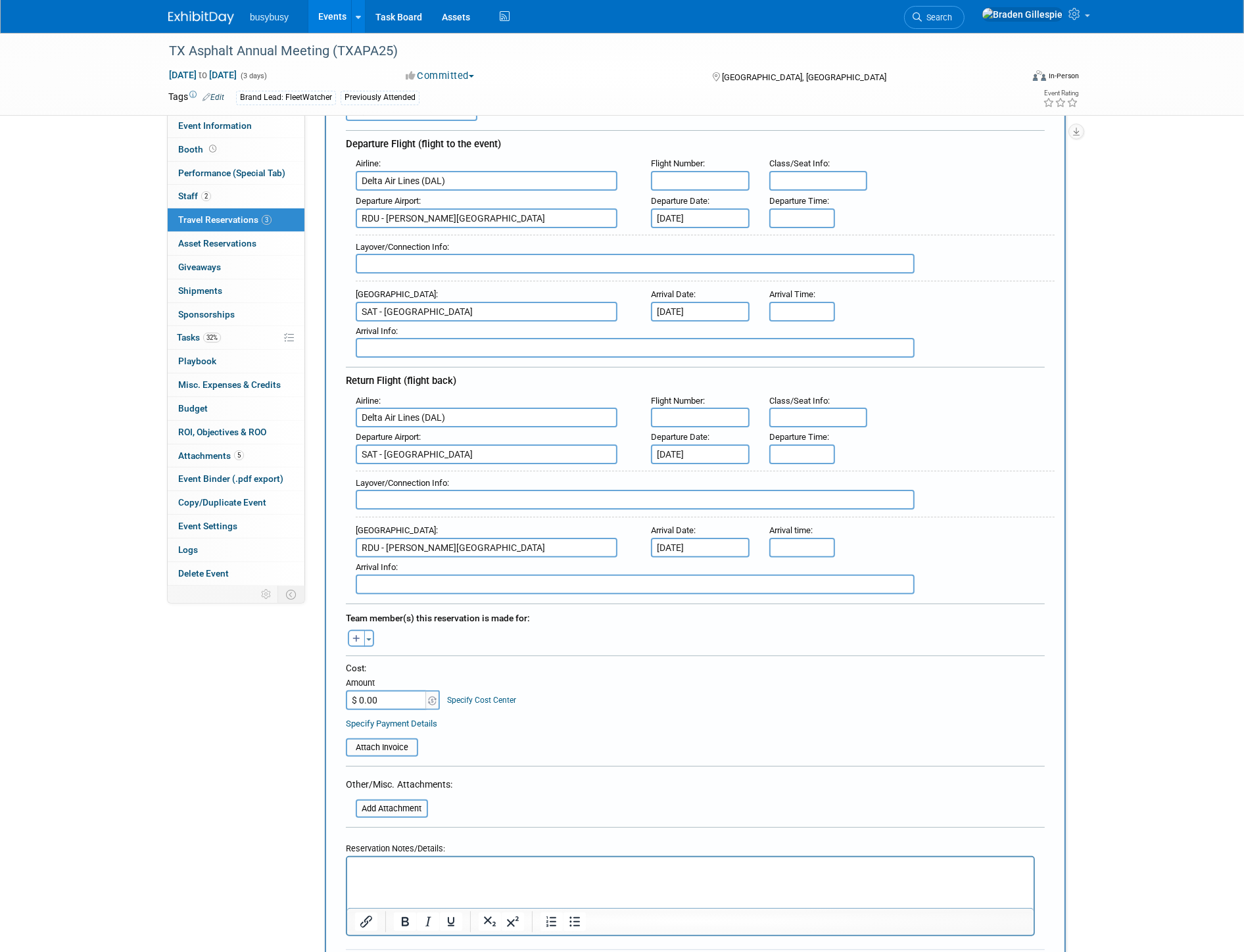
click at [389, 693] on input "$ 0.00" at bounding box center [387, 700] width 82 height 20
type input "$ 468.36"
click at [369, 630] on button "Toggle Dropdown" at bounding box center [369, 638] width 10 height 17
click at [404, 724] on label "[PERSON_NAME]" at bounding box center [438, 735] width 162 height 23
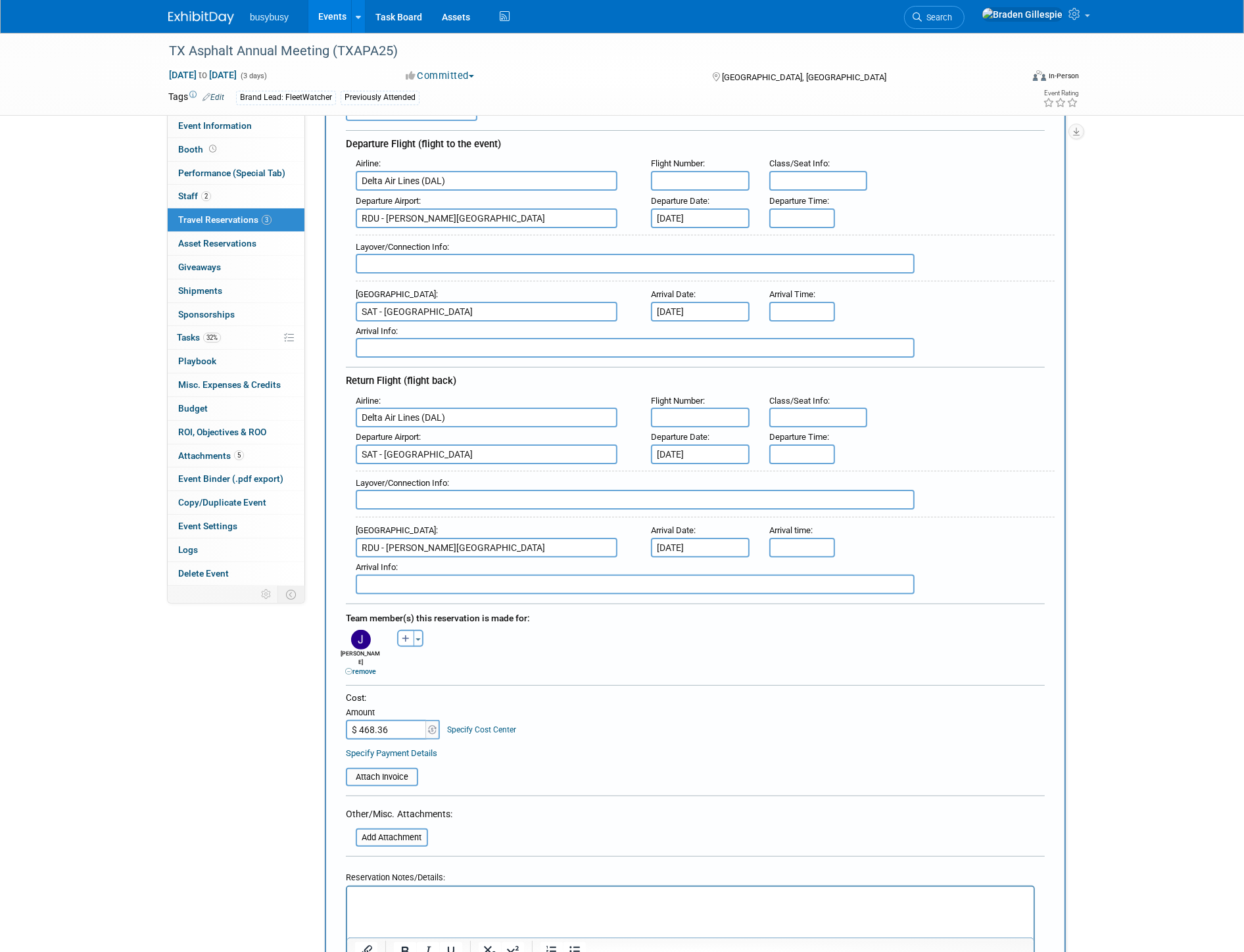
click at [685, 658] on form "<i class="fas fa-plane" style="padding: 6px 4px 6px 1px;"></i> Flight <i class=…" at bounding box center [695, 539] width 699 height 976
click at [782, 217] on input "8:00 AM" at bounding box center [802, 217] width 65 height 20
drag, startPoint x: 762, startPoint y: 217, endPoint x: 744, endPoint y: 213, distance: 18.4
click at [745, 216] on div "Departure Airport : [GEOGRAPHIC_DATA] - [PERSON_NAME][GEOGRAPHIC_DATA] Departur…" at bounding box center [701, 209] width 709 height 36
type input "3:15 PM"
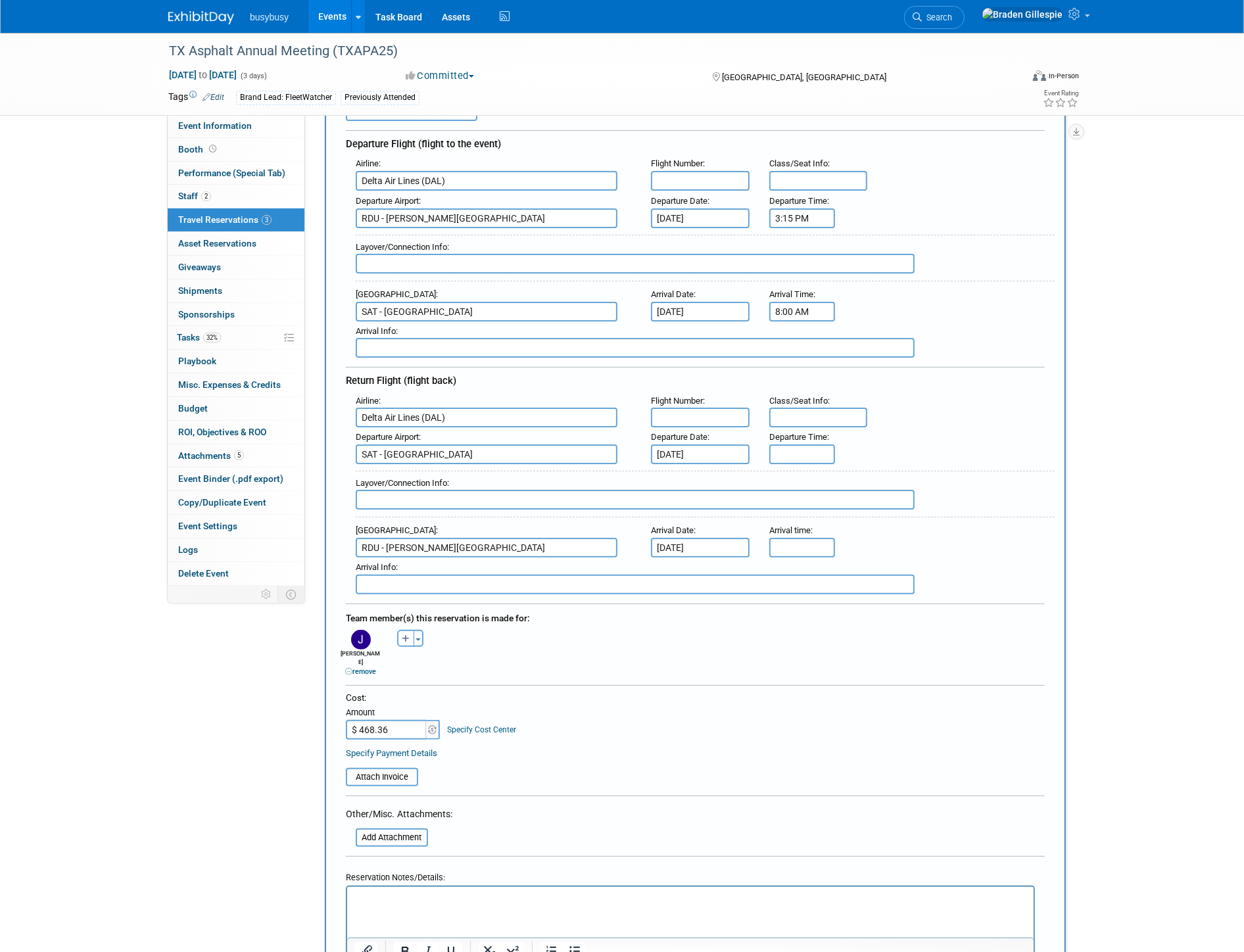
click at [803, 302] on input "8:00 AM" at bounding box center [802, 311] width 65 height 20
drag, startPoint x: 806, startPoint y: 300, endPoint x: 500, endPoint y: 311, distance: 306.2
click at [501, 337] on div "Airline : Delta Air Lines (DAL) Flight Number : Class/Seat Info : Departure Air…" at bounding box center [695, 256] width 699 height 203
type input "9:19 PM"
click at [689, 174] on input "text" at bounding box center [701, 180] width 99 height 20
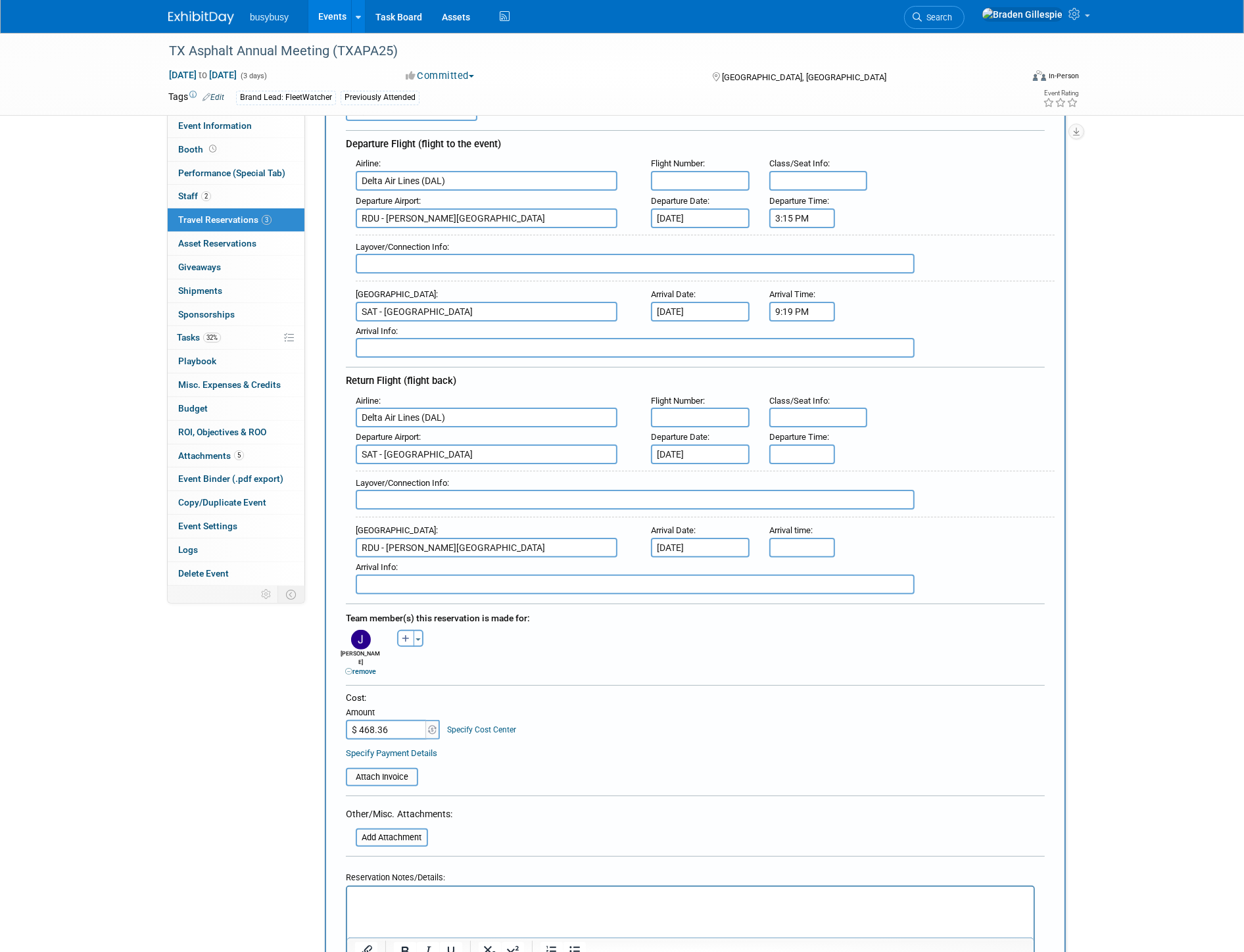
click at [692, 181] on input "text" at bounding box center [701, 180] width 99 height 20
click at [692, 181] on input "2773" at bounding box center [701, 180] width 99 height 20
type input "2773, 2521"
click at [790, 174] on input "text" at bounding box center [818, 180] width 99 height 20
type input "13C, 14B"
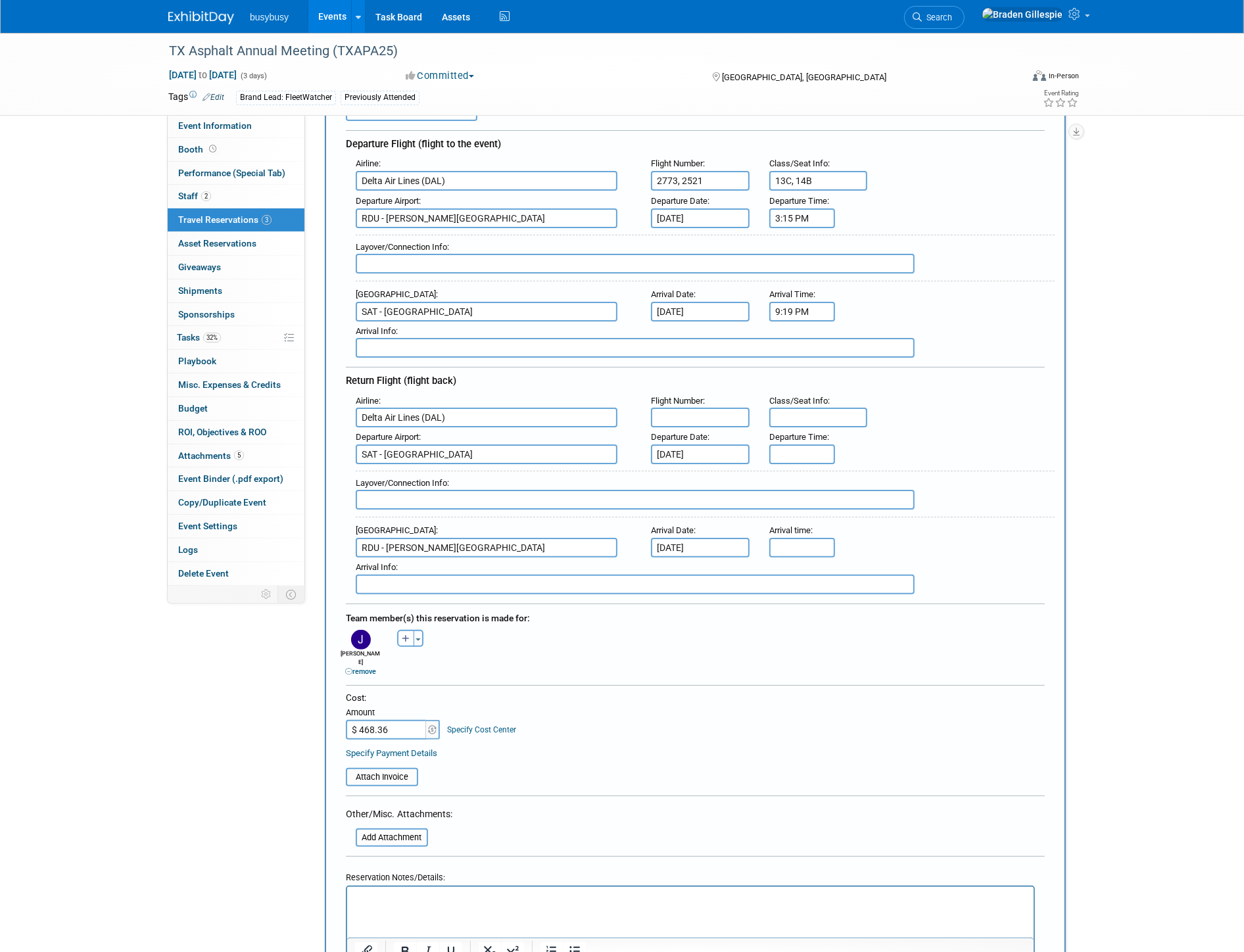
click at [702, 413] on input "text" at bounding box center [701, 417] width 99 height 20
type input "2521"
drag, startPoint x: 720, startPoint y: 411, endPoint x: 524, endPoint y: 399, distance: 196.4
click at [522, 409] on div "Airline : Delta Air Lines (DAL) Flight Number : 2521 Class/Seat Info :" at bounding box center [701, 409] width 709 height 36
type input "3238, 0998"
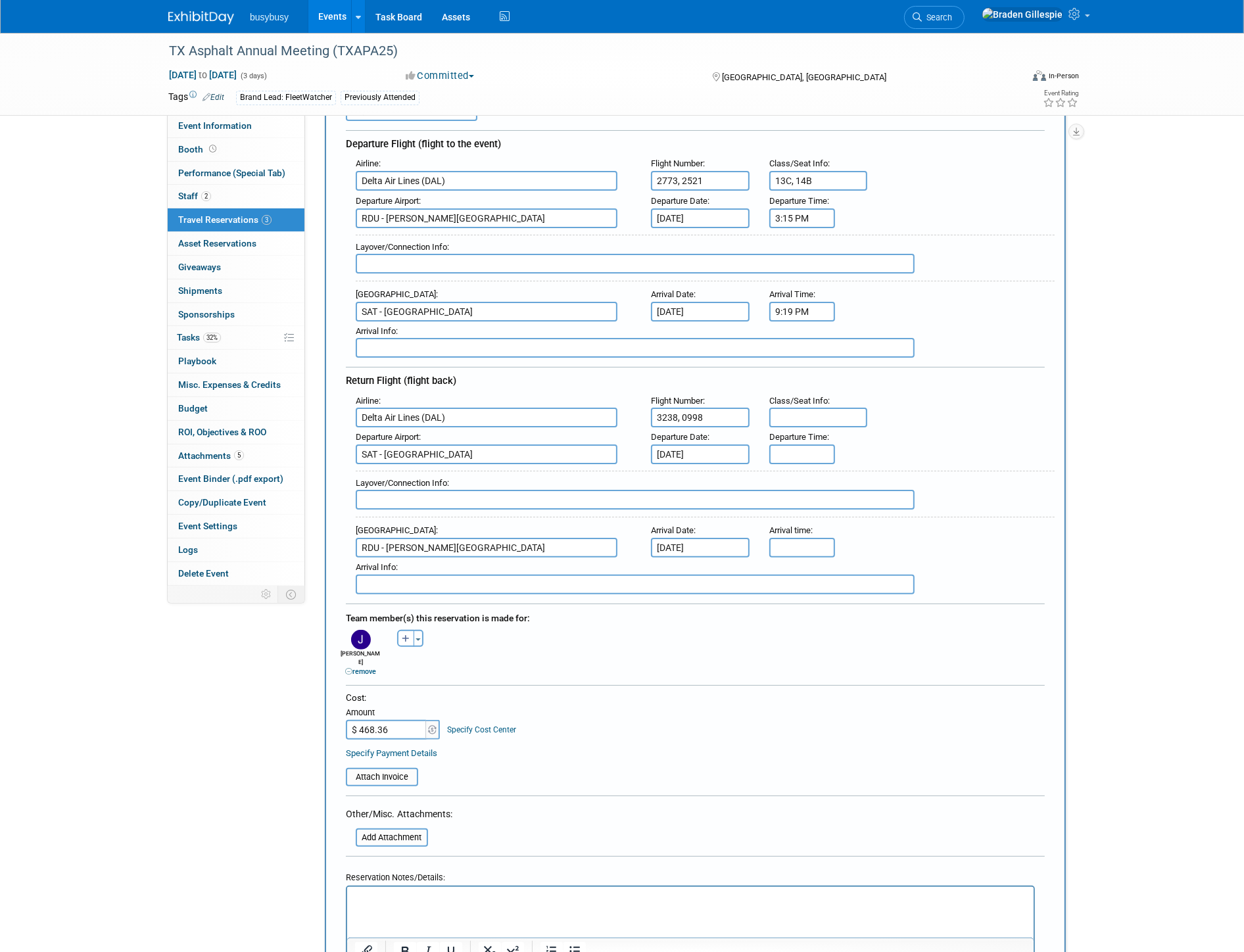
click at [805, 411] on input "text" at bounding box center [818, 417] width 99 height 20
type input "22C, 26C"
click at [800, 444] on input "5:00 PM" at bounding box center [802, 454] width 65 height 20
drag, startPoint x: 823, startPoint y: 442, endPoint x: 620, endPoint y: 436, distance: 203.1
click at [621, 442] on div "Departure Airport : SAT - [GEOGRAPHIC_DATA] Departure Date : [DATE] Departure T…" at bounding box center [701, 445] width 709 height 36
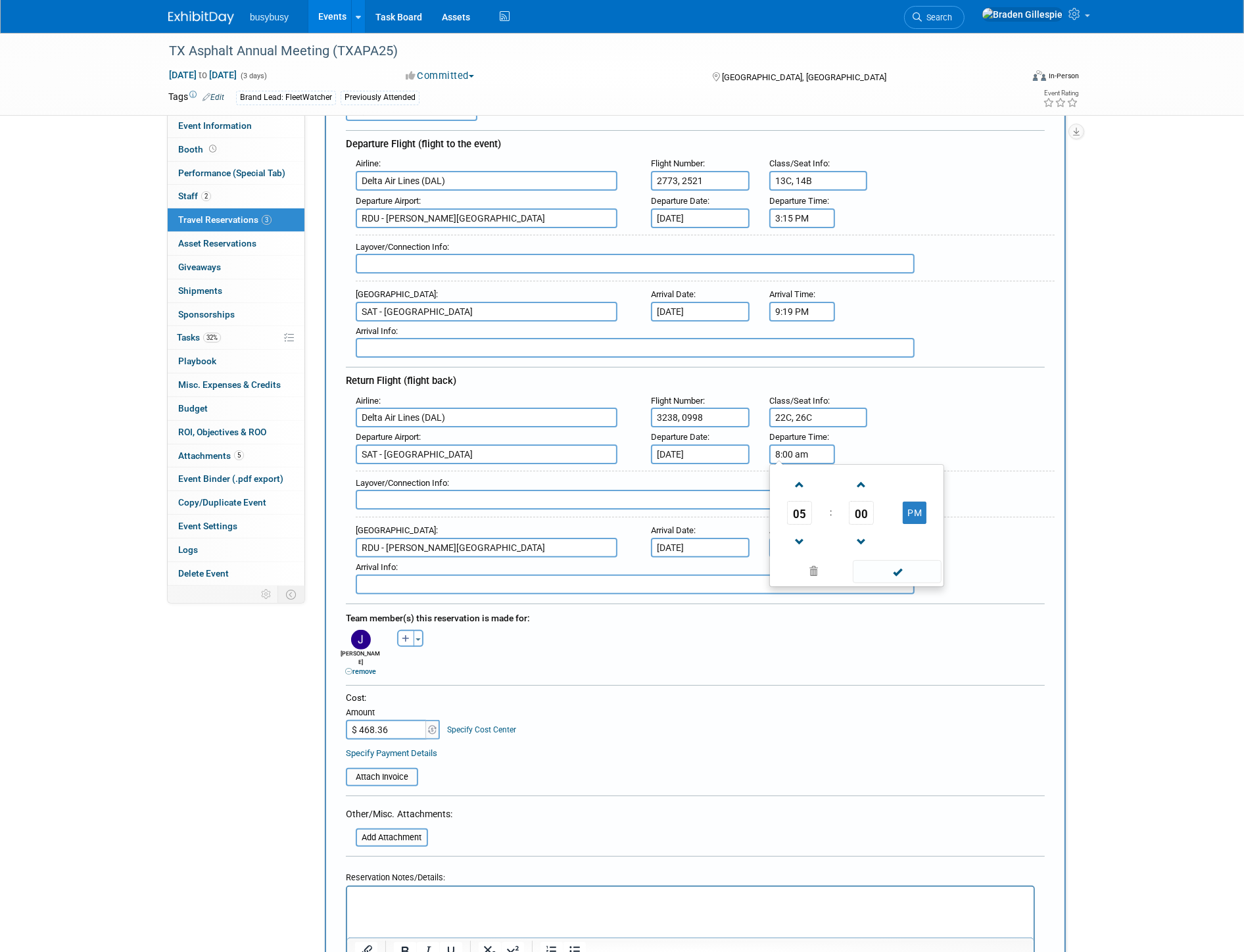
type input "8:00 AM"
click at [820, 538] on input "5:00 PM" at bounding box center [802, 547] width 65 height 20
drag, startPoint x: 783, startPoint y: 536, endPoint x: 694, endPoint y: 538, distance: 89.0
click at [694, 538] on div "Arrival Airport : [GEOGRAPHIC_DATA] - [PERSON_NAME][GEOGRAPHIC_DATA] Arrival Da…" at bounding box center [701, 539] width 709 height 36
type input "2:03 PM"
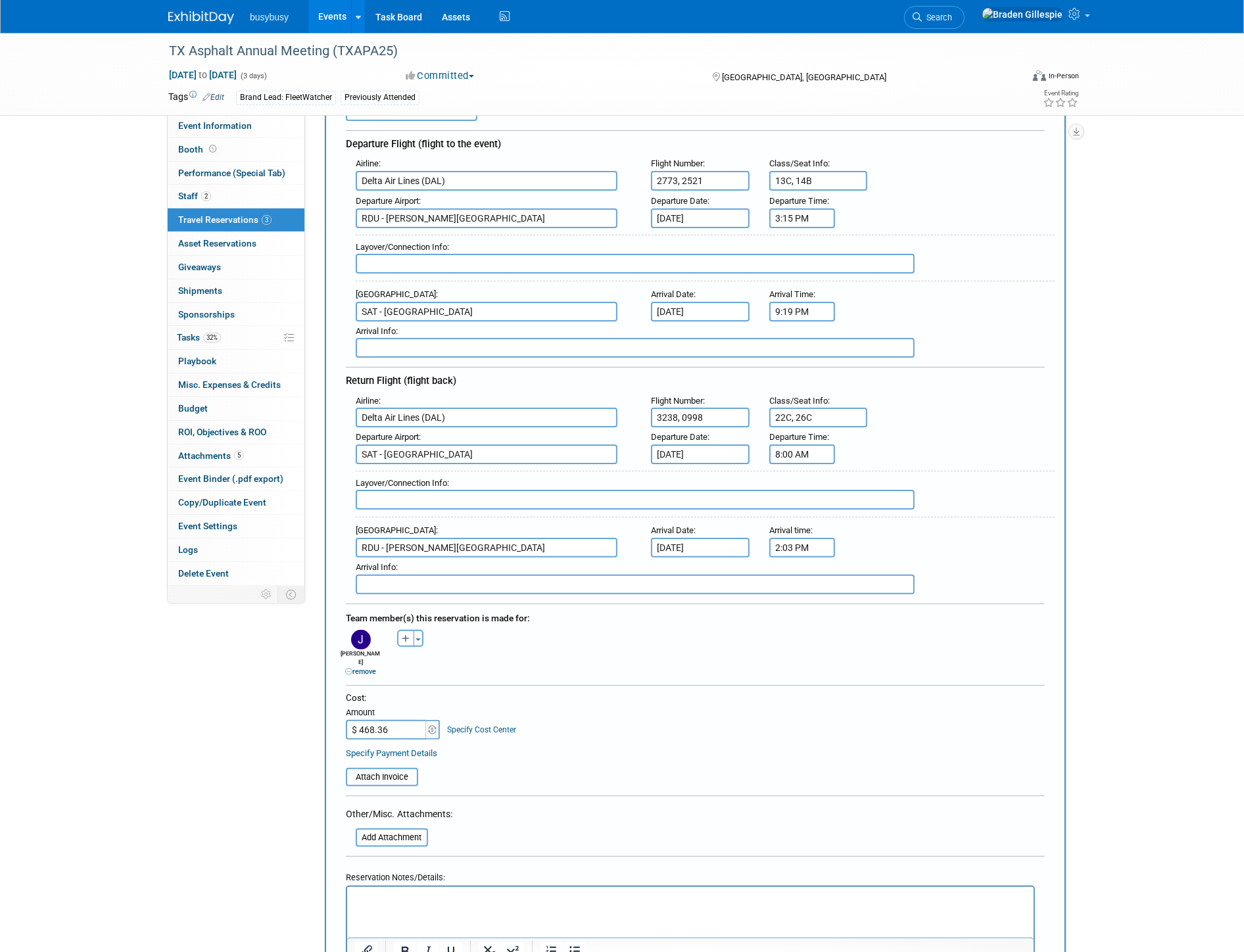
click at [416, 490] on input "text" at bounding box center [635, 499] width 559 height 20
type input "ATL - 1h 22m"
click at [427, 255] on input "text" at bounding box center [635, 263] width 559 height 20
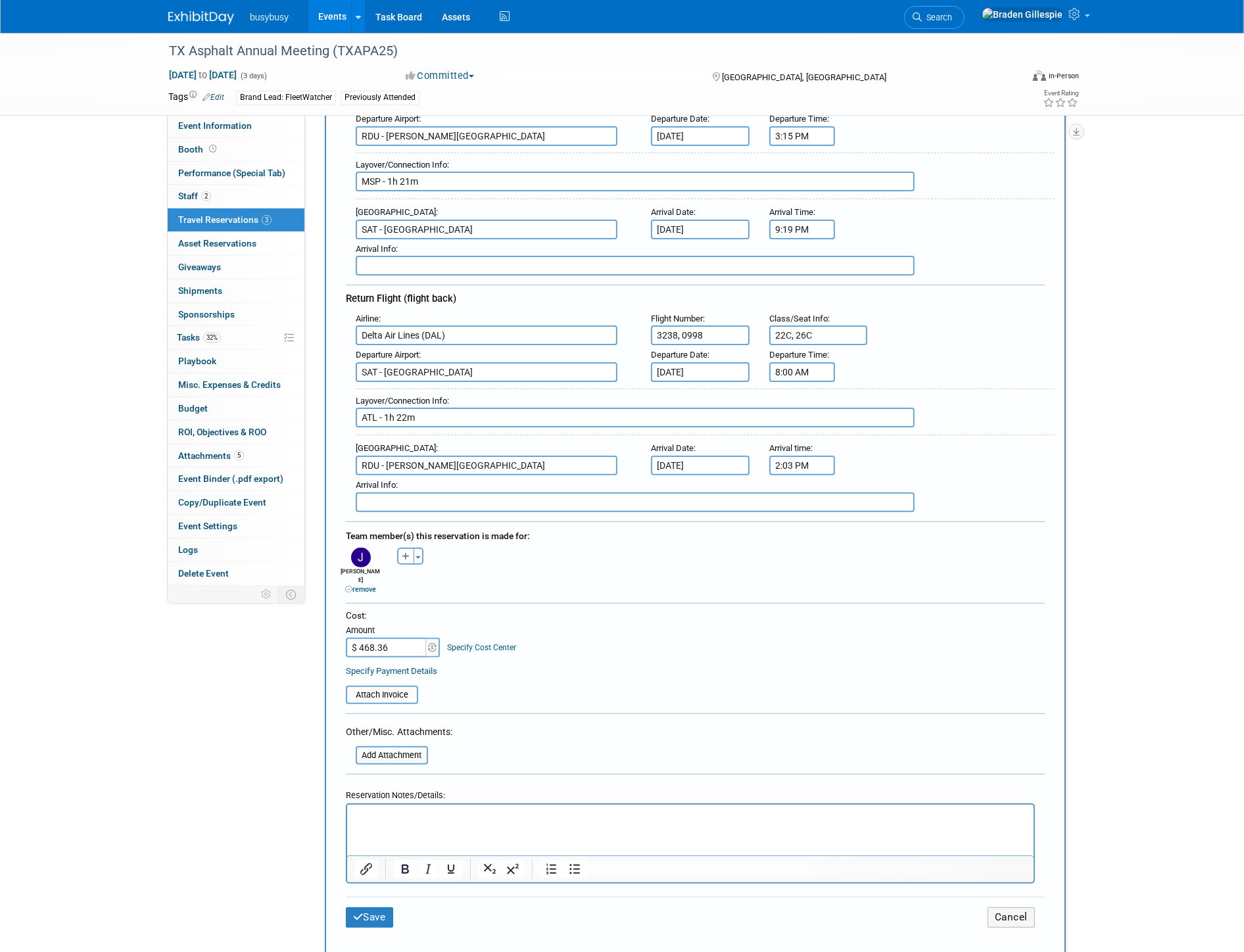
scroll to position [438, 0]
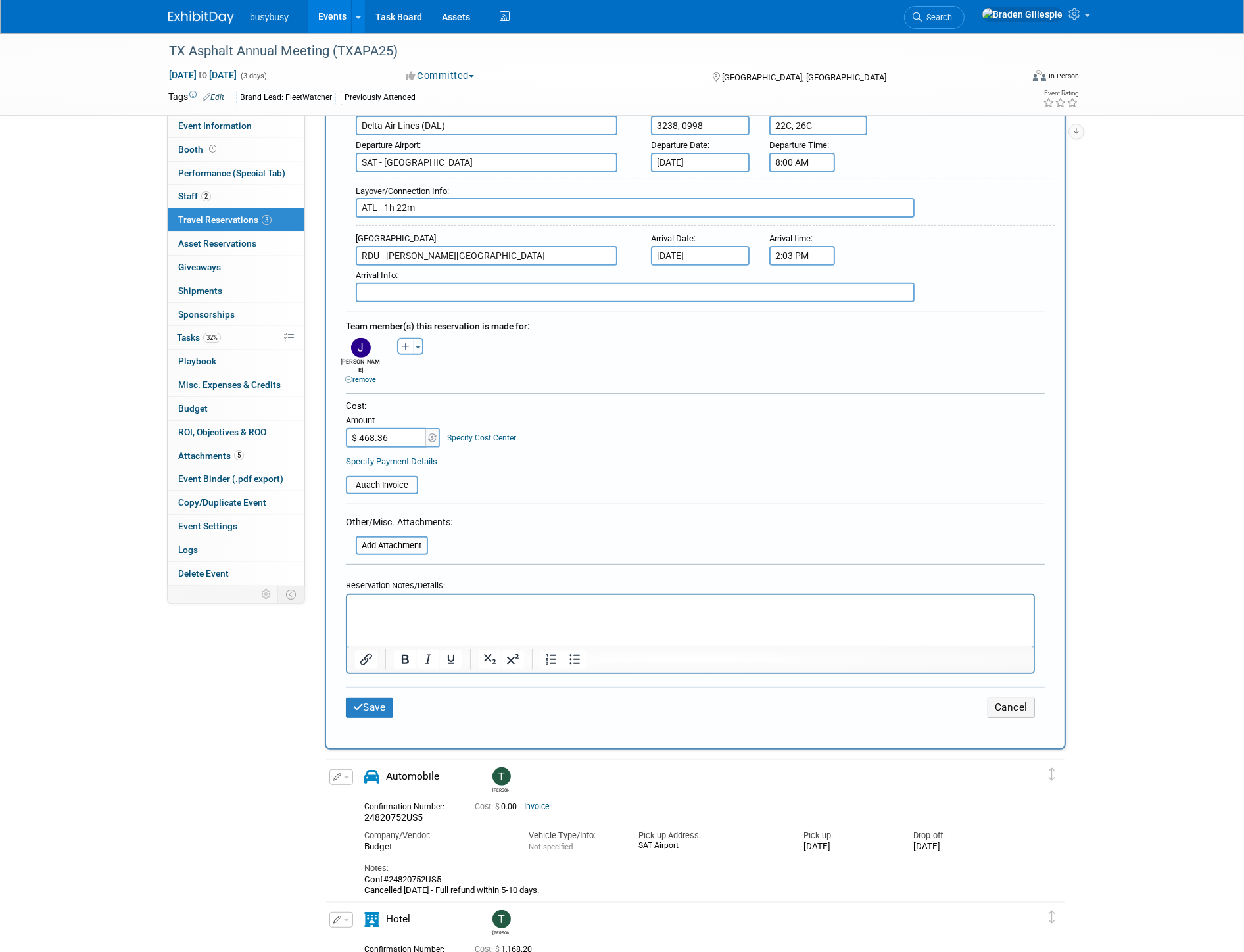
type input "MSP - 1h 21m"
click at [385, 478] on input "file" at bounding box center [339, 485] width 157 height 16
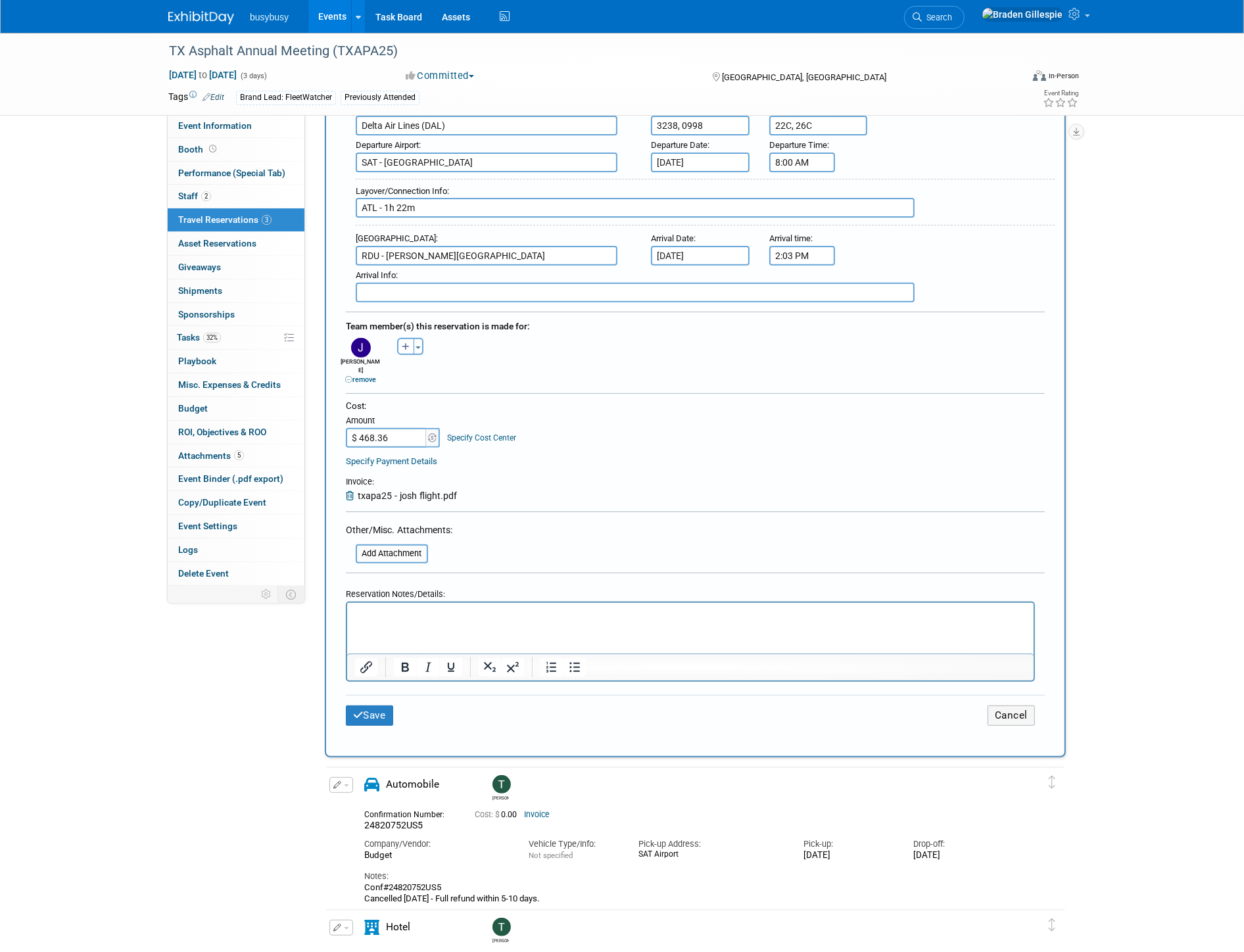
click at [370, 700] on div "Save Cancel" at bounding box center [695, 716] width 699 height 41
click at [369, 706] on button "Save" at bounding box center [370, 716] width 48 height 21
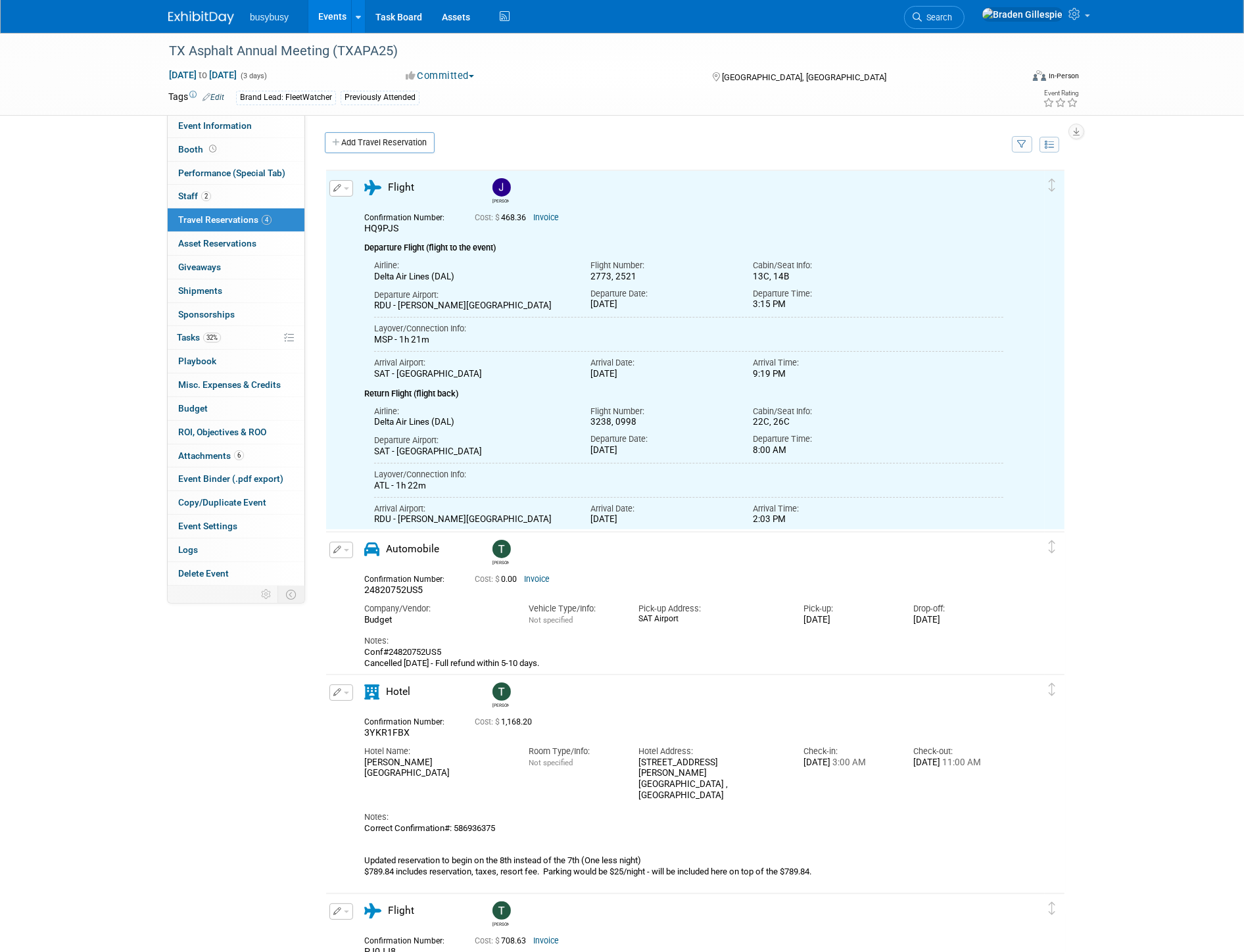
scroll to position [0, 0]
